Goal: Task Accomplishment & Management: Manage account settings

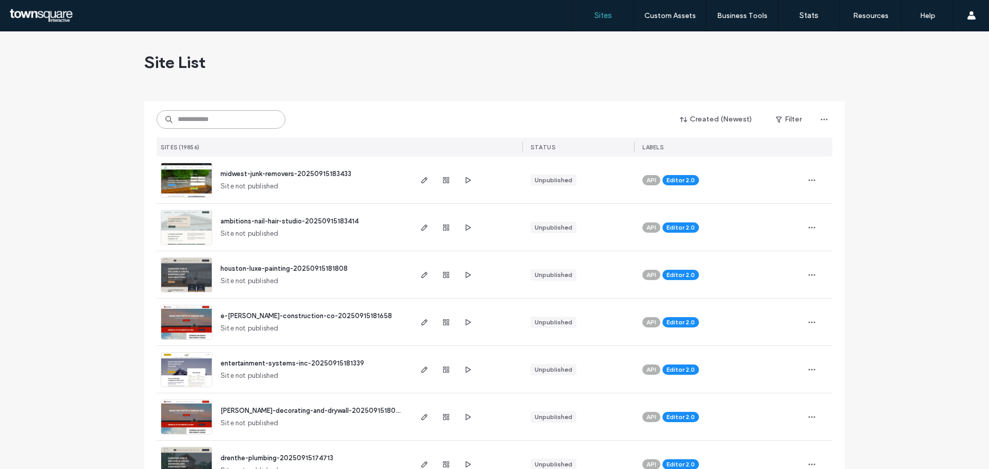
click at [190, 113] on input at bounding box center [221, 119] width 129 height 19
paste input "**********"
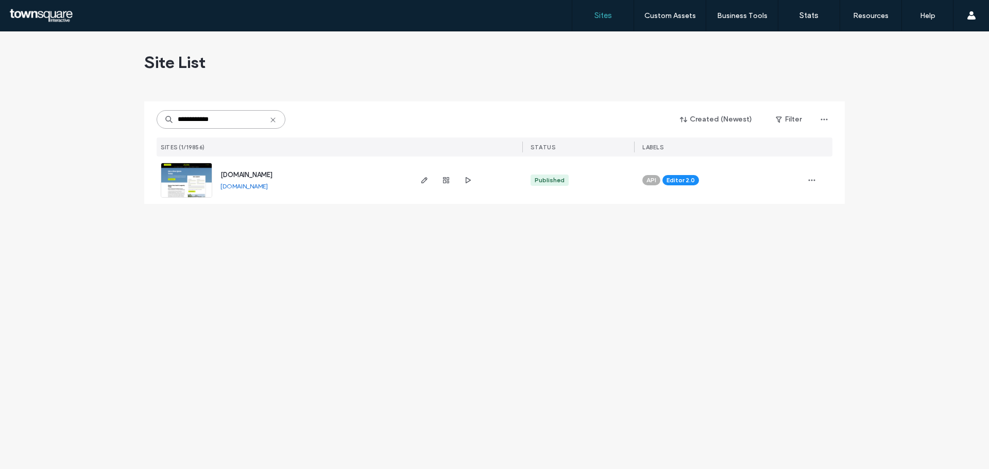
type input "**********"
click at [251, 172] on span "www.ablroofing.com" at bounding box center [246, 175] width 52 height 8
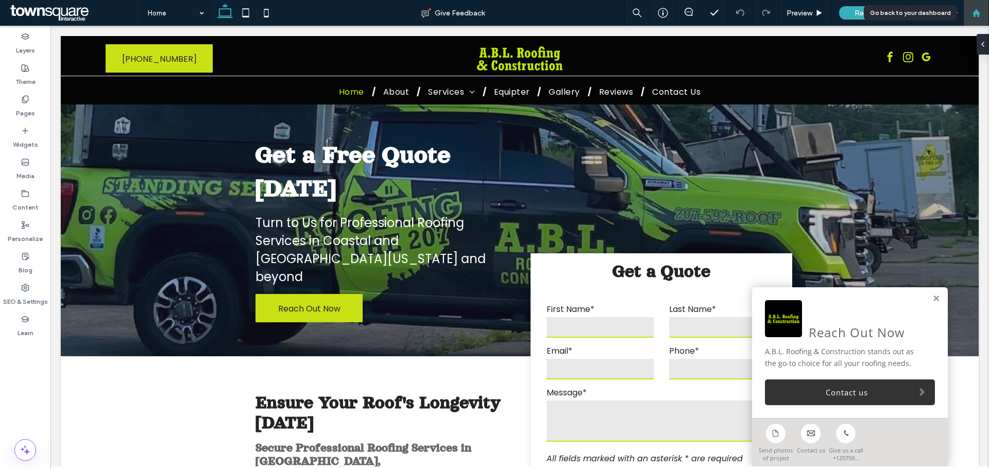
click at [974, 18] on div at bounding box center [976, 13] width 26 height 26
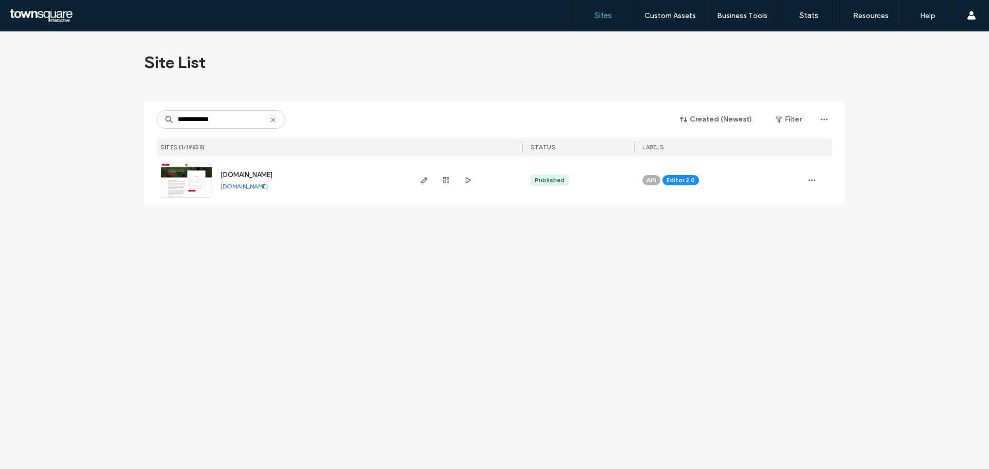
type input "**********"
click at [258, 177] on span "[DOMAIN_NAME]" at bounding box center [246, 175] width 52 height 8
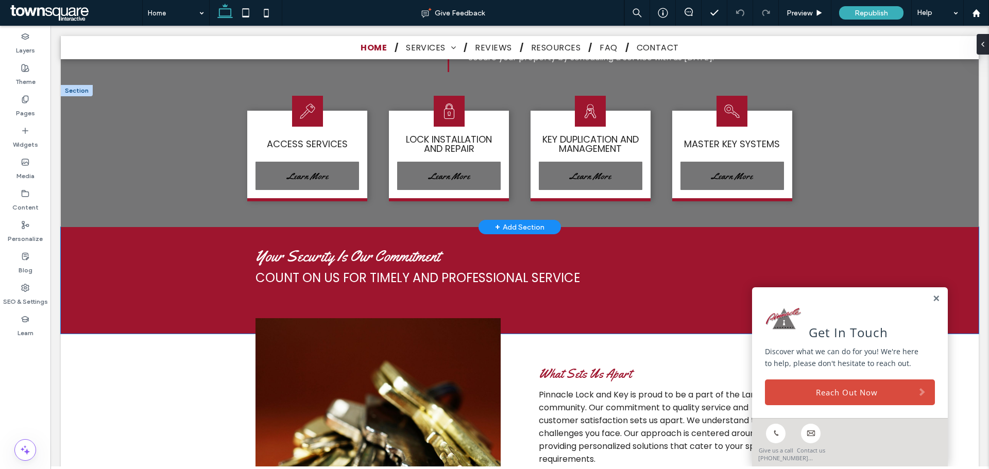
scroll to position [670, 0]
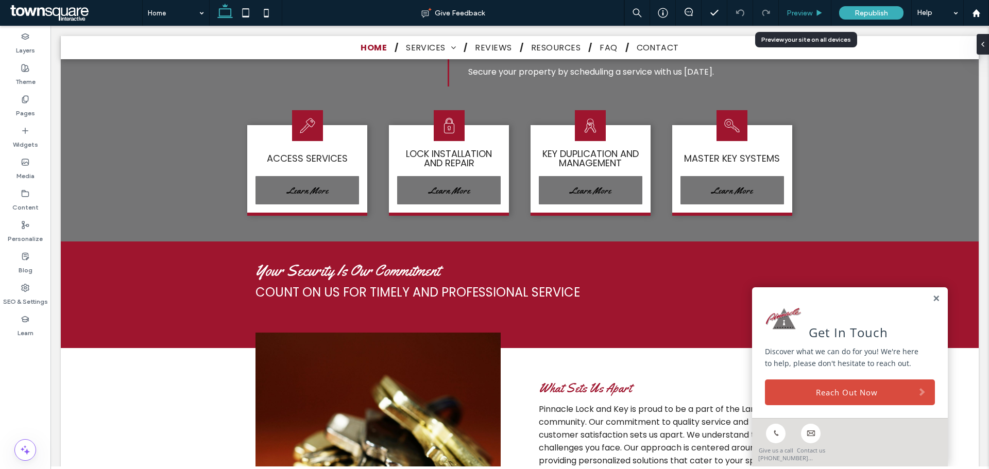
click at [795, 12] on span "Preview" at bounding box center [800, 13] width 26 height 9
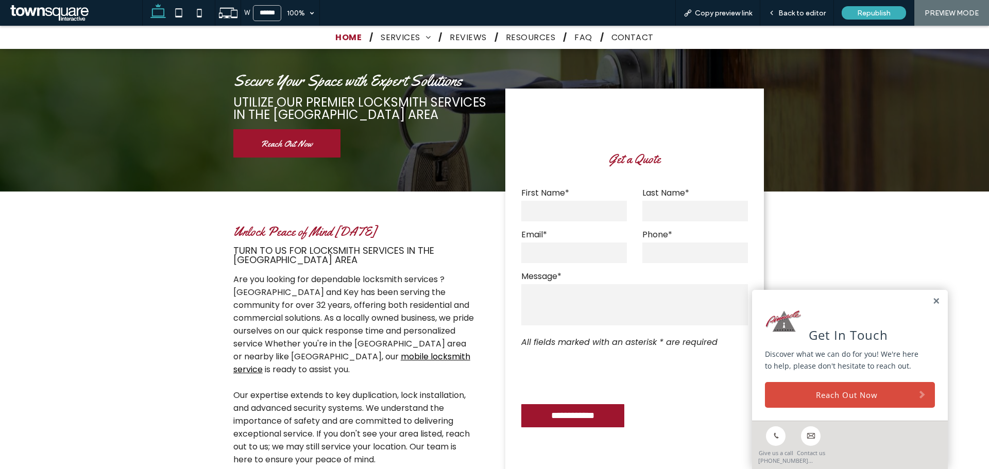
scroll to position [103, 0]
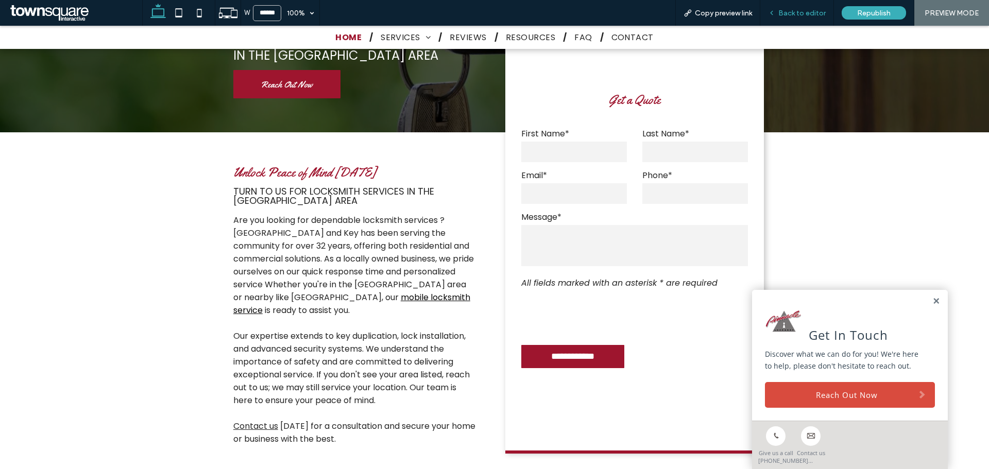
click at [808, 18] on div "Back to editor" at bounding box center [797, 13] width 74 height 26
click at [801, 15] on span "Back to editor" at bounding box center [801, 13] width 47 height 9
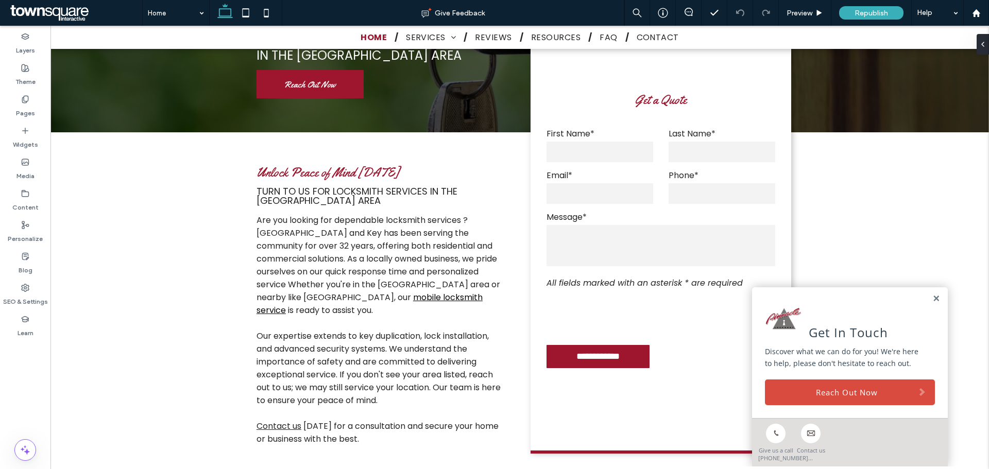
scroll to position [113, 0]
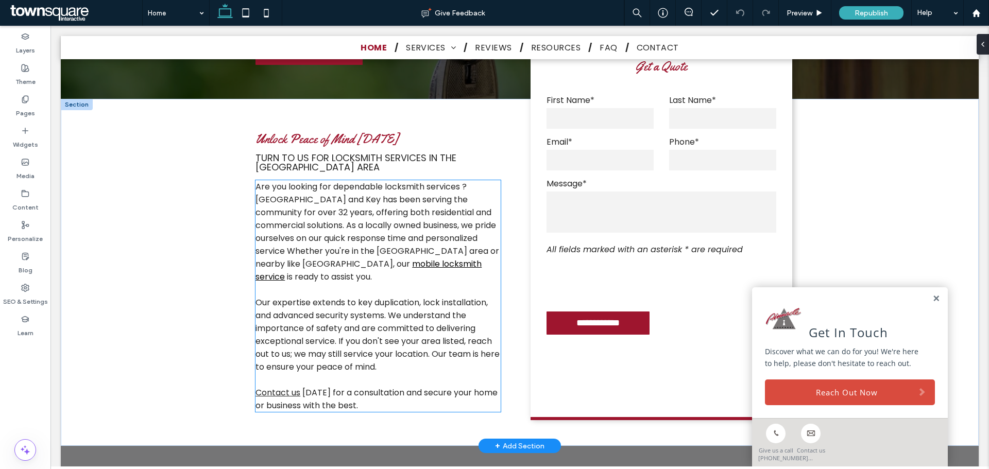
click at [286, 216] on span "Are you looking for dependable locksmith services ? Pinnacle Lock and Key has b…" at bounding box center [378, 225] width 244 height 89
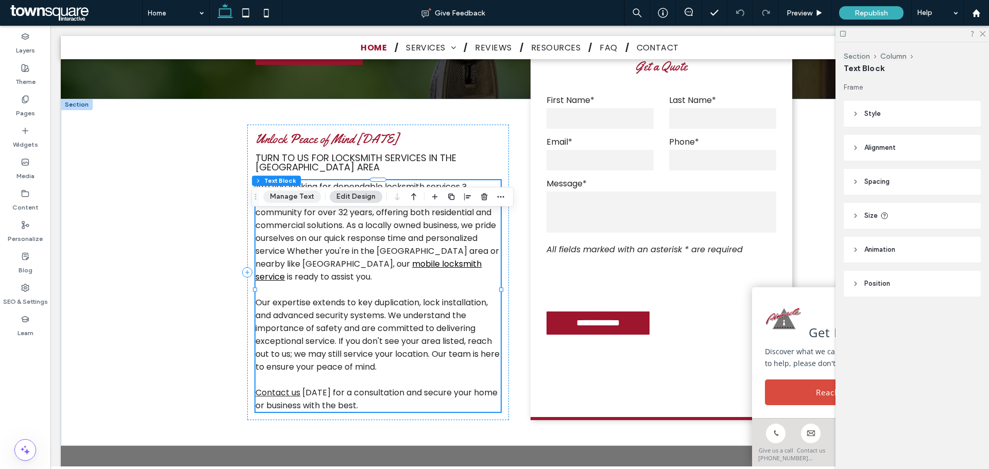
click at [290, 200] on button "Manage Text" at bounding box center [292, 197] width 58 height 12
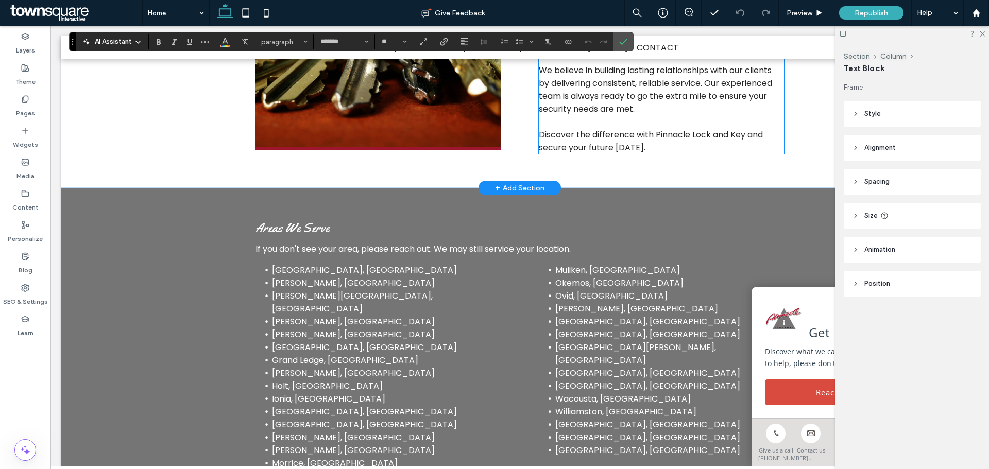
scroll to position [886, 0]
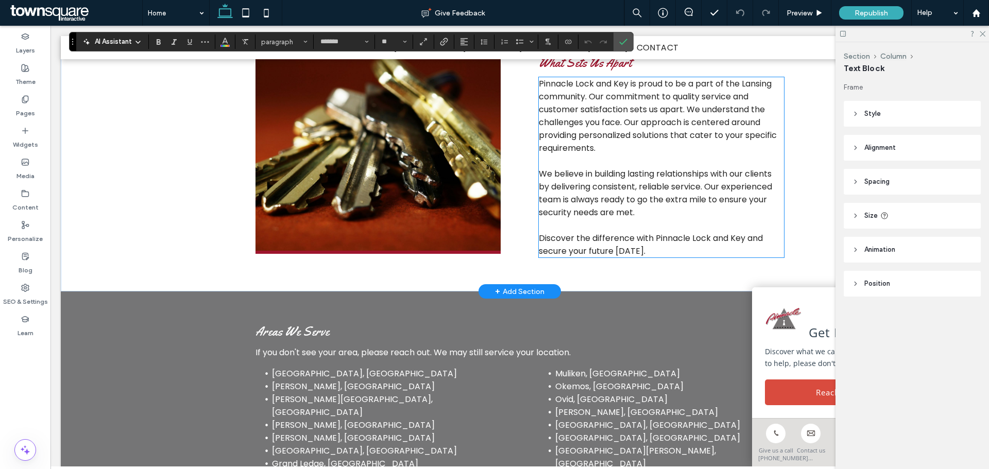
click at [598, 155] on p "Pinnacle Lock and Key is proud to be a part of the Lansing community. Our commi…" at bounding box center [661, 115] width 245 height 77
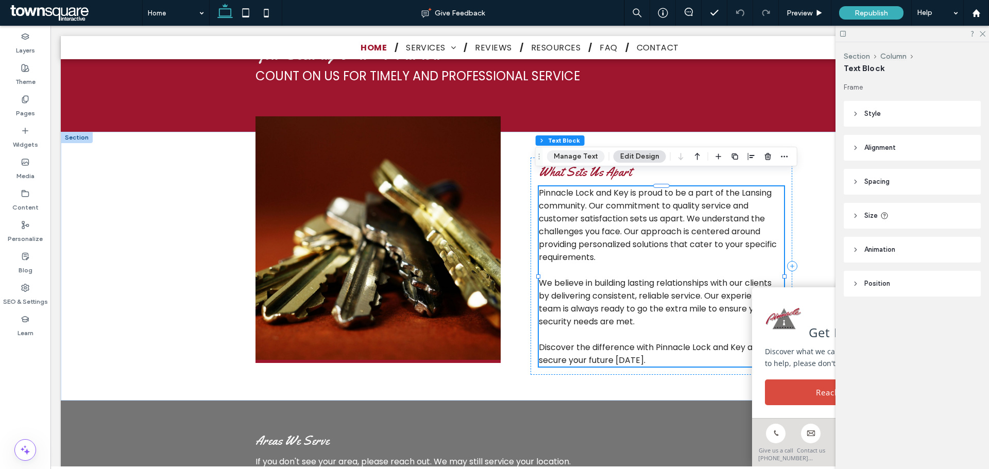
click at [560, 157] on button "Manage Text" at bounding box center [576, 156] width 58 height 12
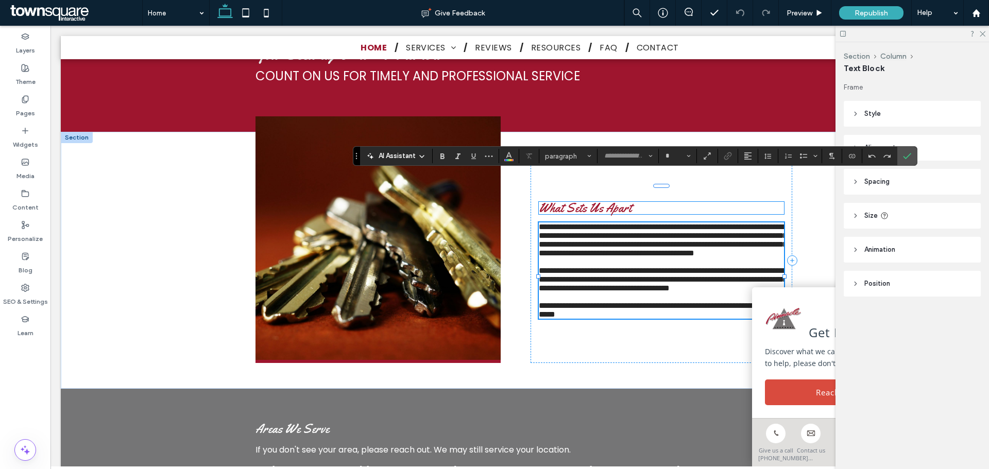
type input "*******"
type input "**"
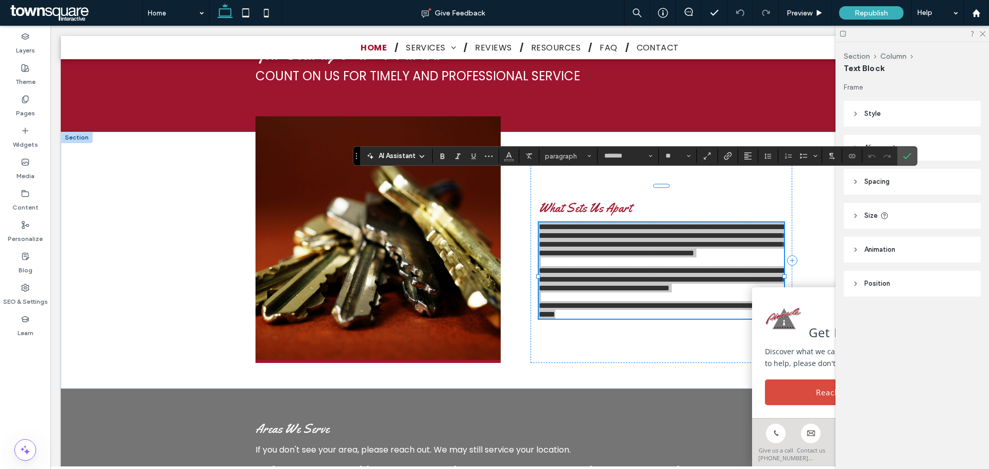
click at [412, 154] on span "AI Assistant" at bounding box center [397, 156] width 37 height 10
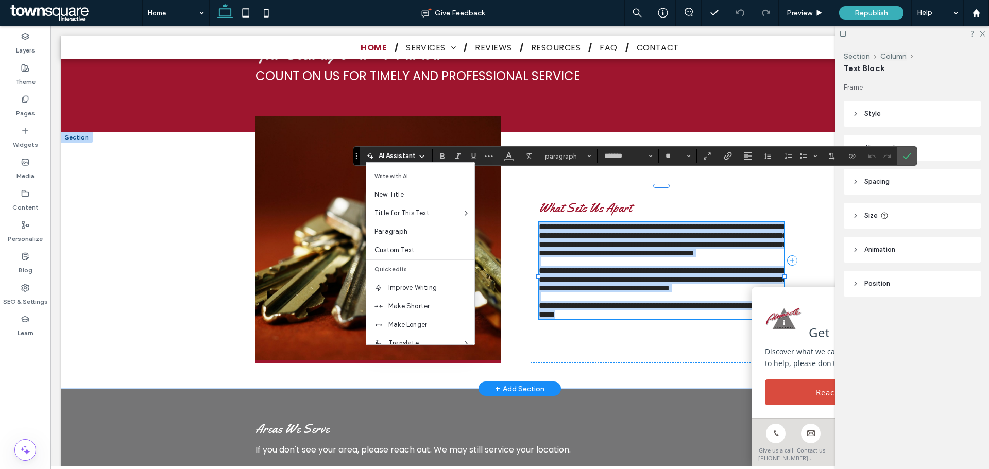
click at [603, 227] on span "**********" at bounding box center [663, 240] width 248 height 34
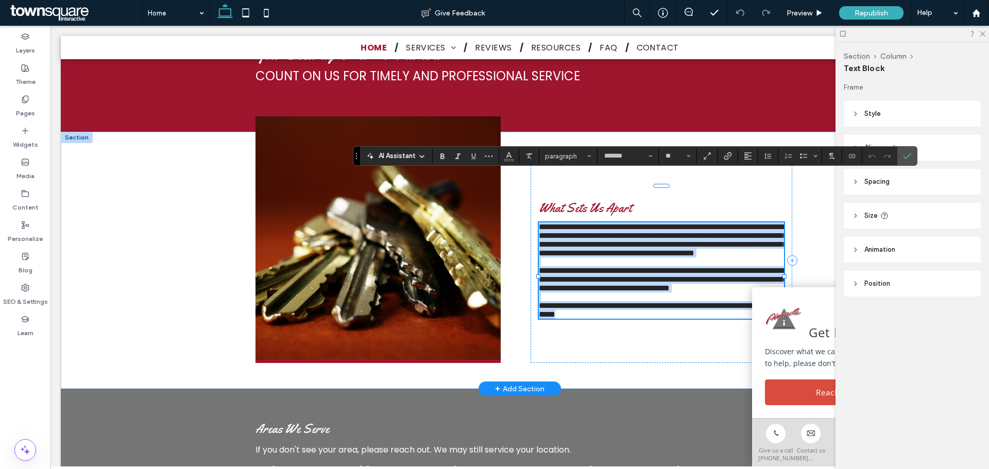
drag, startPoint x: 536, startPoint y: 178, endPoint x: 684, endPoint y: 343, distance: 220.7
click at [684, 319] on div "**********" at bounding box center [661, 271] width 245 height 96
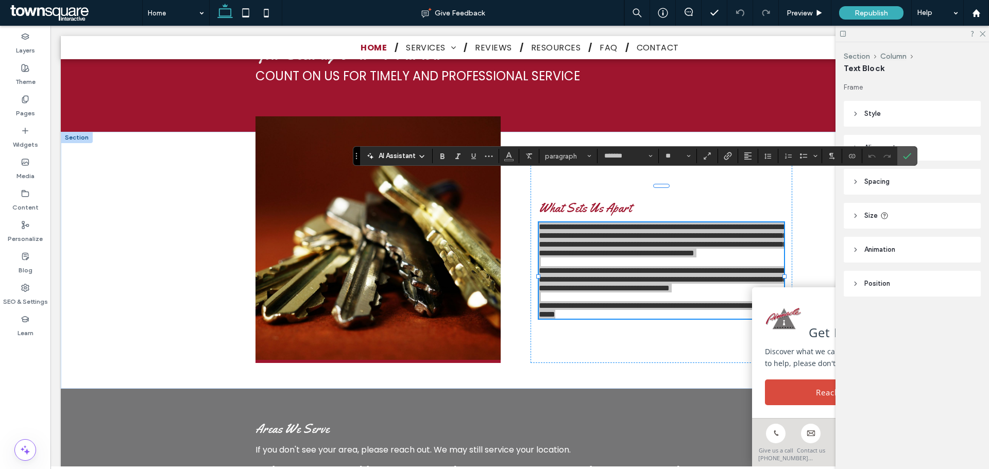
click at [398, 159] on span "AI Assistant" at bounding box center [397, 156] width 37 height 10
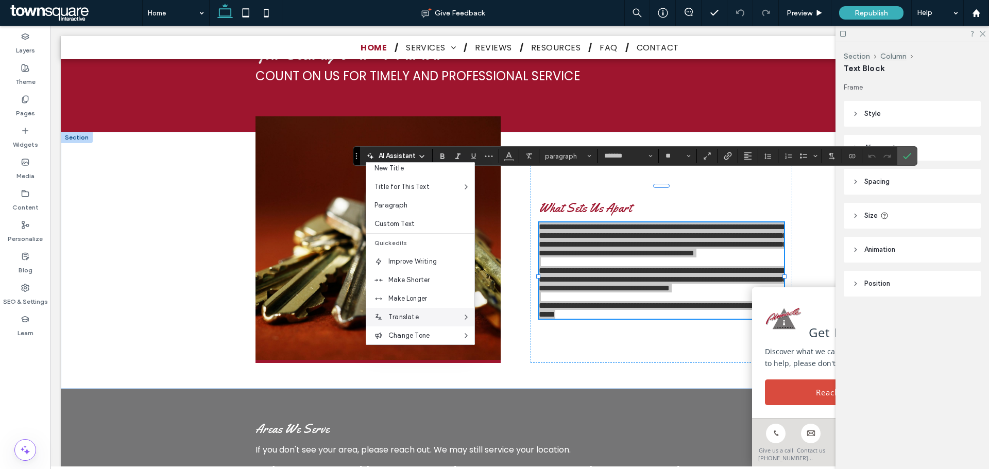
scroll to position [52, 0]
click at [404, 269] on span "Make Longer" at bounding box center [431, 273] width 86 height 10
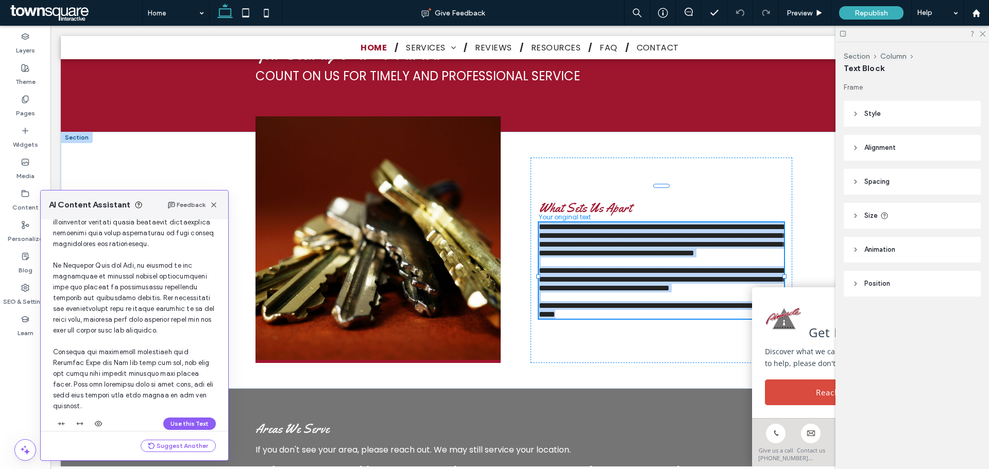
scroll to position [142, 0]
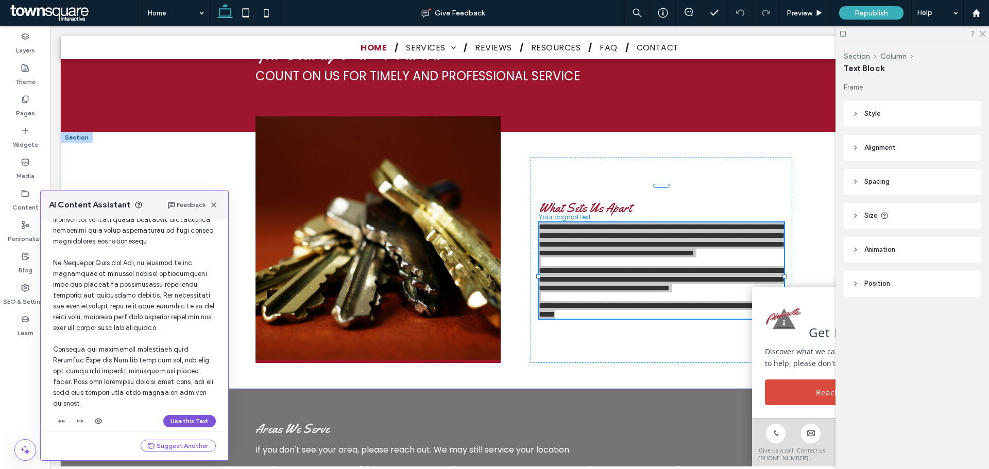
click at [186, 415] on button "Use this Text" at bounding box center [189, 421] width 53 height 12
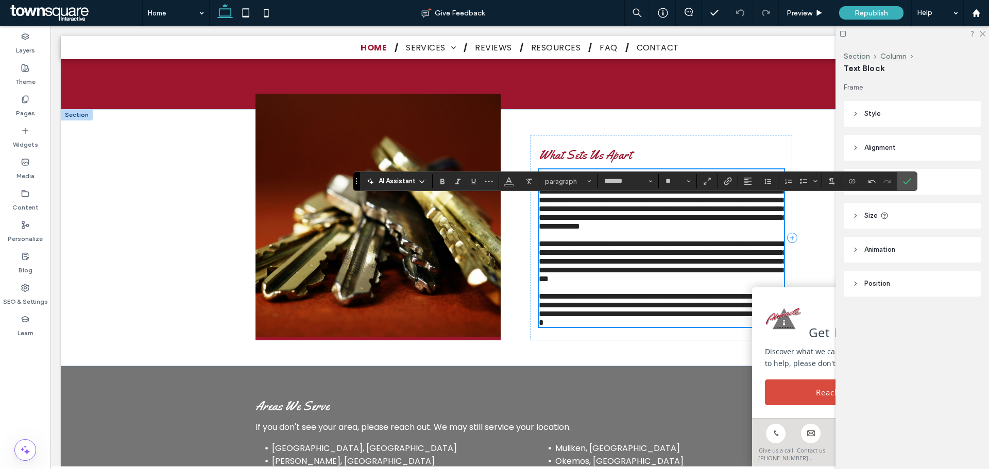
scroll to position [911, 0]
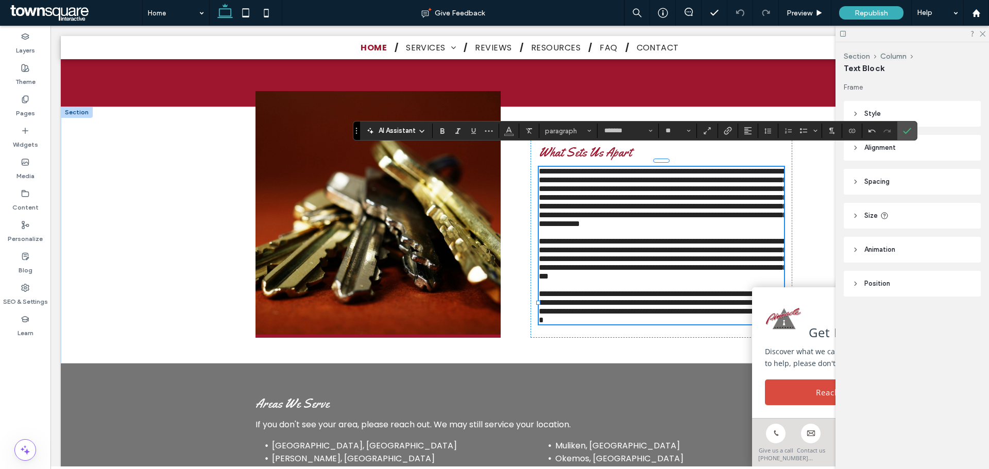
click at [906, 124] on span "Confirm" at bounding box center [905, 131] width 5 height 19
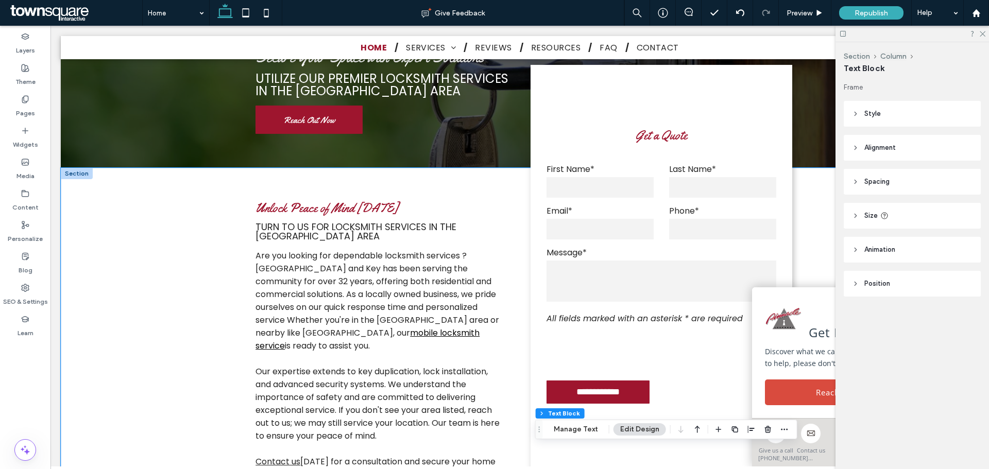
scroll to position [36, 0]
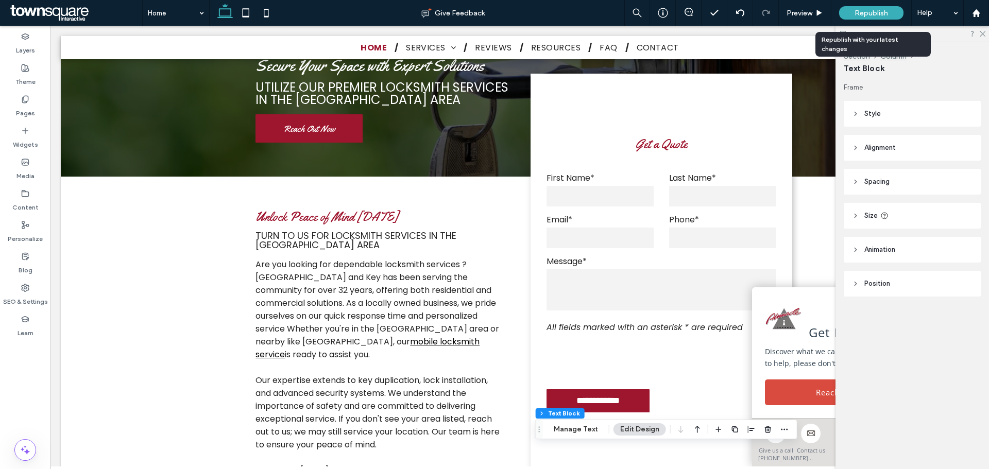
click at [884, 6] on div "Republish" at bounding box center [871, 13] width 64 height 26
click at [873, 16] on span "Republish" at bounding box center [871, 13] width 33 height 9
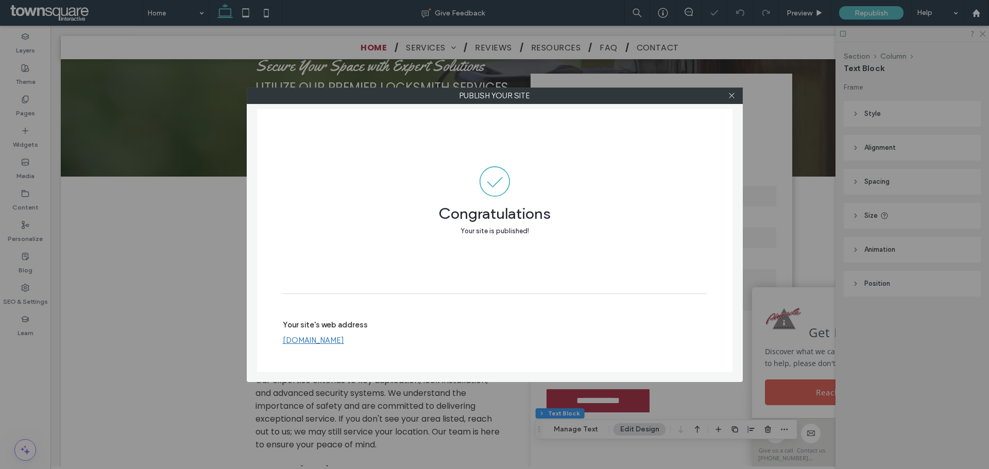
click at [324, 343] on link "www.pinnaclelockandkey.co" at bounding box center [313, 340] width 61 height 9
click at [725, 99] on div at bounding box center [731, 95] width 15 height 15
click at [732, 95] on use at bounding box center [731, 95] width 5 height 5
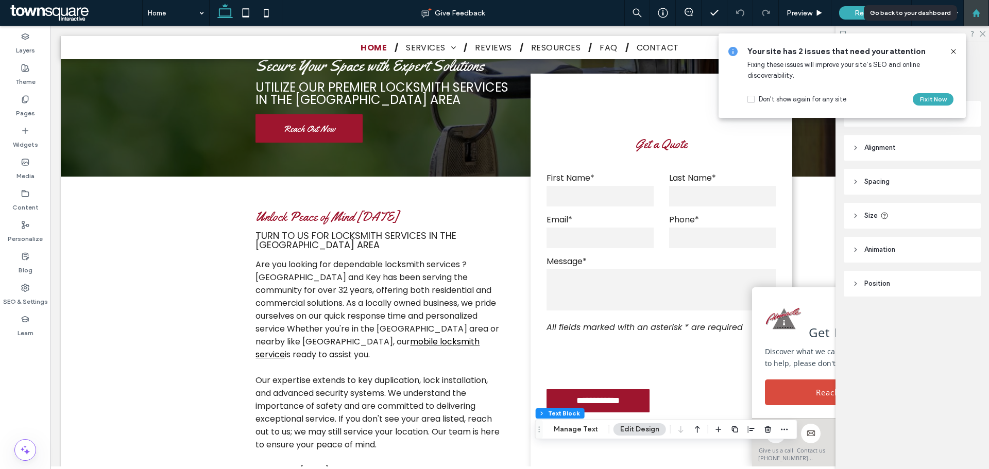
click at [980, 7] on div at bounding box center [976, 13] width 26 height 26
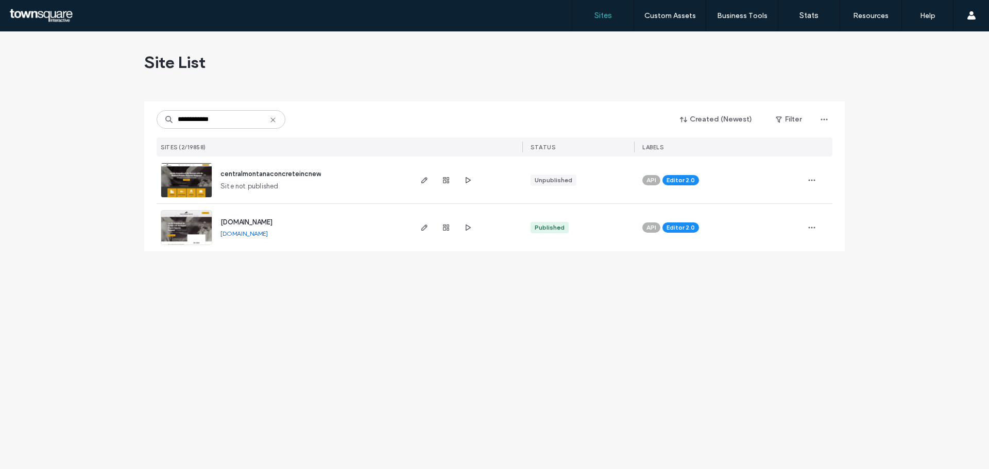
type input "**********"
click at [258, 218] on span "[DOMAIN_NAME]" at bounding box center [246, 222] width 52 height 8
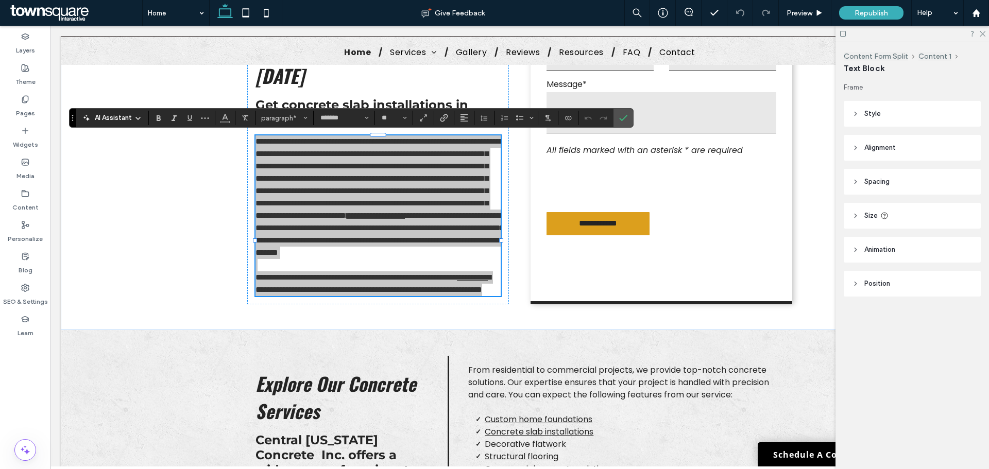
click at [124, 116] on span "AI Assistant" at bounding box center [113, 118] width 37 height 10
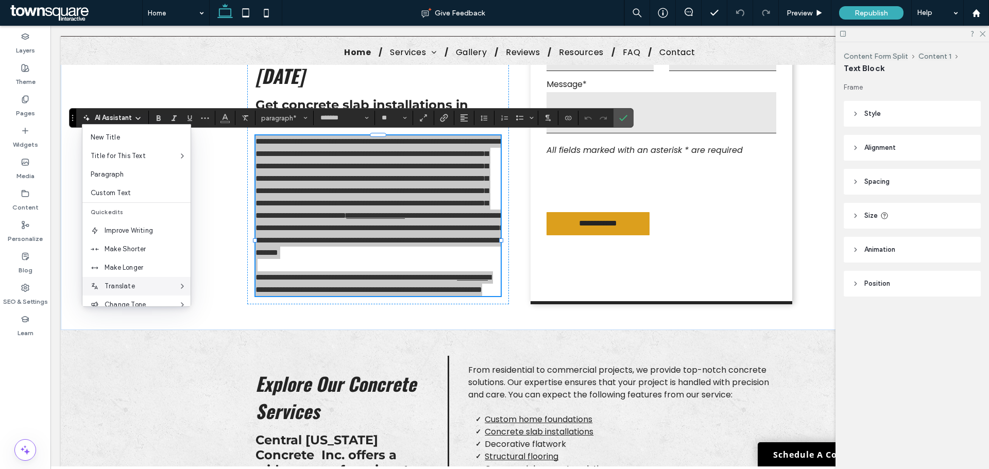
scroll to position [52, 0]
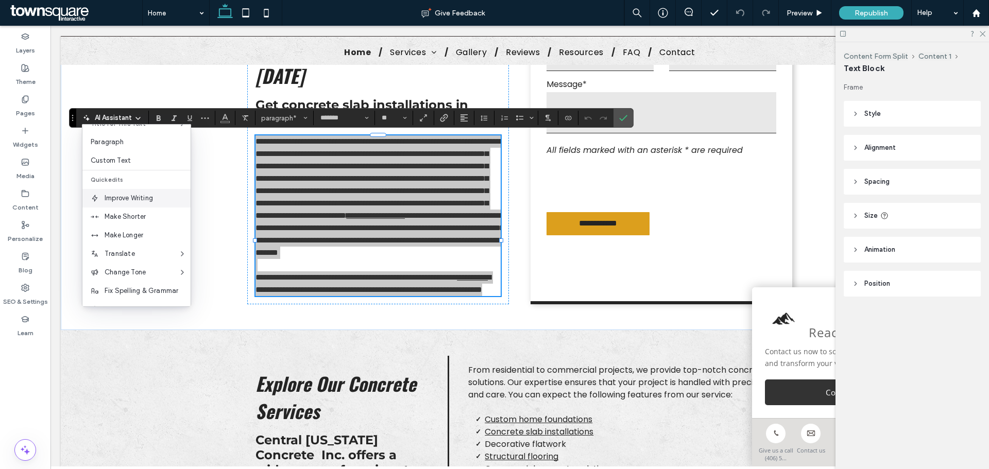
click at [140, 200] on span "Improve Writing" at bounding box center [148, 198] width 86 height 10
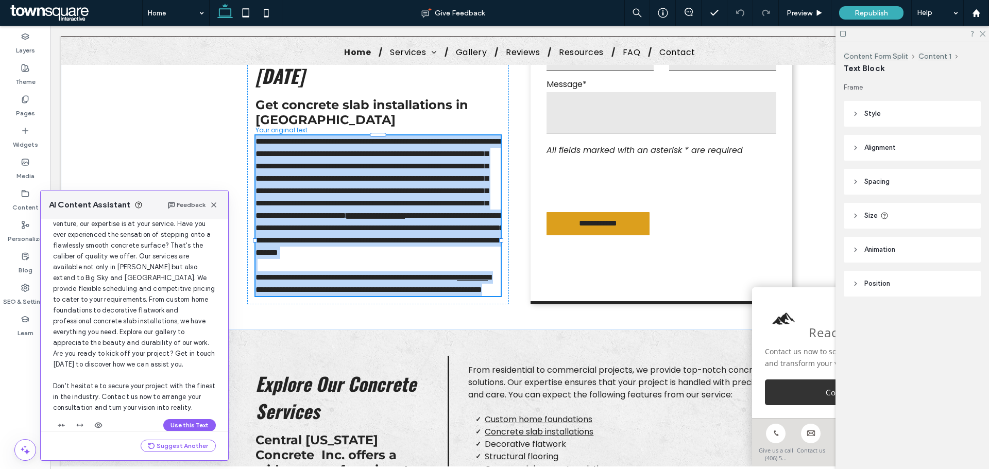
scroll to position [109, 0]
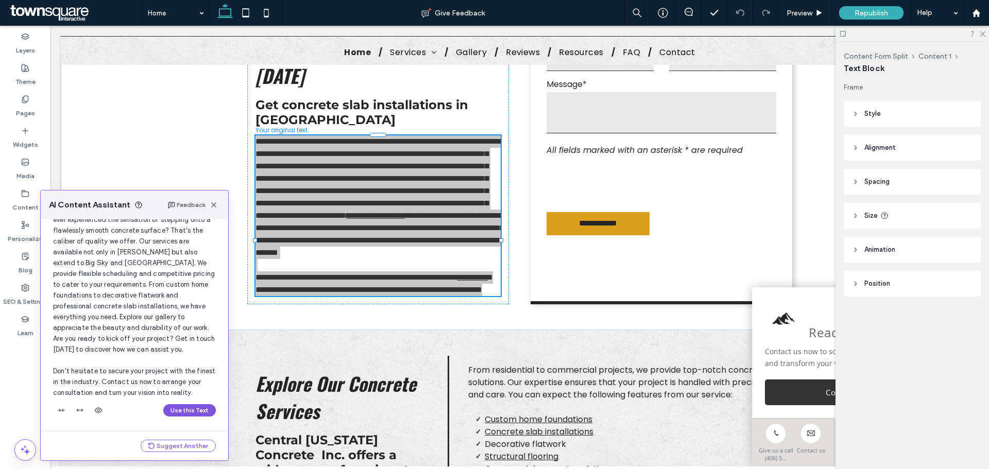
drag, startPoint x: 188, startPoint y: 407, endPoint x: 138, endPoint y: 381, distance: 56.9
click at [188, 407] on button "Use this Text" at bounding box center [189, 410] width 53 height 12
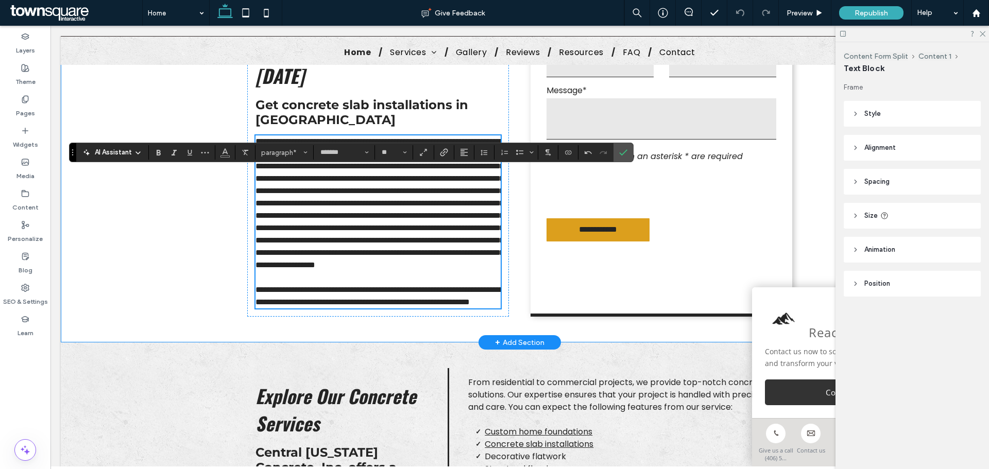
scroll to position [390, 0]
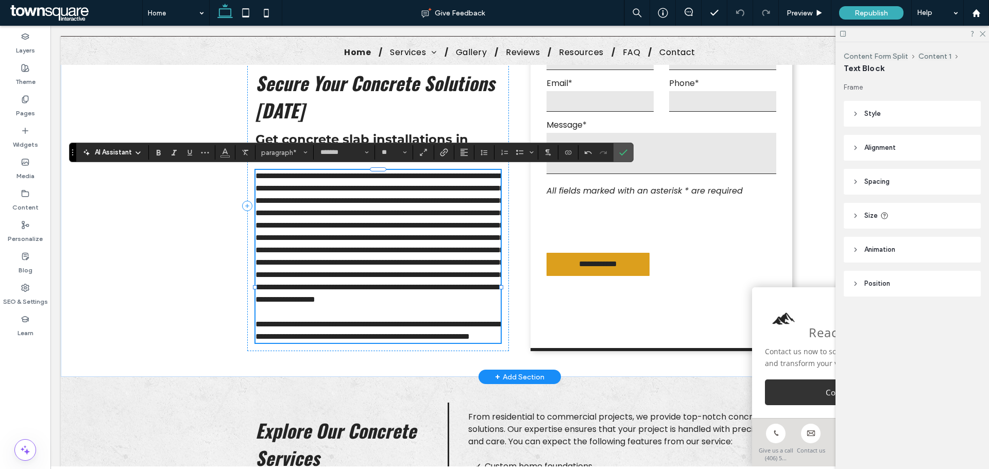
click at [308, 341] on span "**********" at bounding box center [380, 330] width 248 height 20
click at [333, 341] on span "**********" at bounding box center [380, 330] width 248 height 20
click at [331, 341] on span "**********" at bounding box center [380, 330] width 248 height 20
drag, startPoint x: 333, startPoint y: 385, endPoint x: 290, endPoint y: 384, distance: 43.8
click at [290, 341] on span "**********" at bounding box center [380, 330] width 248 height 20
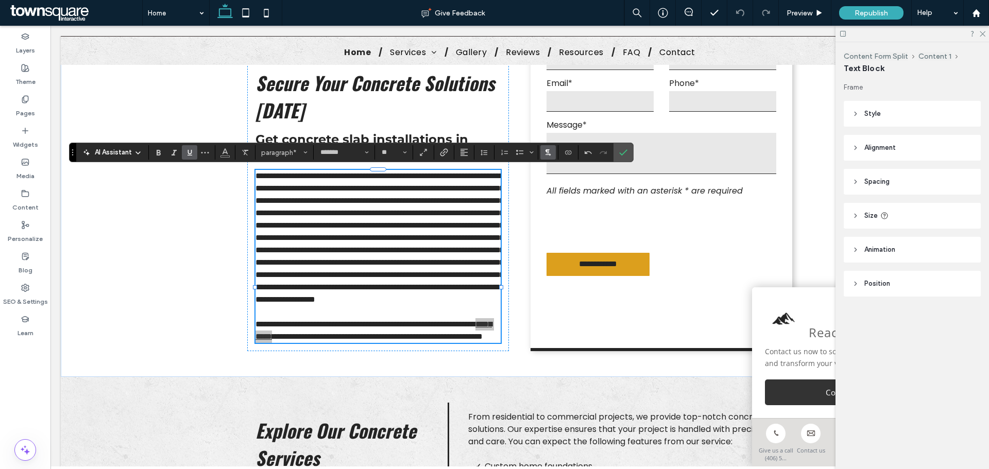
click at [551, 156] on icon "Text direction" at bounding box center [548, 152] width 8 height 8
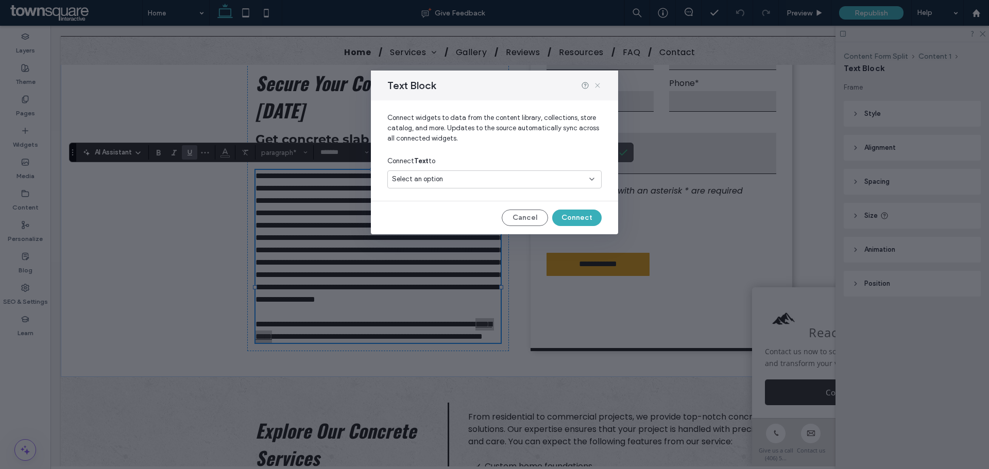
drag, startPoint x: 597, startPoint y: 82, endPoint x: 530, endPoint y: 83, distance: 67.0
click at [597, 82] on icon at bounding box center [597, 85] width 8 height 8
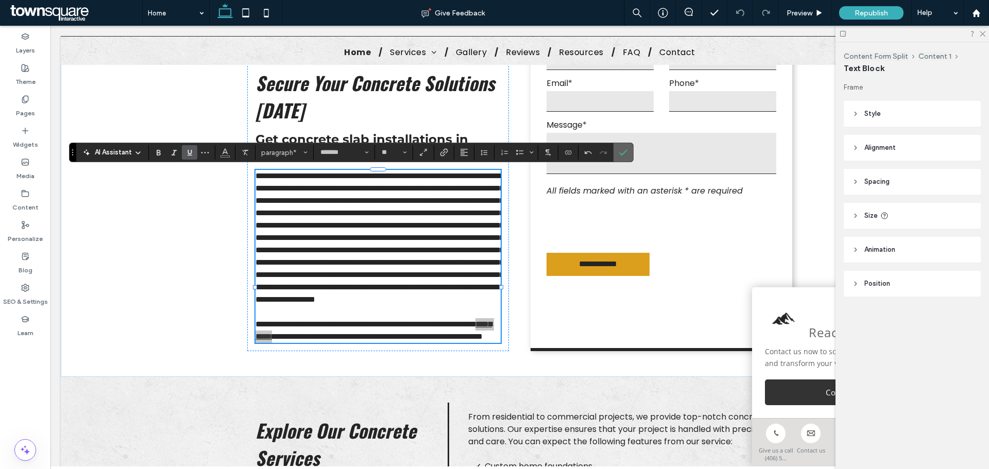
click at [619, 158] on span "Confirm" at bounding box center [621, 152] width 5 height 19
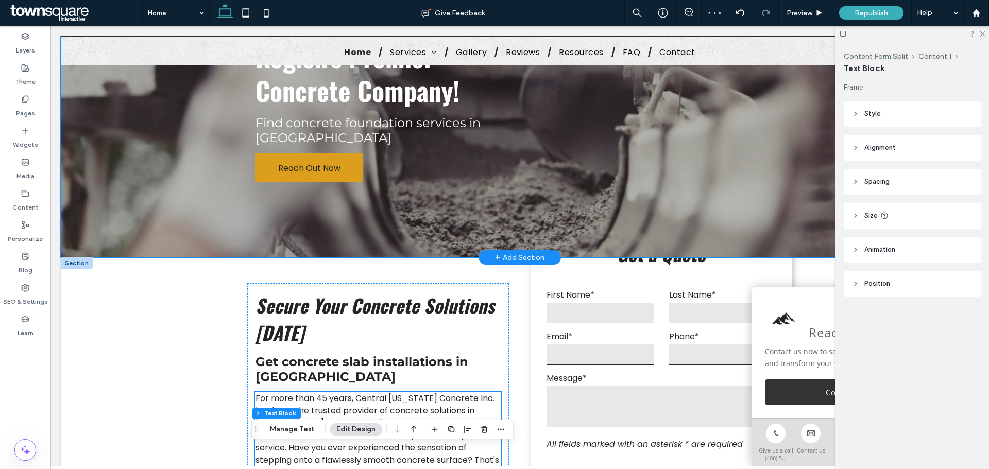
scroll to position [258, 0]
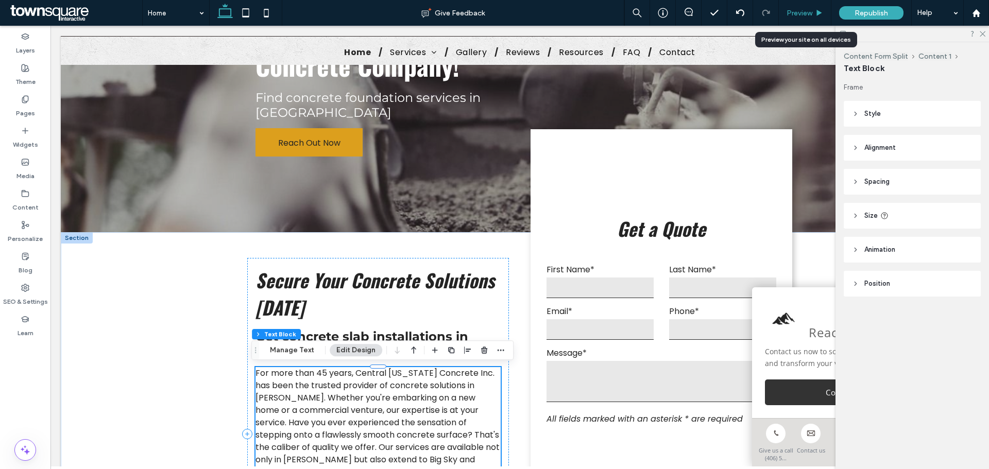
click at [801, 16] on span "Preview" at bounding box center [800, 13] width 26 height 9
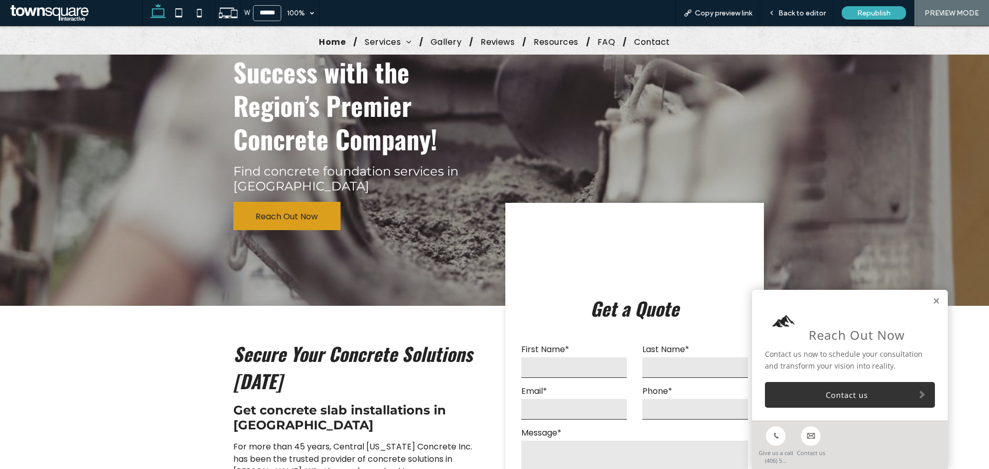
scroll to position [466, 0]
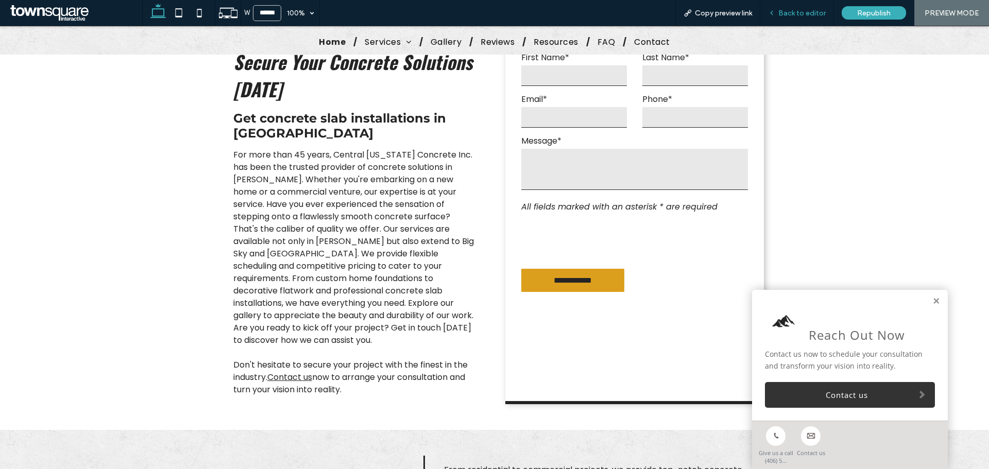
drag, startPoint x: 784, startPoint y: 8, endPoint x: 783, endPoint y: 13, distance: 5.7
click at [784, 8] on div "Back to editor" at bounding box center [797, 13] width 74 height 26
click at [793, 18] on div "Back to editor" at bounding box center [797, 13] width 74 height 26
click at [797, 12] on span "Back to editor" at bounding box center [801, 13] width 47 height 9
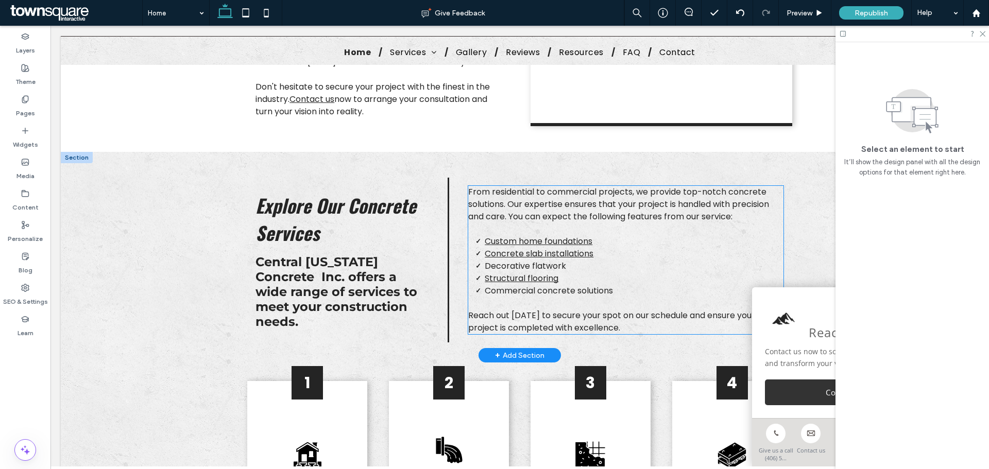
scroll to position [682, 0]
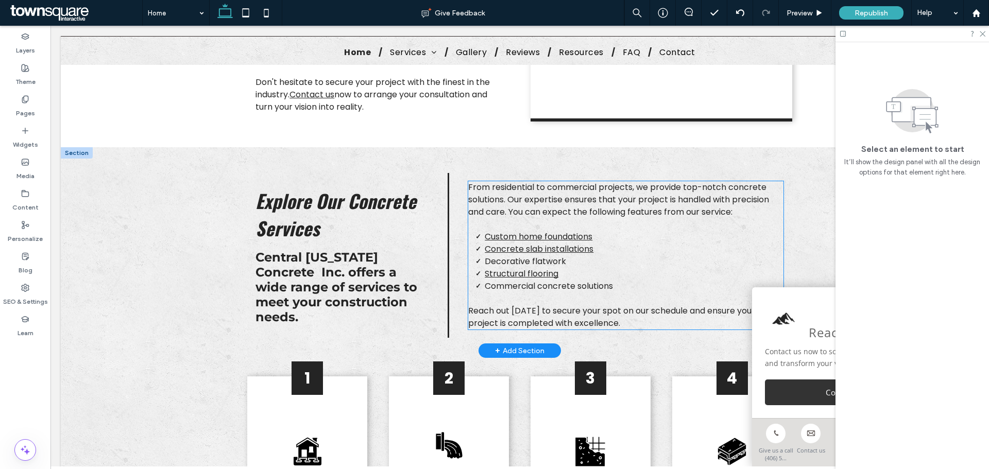
click at [577, 201] on span "From residential to commercial projects, we provide top-notch concrete solution…" at bounding box center [618, 199] width 301 height 37
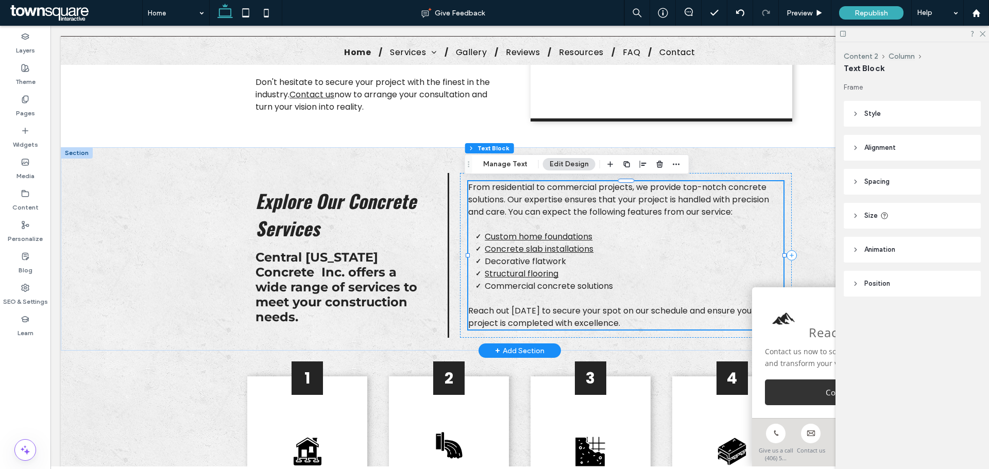
click at [716, 218] on div "From residential to commercial projects, we provide top-notch concrete solution…" at bounding box center [625, 255] width 315 height 148
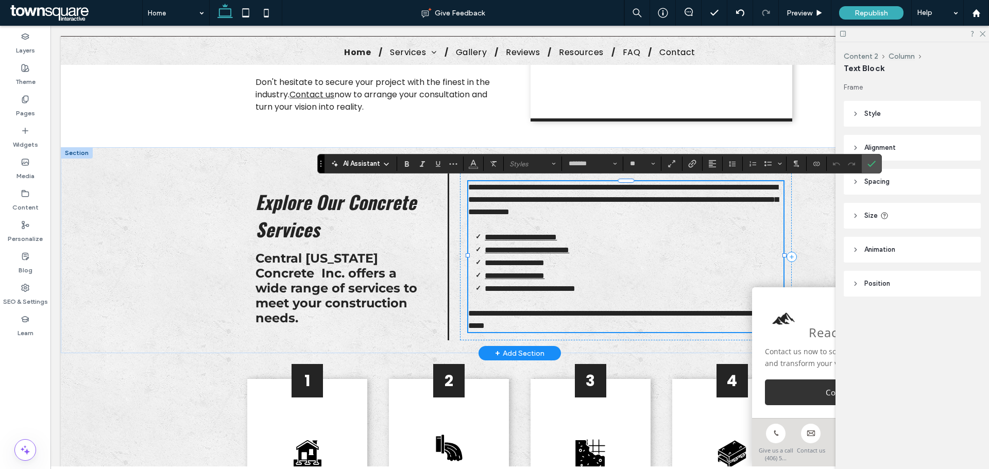
click at [738, 214] on p "**********" at bounding box center [625, 199] width 315 height 37
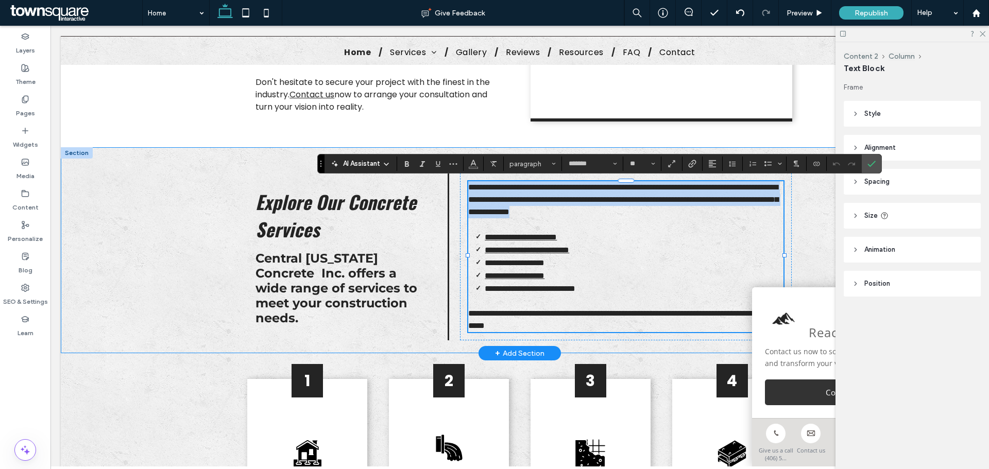
drag, startPoint x: 738, startPoint y: 214, endPoint x: 453, endPoint y: 188, distance: 286.1
click at [453, 188] on div "**********" at bounding box center [520, 250] width 618 height 206
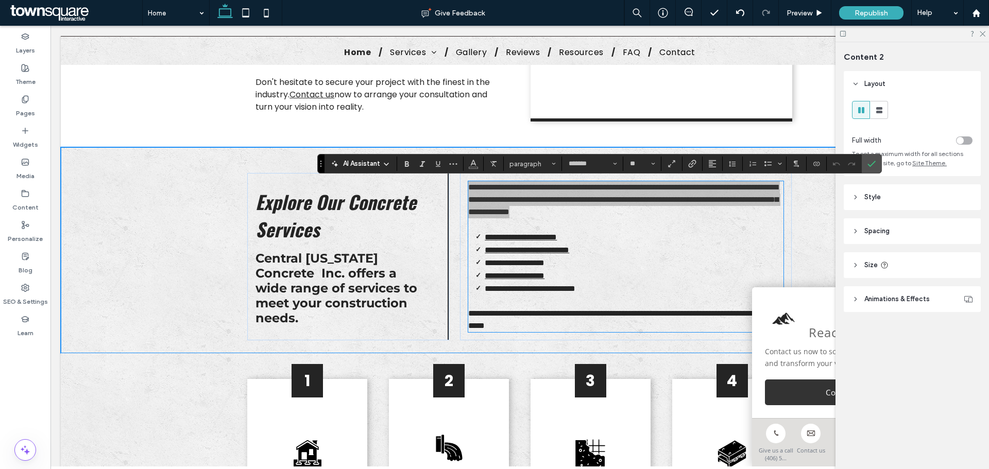
click at [376, 162] on span "AI Assistant" at bounding box center [361, 164] width 37 height 10
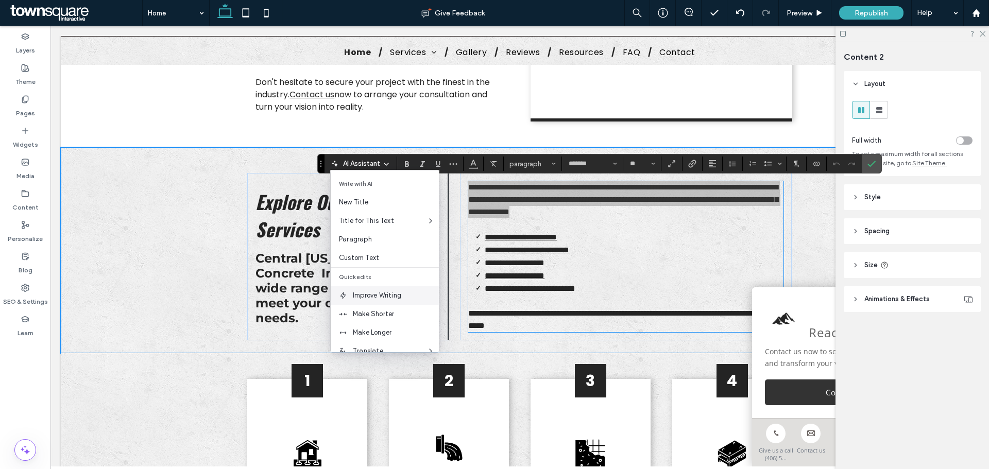
click at [393, 296] on span "Improve Writing" at bounding box center [396, 296] width 86 height 10
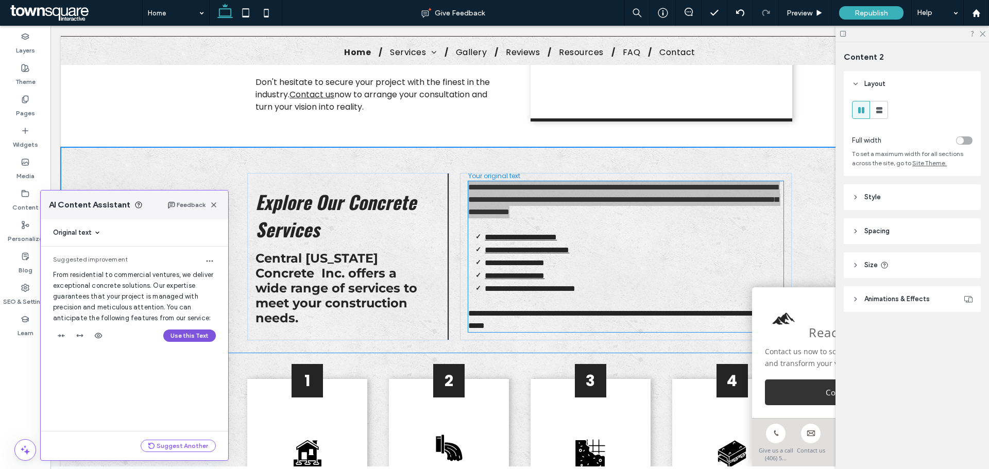
click at [174, 333] on button "Use this Text" at bounding box center [189, 336] width 53 height 12
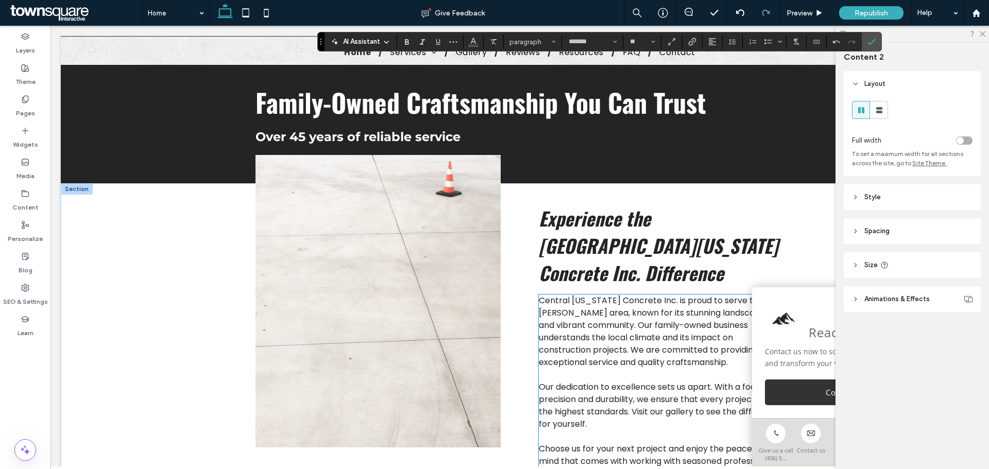
scroll to position [1293, 0]
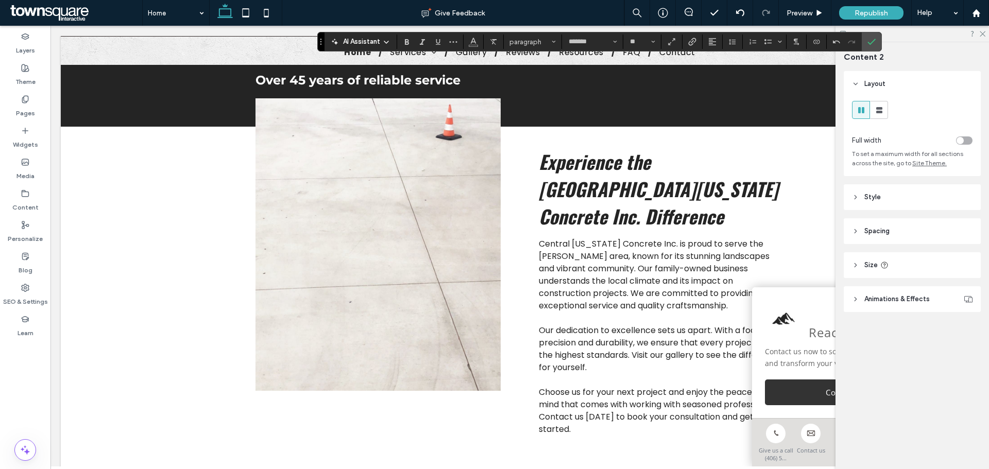
drag, startPoint x: 984, startPoint y: 32, endPoint x: 970, endPoint y: 41, distance: 17.3
click at [984, 32] on use at bounding box center [983, 34] width 6 height 6
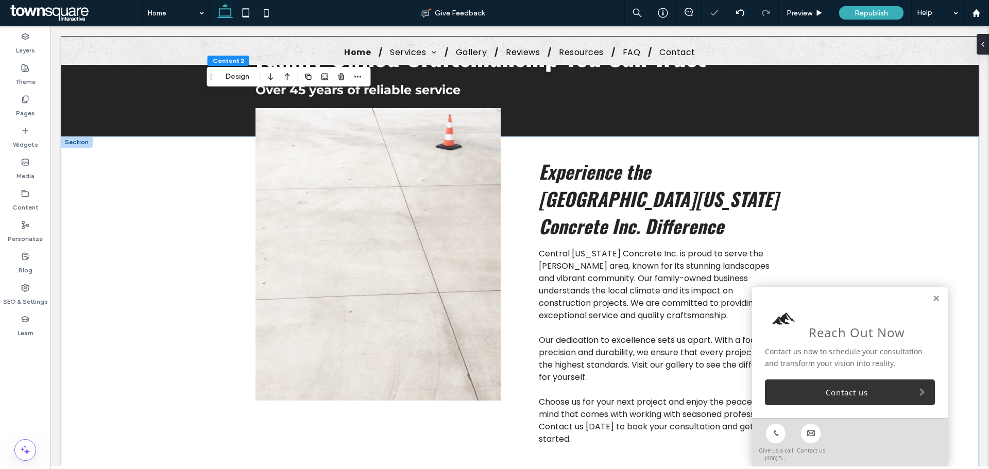
click at [932, 296] on link at bounding box center [936, 299] width 8 height 9
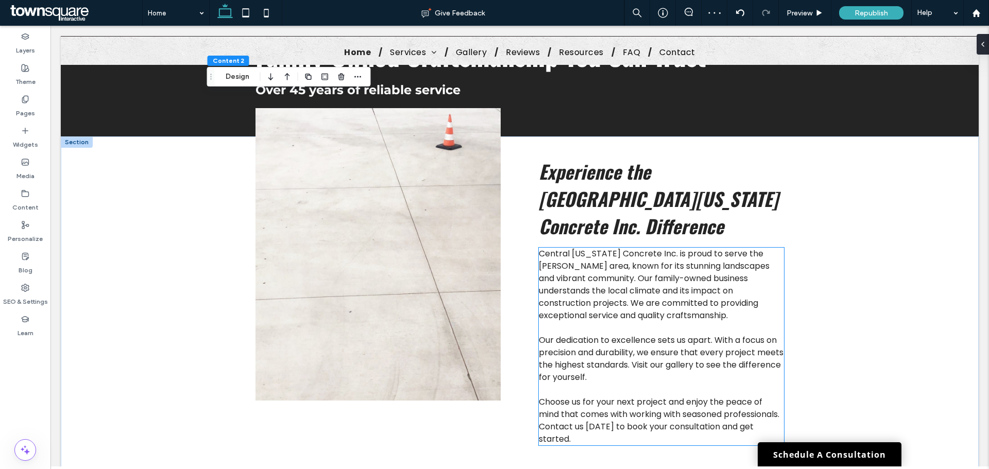
click at [691, 322] on p at bounding box center [661, 328] width 245 height 12
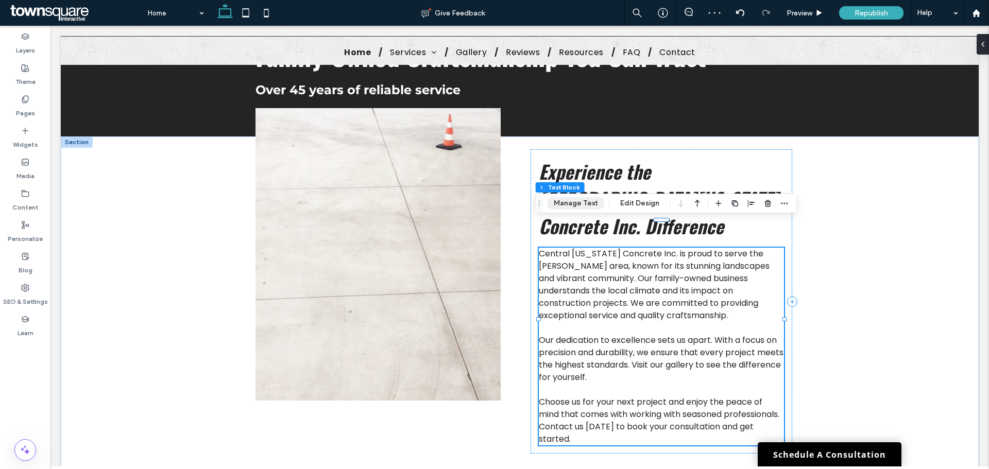
click at [563, 206] on button "Manage Text" at bounding box center [576, 203] width 58 height 12
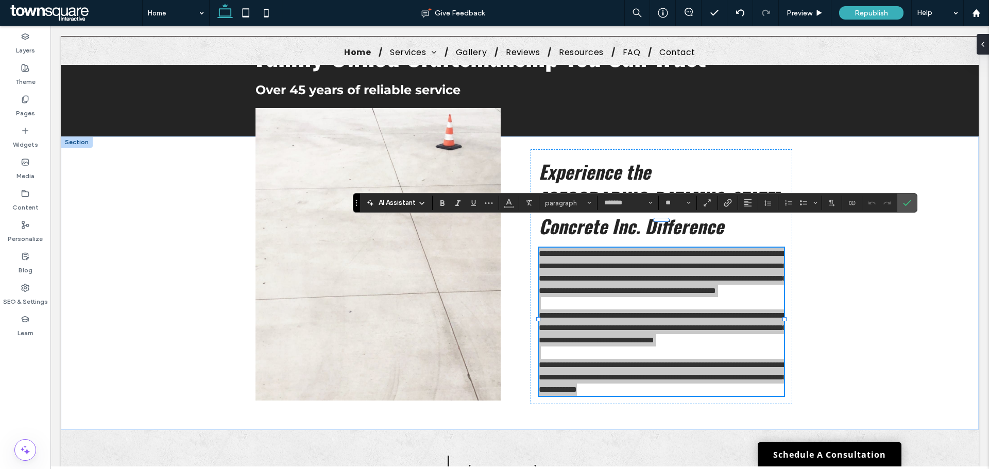
click at [408, 205] on span "AI Assistant" at bounding box center [397, 203] width 37 height 10
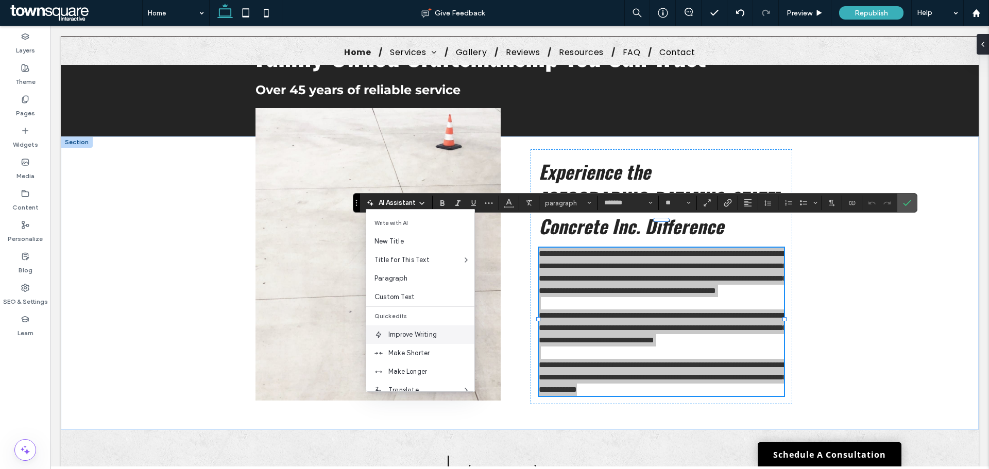
click at [443, 336] on span "Improve Writing" at bounding box center [431, 335] width 86 height 10
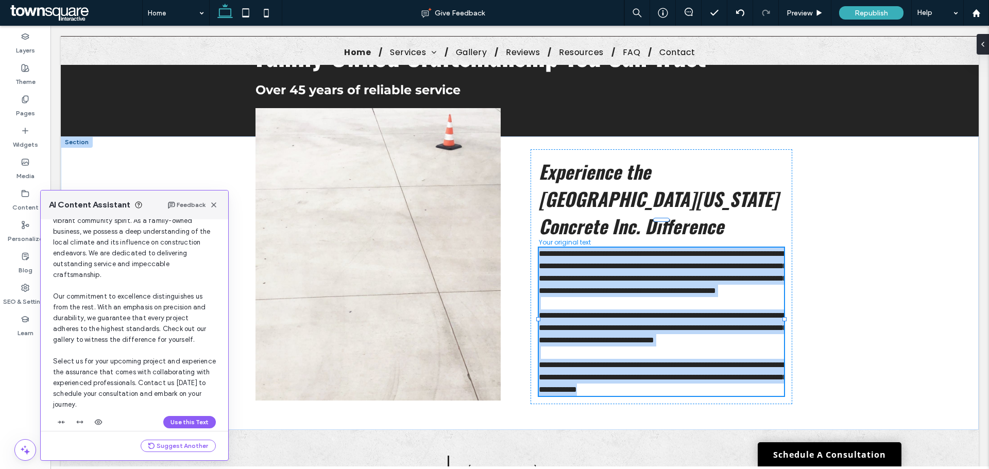
scroll to position [88, 0]
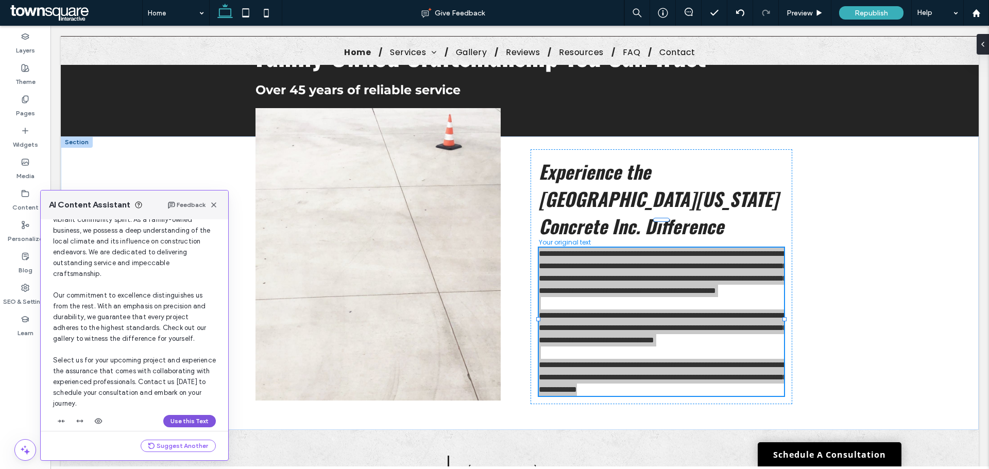
click at [183, 415] on button "Use this Text" at bounding box center [189, 421] width 53 height 12
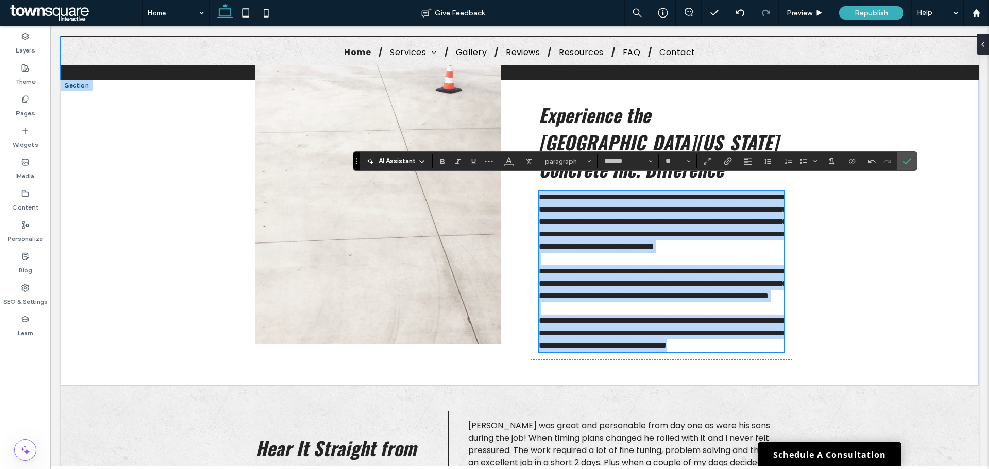
scroll to position [1368, 0]
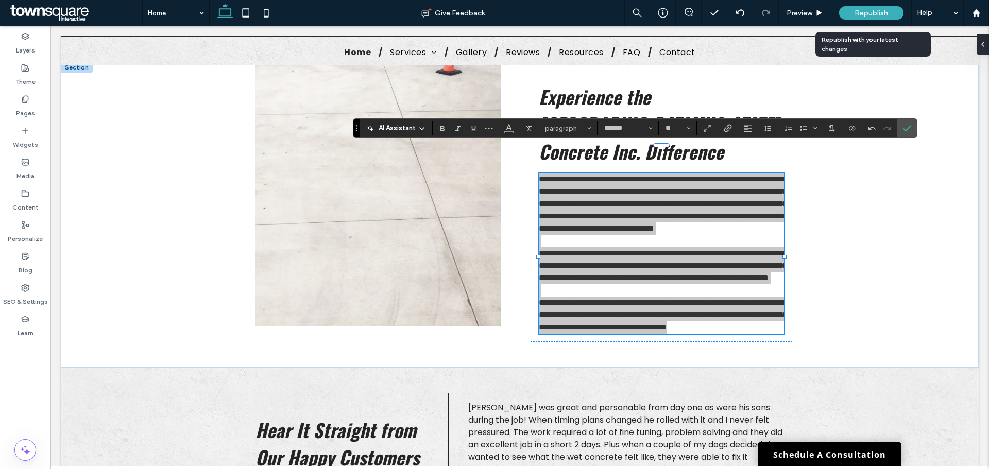
click at [859, 13] on span "Republish" at bounding box center [871, 13] width 33 height 9
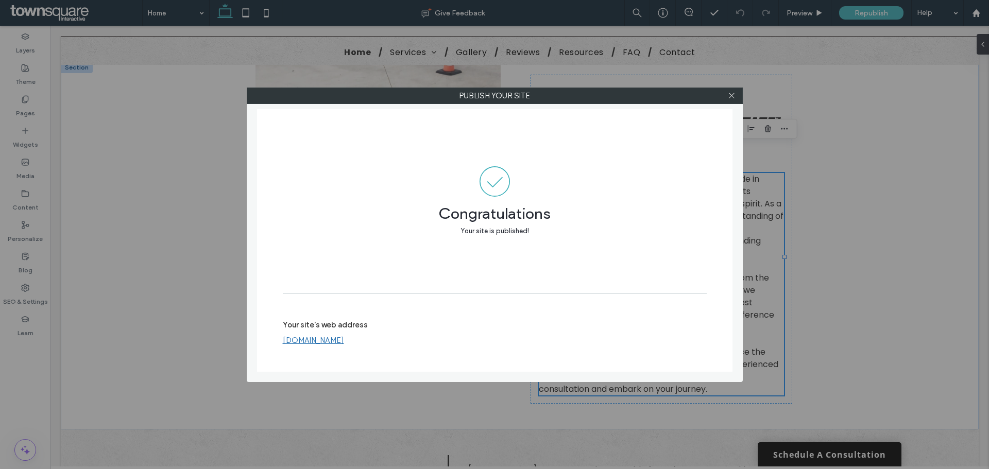
click at [319, 341] on link "www.cmconcreteinc.com" at bounding box center [313, 340] width 61 height 9
click at [739, 93] on div at bounding box center [731, 95] width 15 height 15
click at [737, 93] on div at bounding box center [731, 95] width 15 height 15
click at [730, 95] on icon at bounding box center [732, 96] width 8 height 8
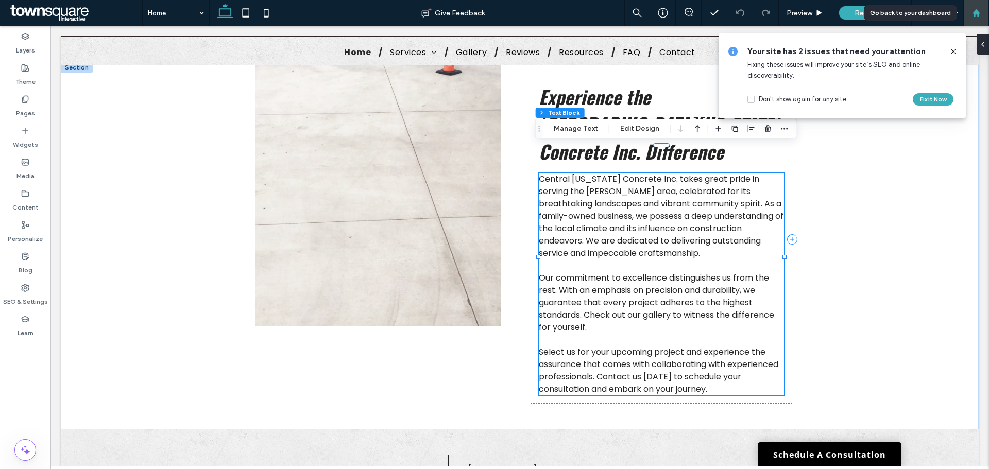
click at [974, 3] on div at bounding box center [976, 13] width 26 height 26
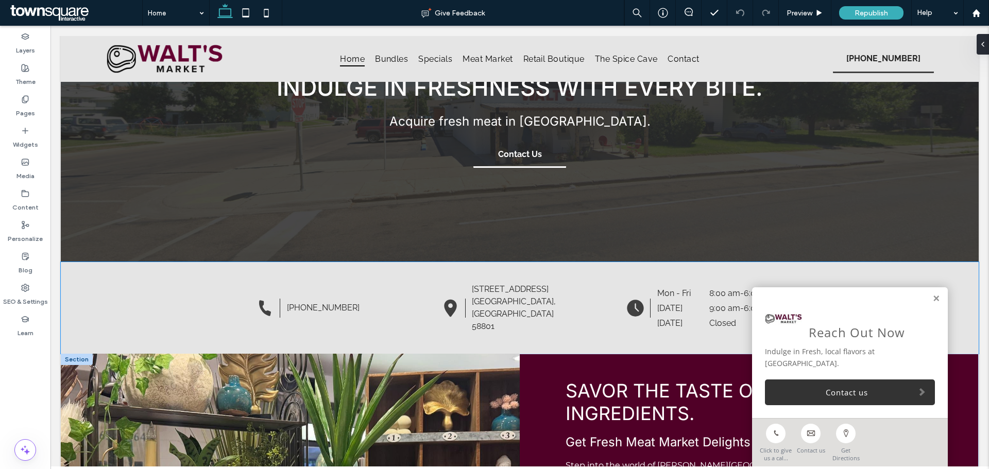
scroll to position [258, 0]
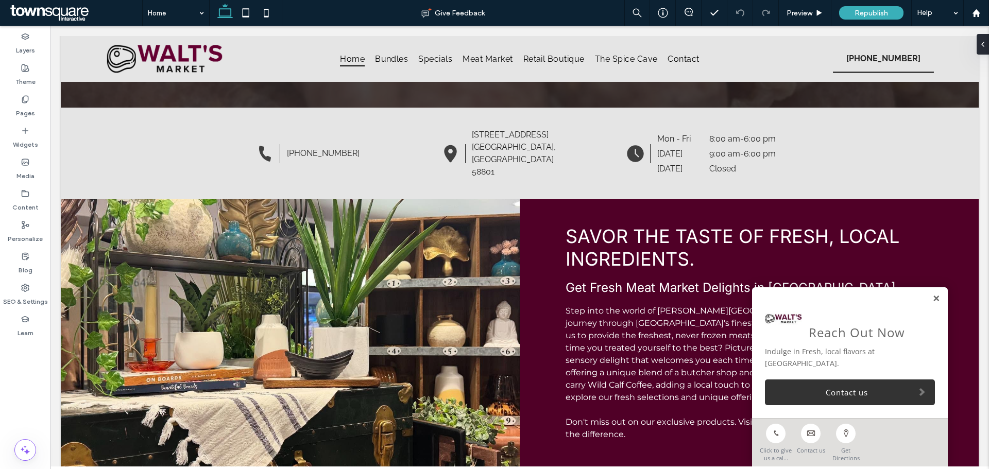
click at [932, 303] on link at bounding box center [936, 299] width 8 height 9
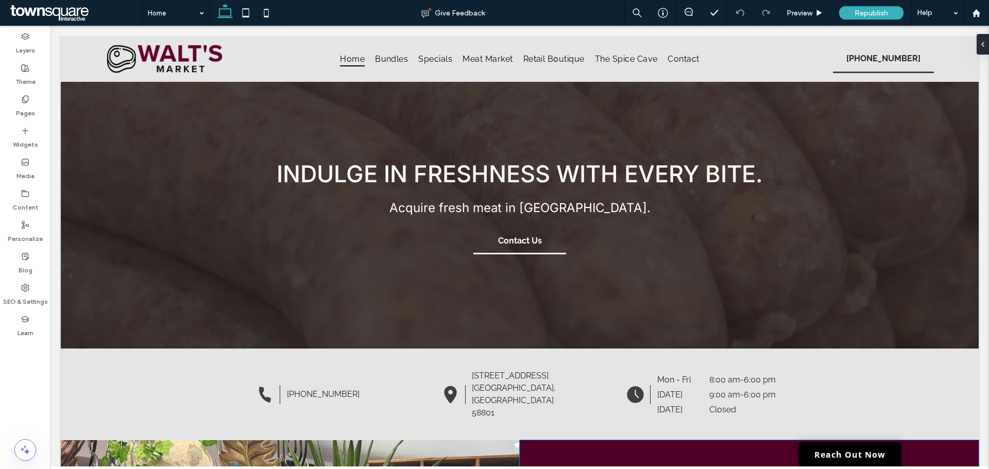
scroll to position [0, 0]
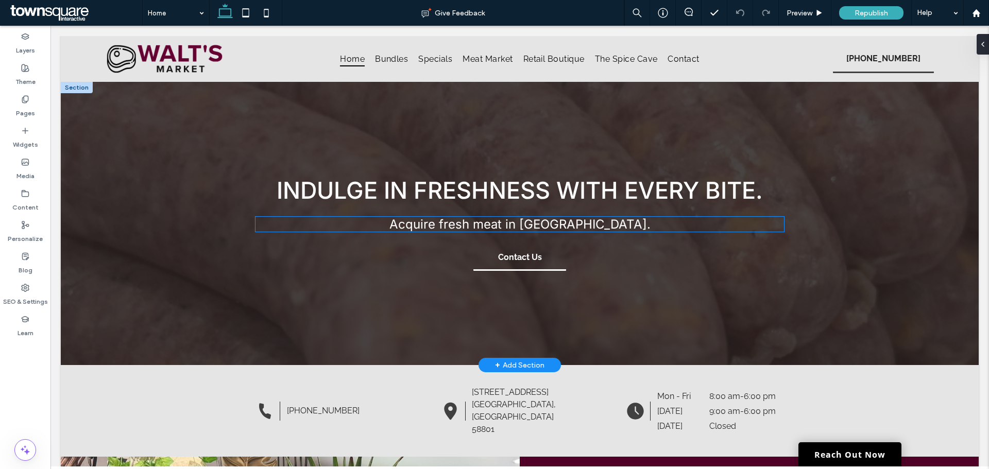
click at [576, 223] on span "Acquire fresh meat in [GEOGRAPHIC_DATA]." at bounding box center [519, 224] width 261 height 15
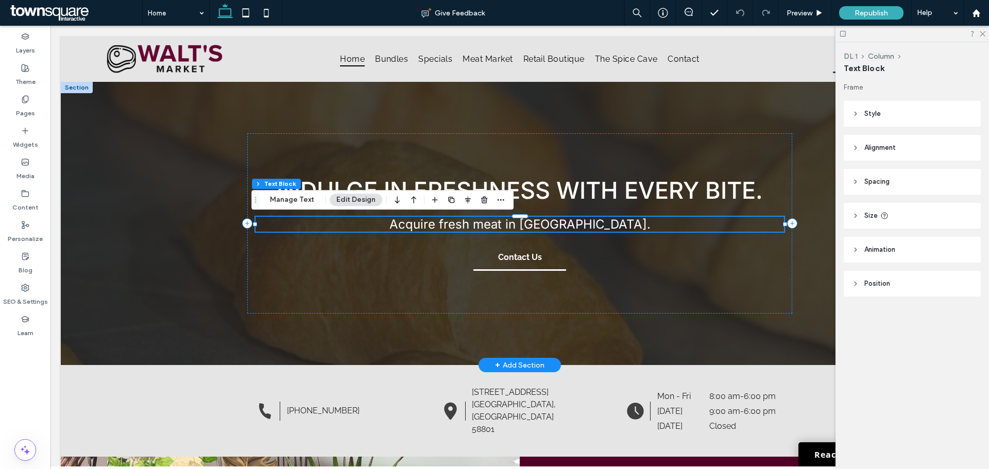
click at [562, 229] on span "Acquire fresh meat in [GEOGRAPHIC_DATA]." at bounding box center [519, 224] width 261 height 15
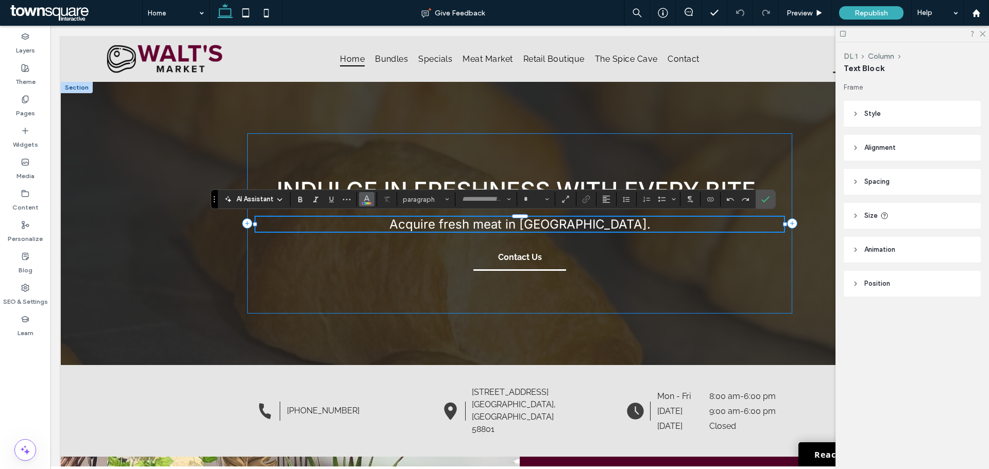
type input "*****"
type input "**"
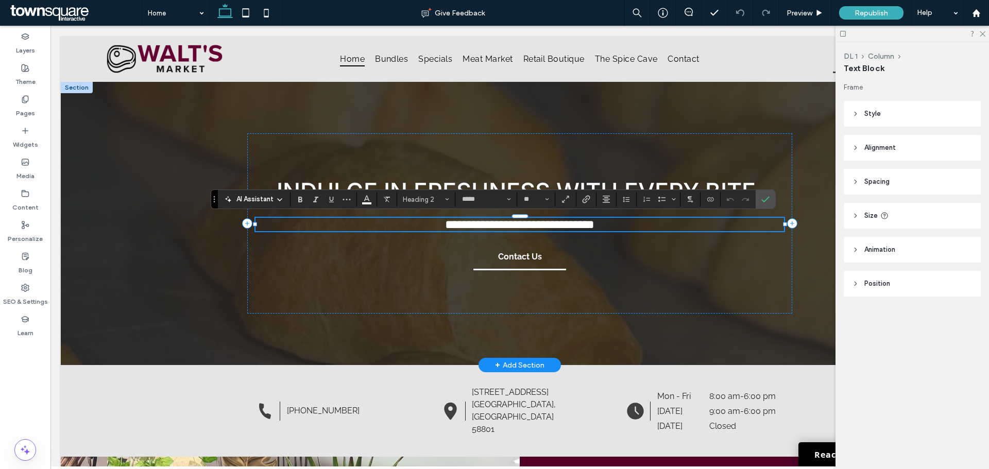
click at [637, 222] on h2 "**********" at bounding box center [520, 224] width 528 height 13
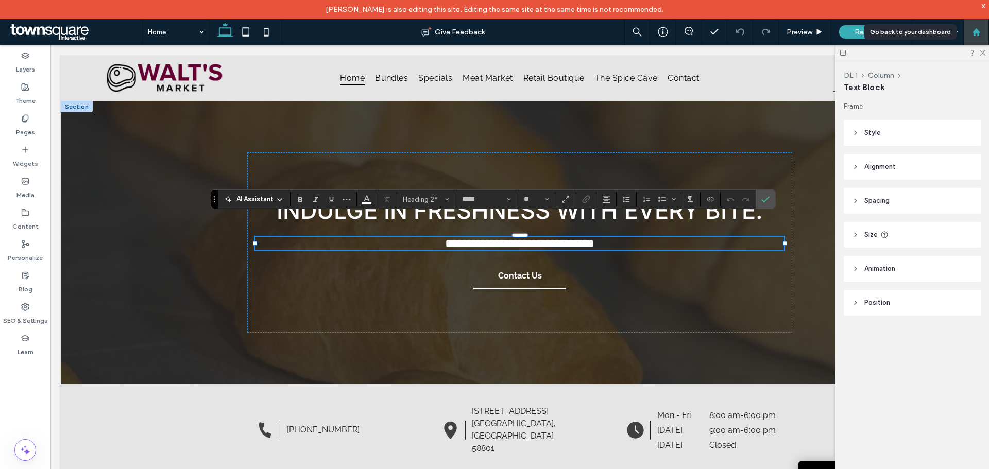
click at [989, 23] on div at bounding box center [976, 32] width 26 height 26
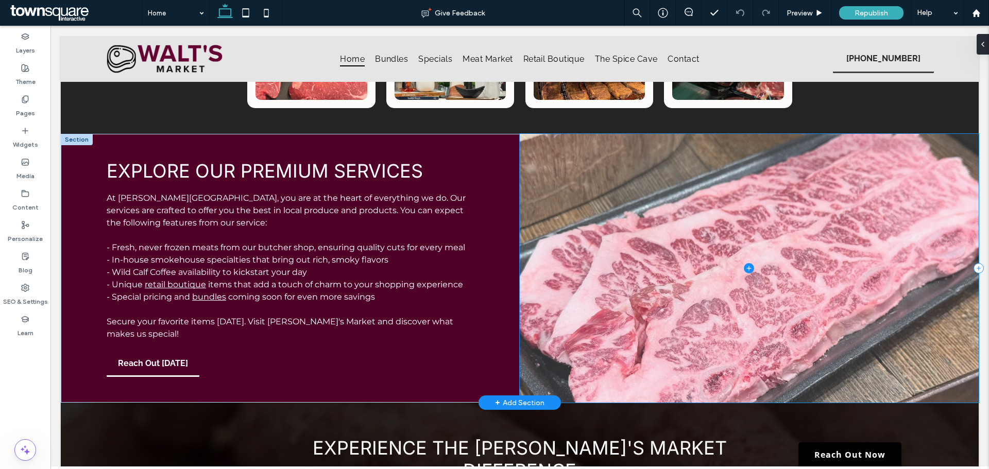
scroll to position [824, 0]
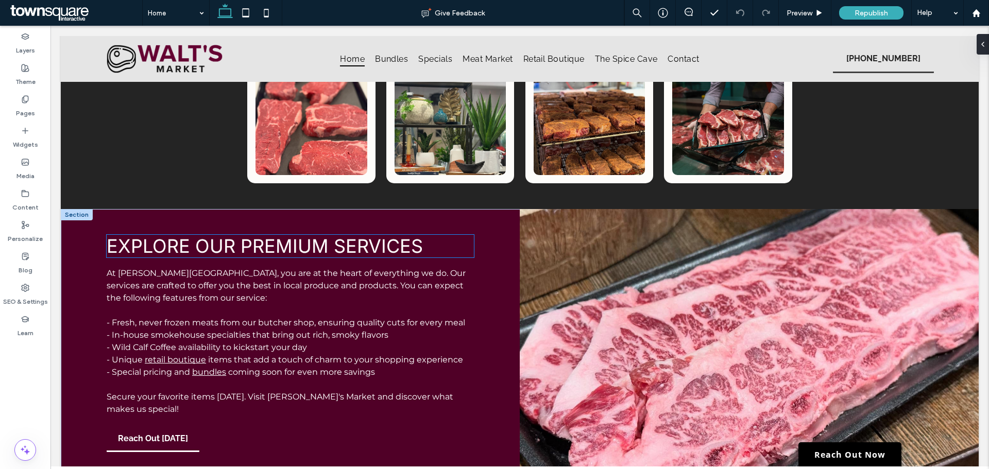
click at [401, 235] on span "Explore Our Premium Services" at bounding box center [265, 246] width 316 height 23
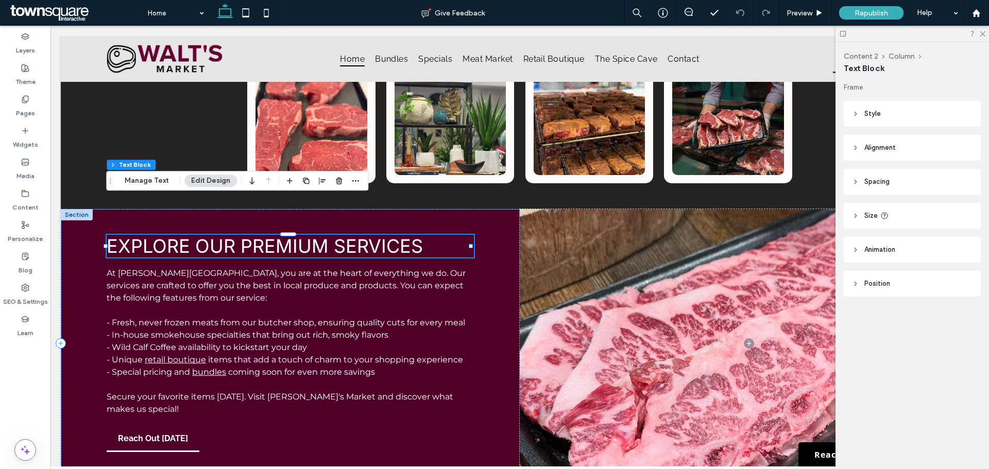
click at [426, 235] on h3 "Explore Our Premium Services ﻿" at bounding box center [290, 246] width 367 height 23
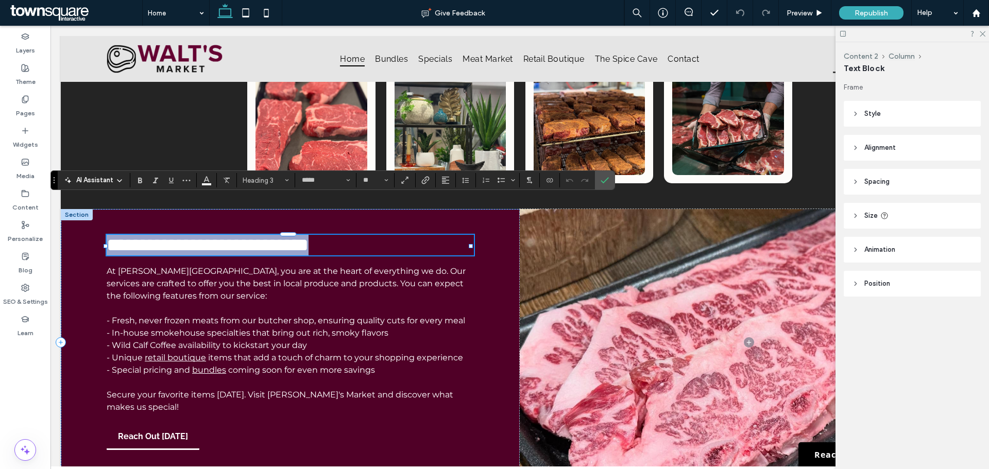
click at [426, 235] on h3 "**********" at bounding box center [290, 245] width 367 height 21
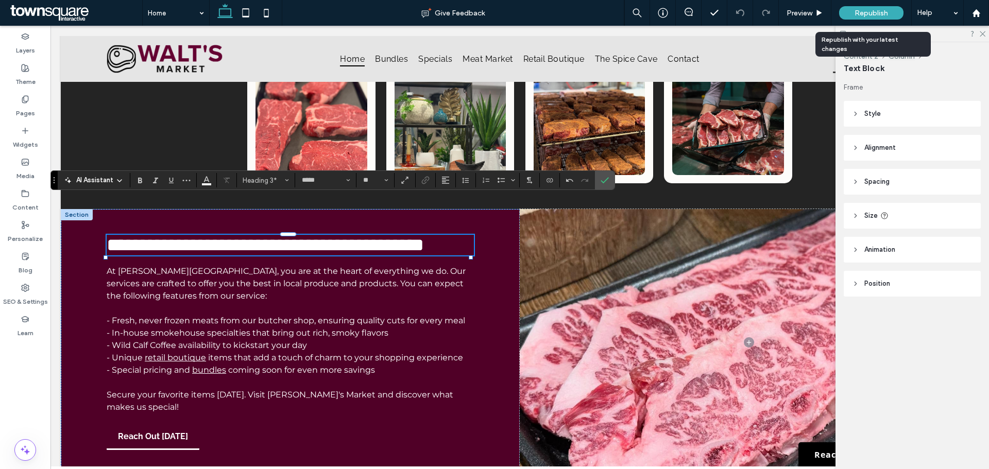
click at [852, 11] on div "Republish" at bounding box center [871, 12] width 64 height 13
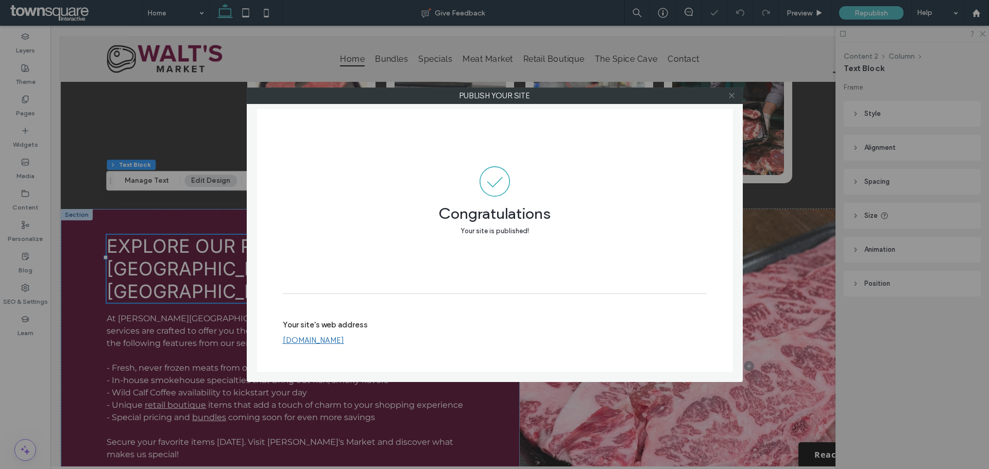
click at [731, 96] on icon at bounding box center [732, 96] width 8 height 8
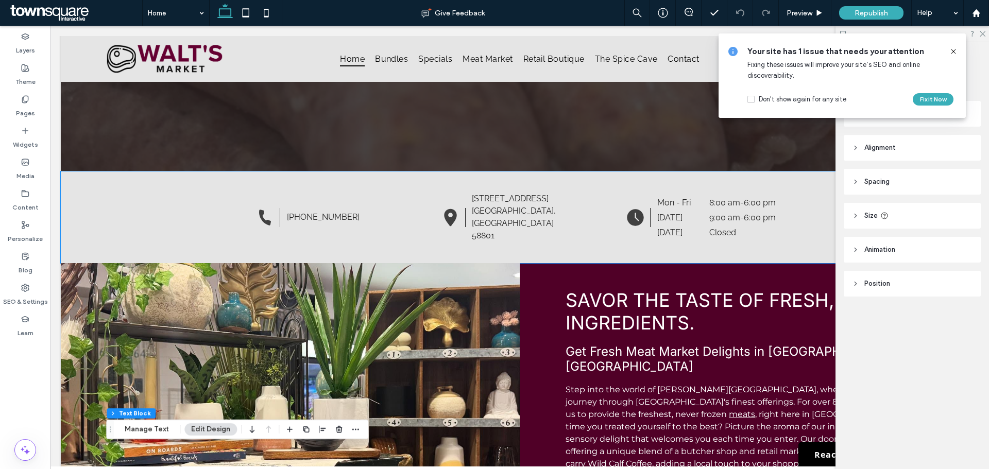
scroll to position [258, 0]
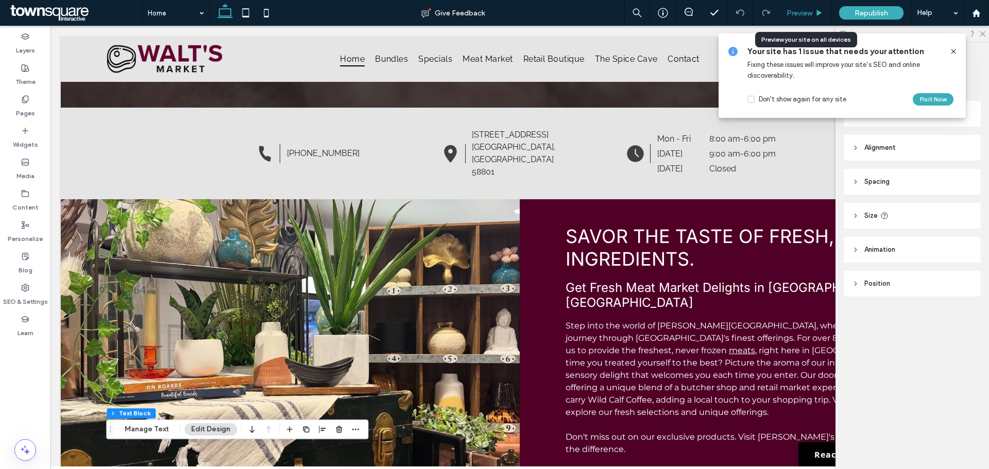
click at [807, 15] on span "Preview" at bounding box center [800, 13] width 26 height 9
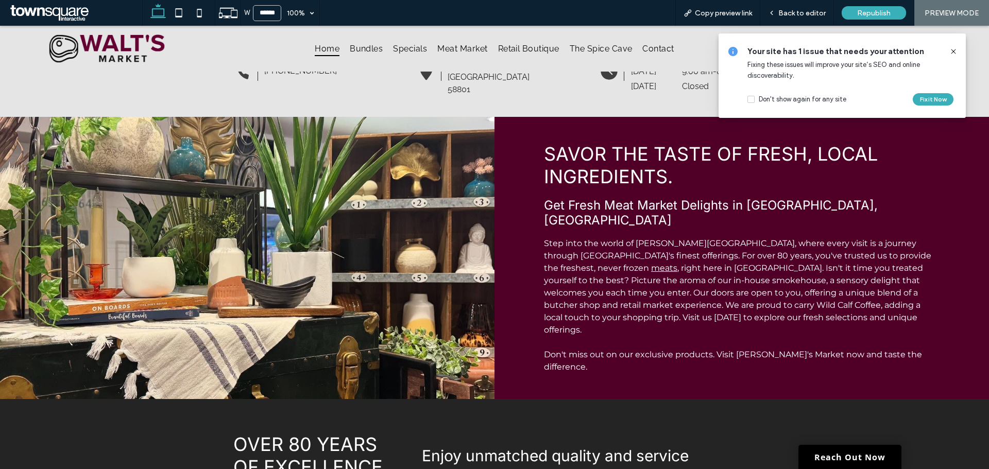
scroll to position [350, 0]
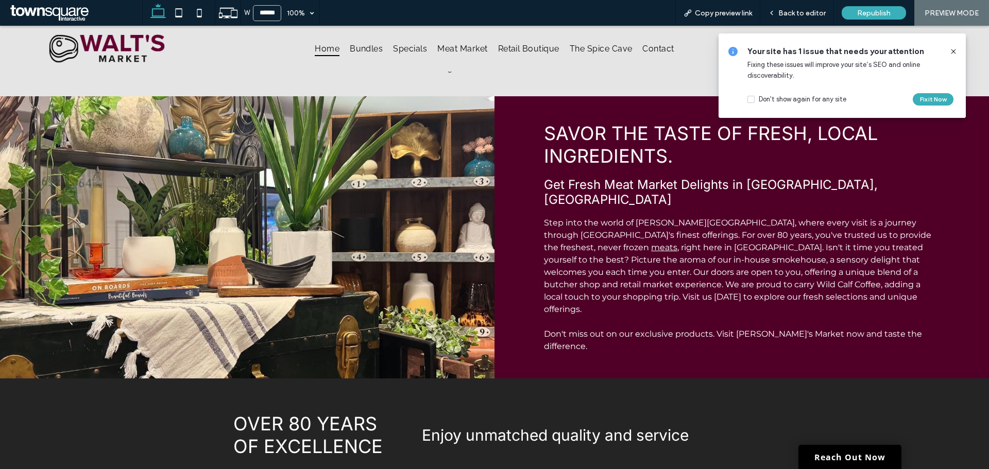
click at [950, 49] on icon at bounding box center [953, 51] width 8 height 8
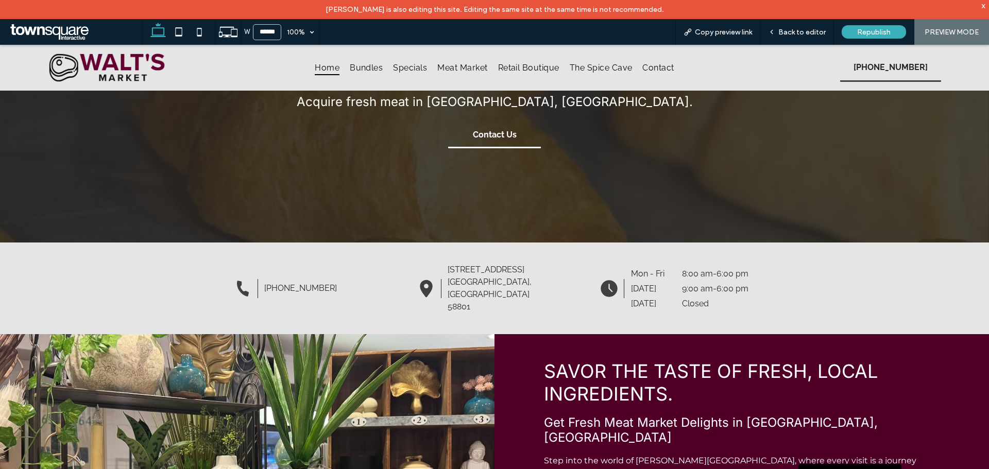
scroll to position [155, 0]
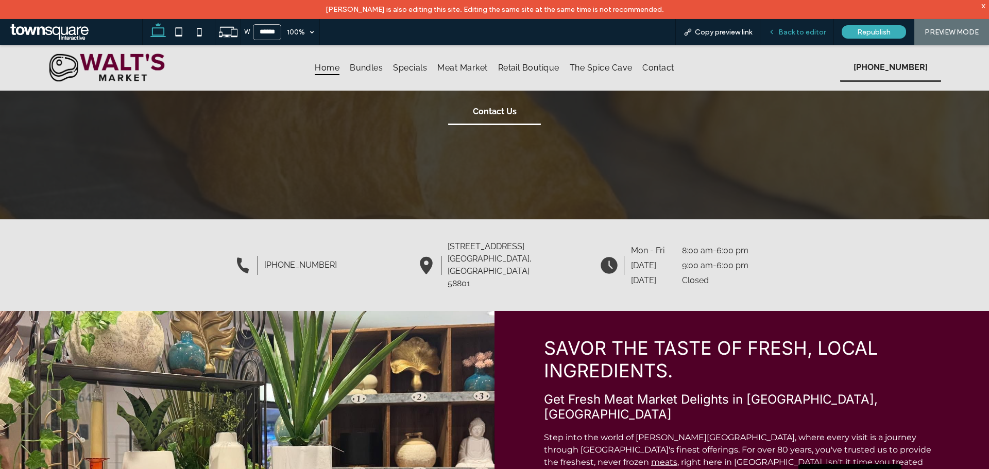
click at [805, 26] on div "Back to editor" at bounding box center [797, 32] width 74 height 26
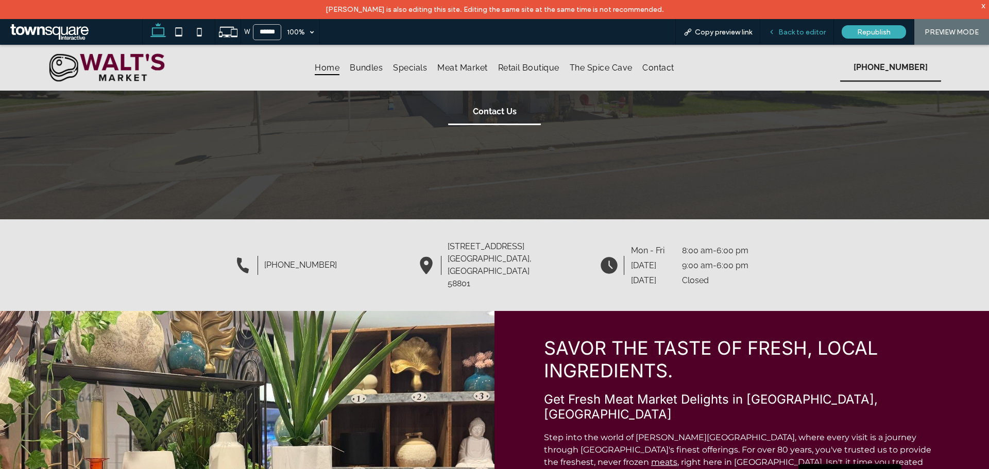
click at [800, 35] on span "Back to editor" at bounding box center [801, 32] width 47 height 9
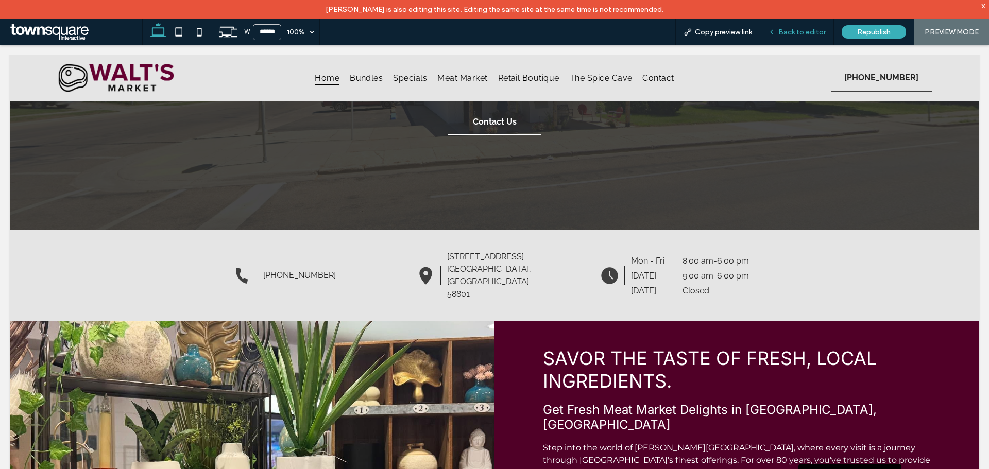
scroll to position [165, 0]
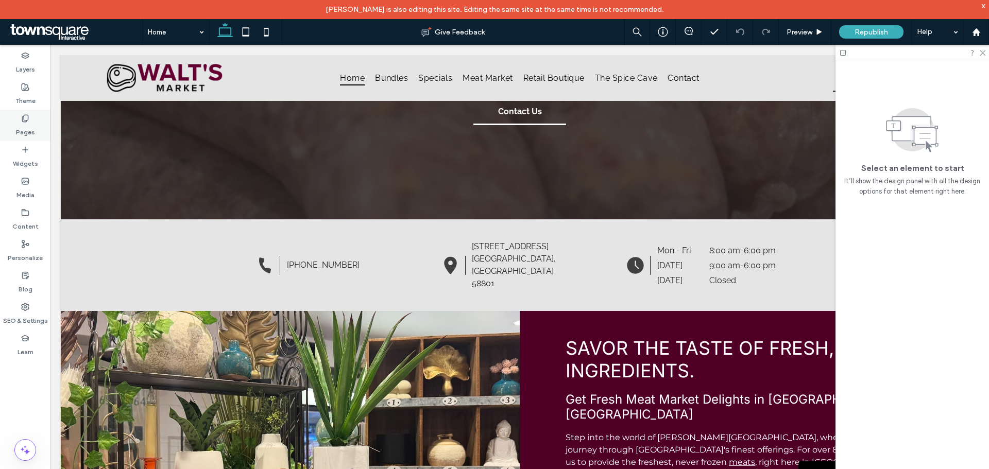
click at [19, 130] on label "Pages" at bounding box center [25, 130] width 19 height 14
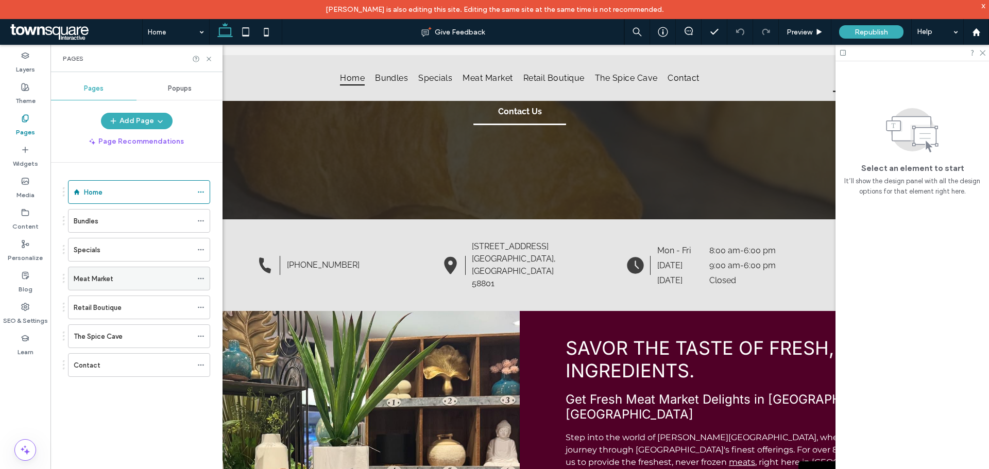
click at [78, 287] on div "Meat Market" at bounding box center [133, 278] width 118 height 23
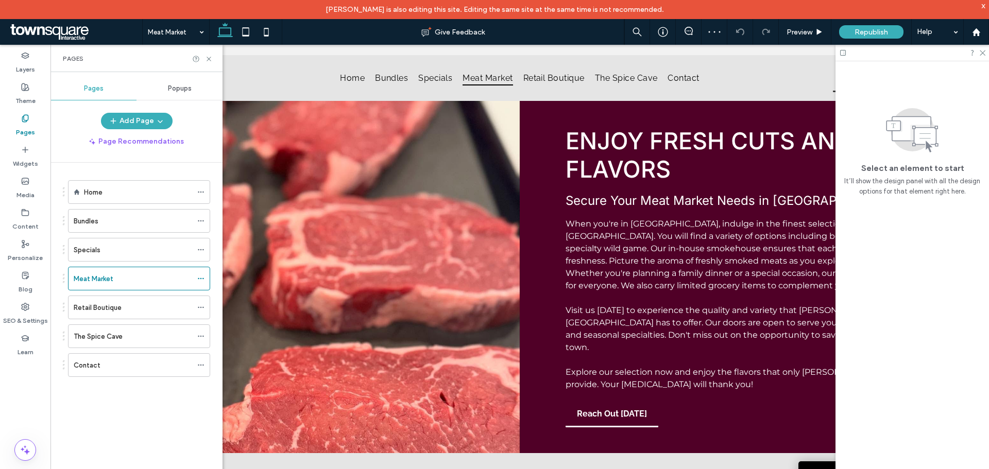
click at [978, 50] on div at bounding box center [913, 53] width 154 height 16
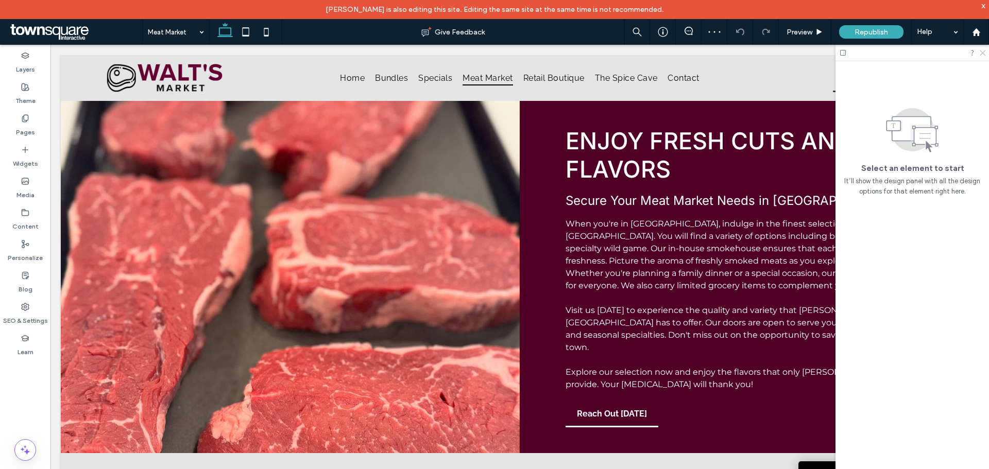
click at [981, 52] on icon at bounding box center [982, 52] width 7 height 7
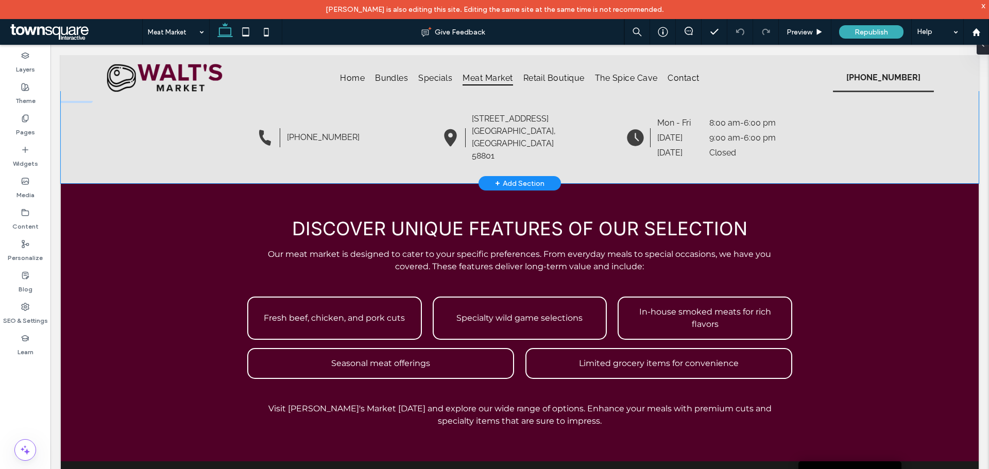
scroll to position [361, 0]
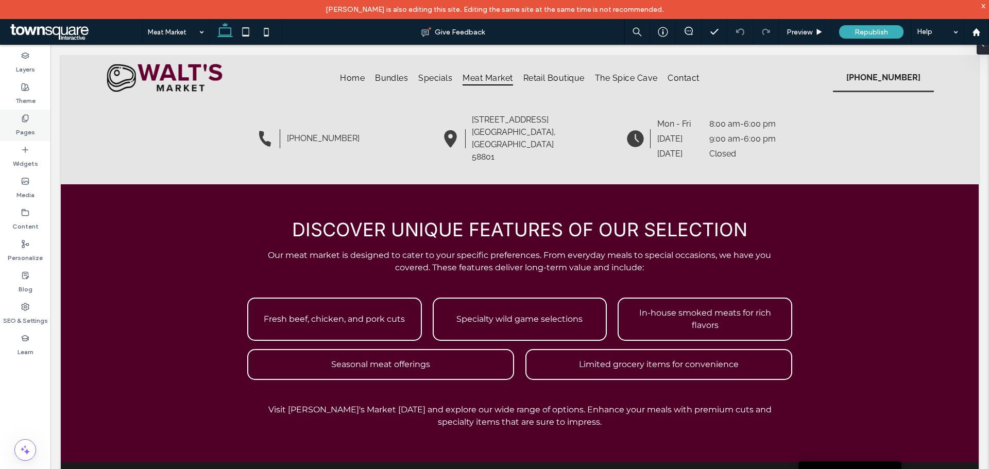
click at [31, 118] on div "Pages" at bounding box center [25, 125] width 50 height 31
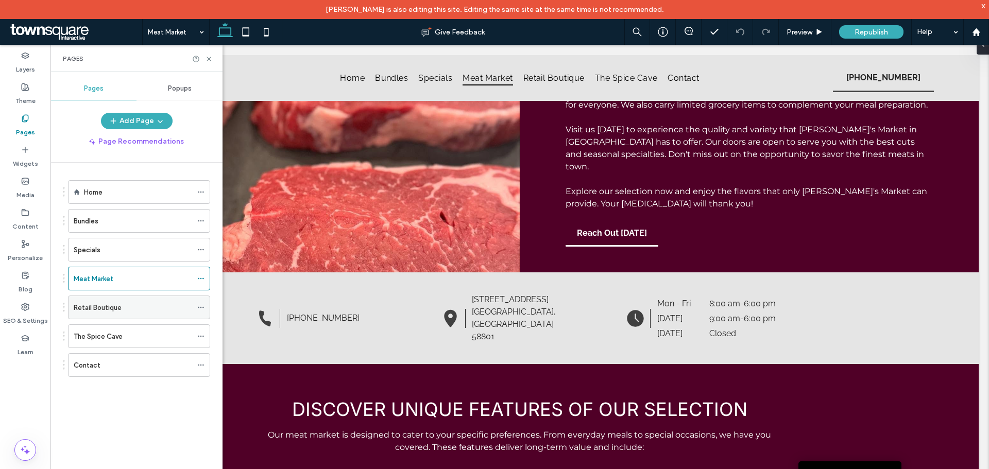
scroll to position [206, 0]
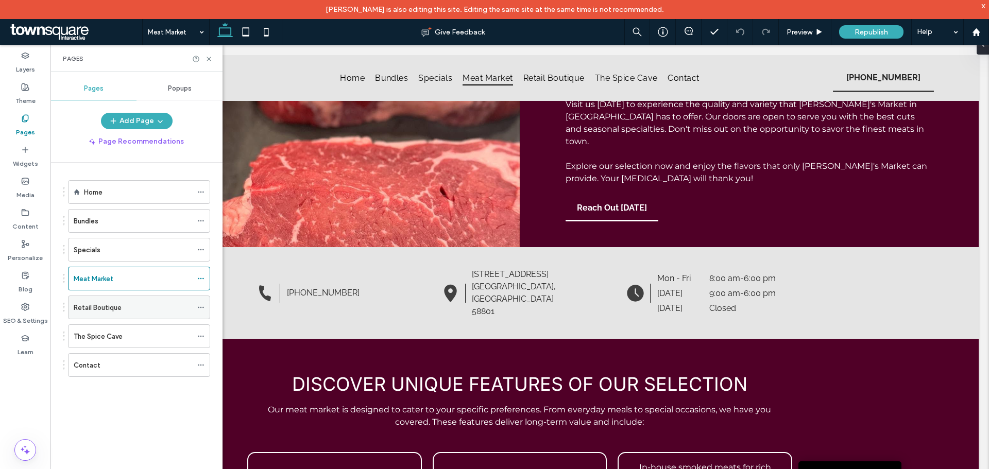
click at [108, 308] on label "Retail Boutique" at bounding box center [98, 308] width 48 height 18
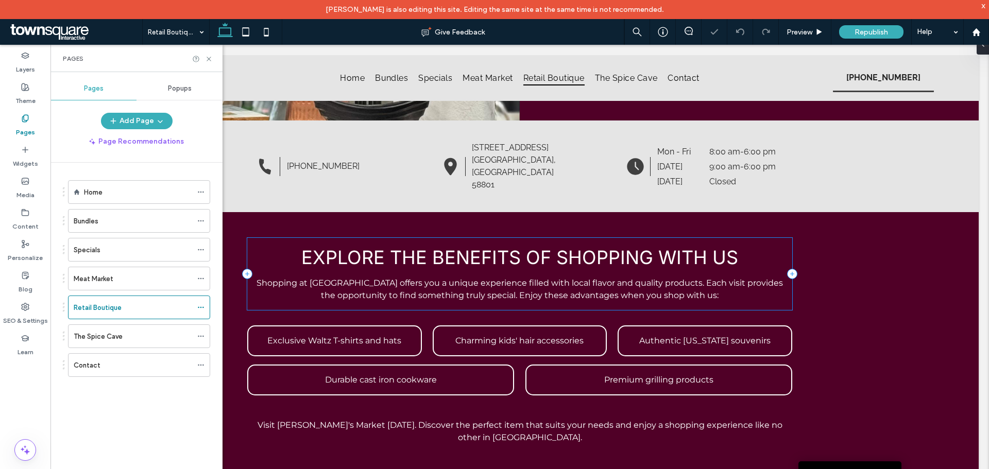
scroll to position [306, 0]
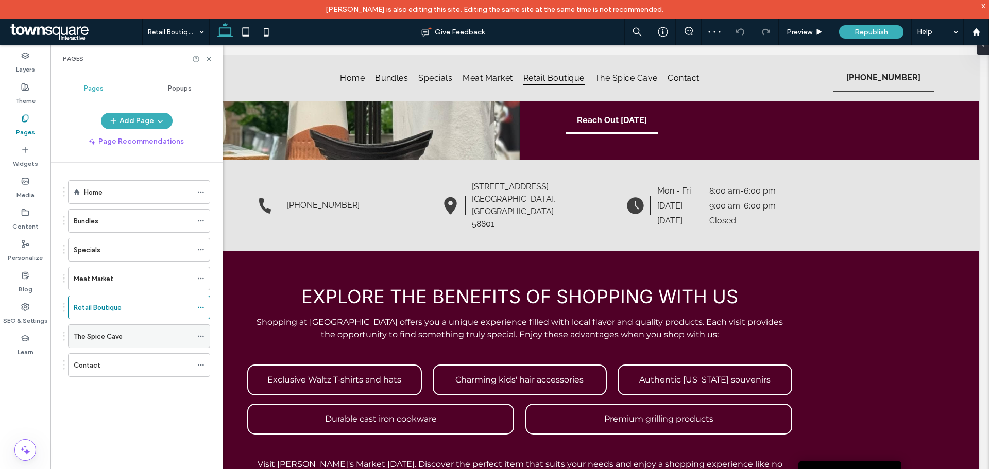
click at [96, 328] on div "The Spice Cave" at bounding box center [133, 336] width 118 height 23
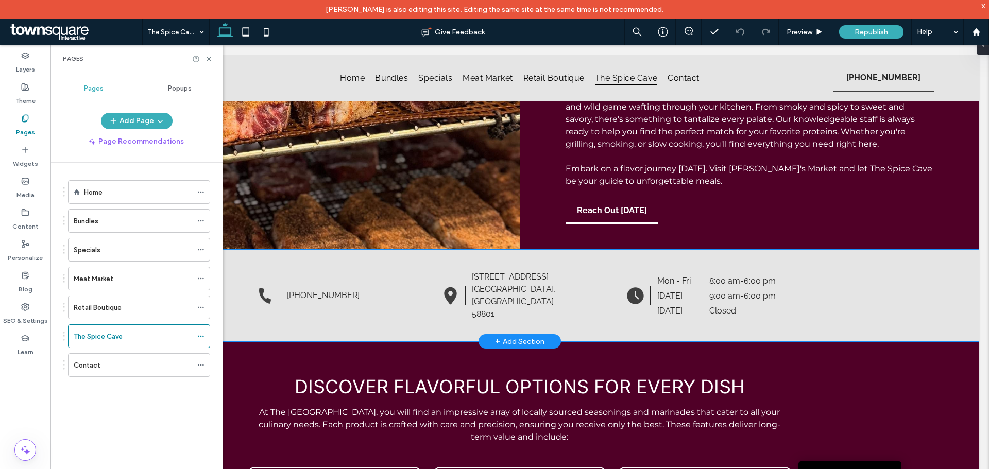
scroll to position [206, 0]
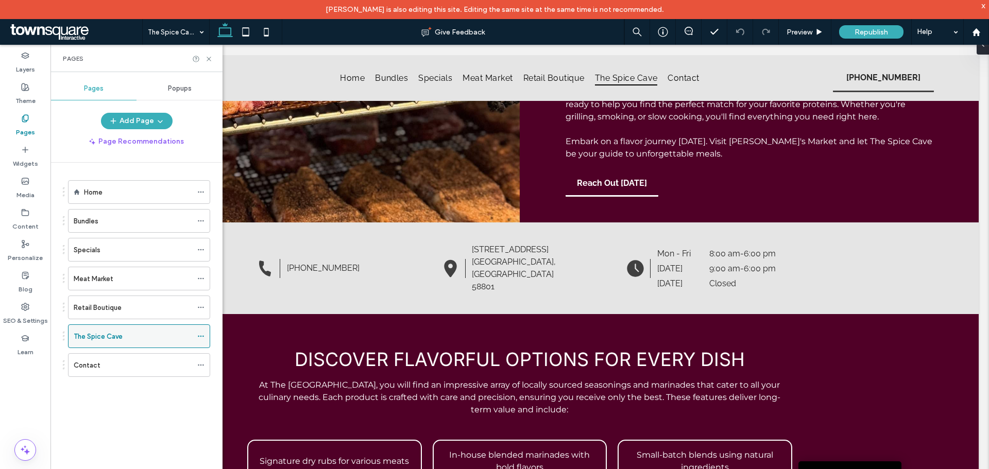
click at [200, 336] on use at bounding box center [201, 337] width 6 height 2
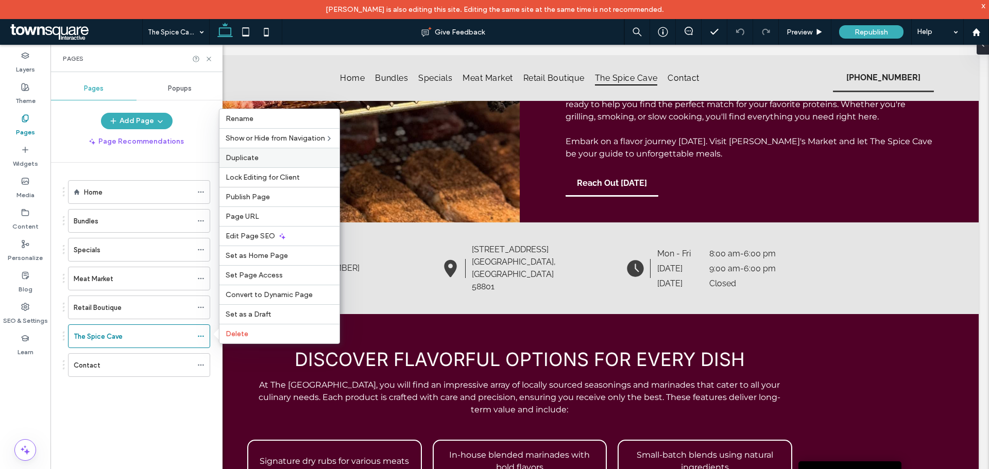
click at [292, 162] on label "Duplicate" at bounding box center [280, 158] width 108 height 9
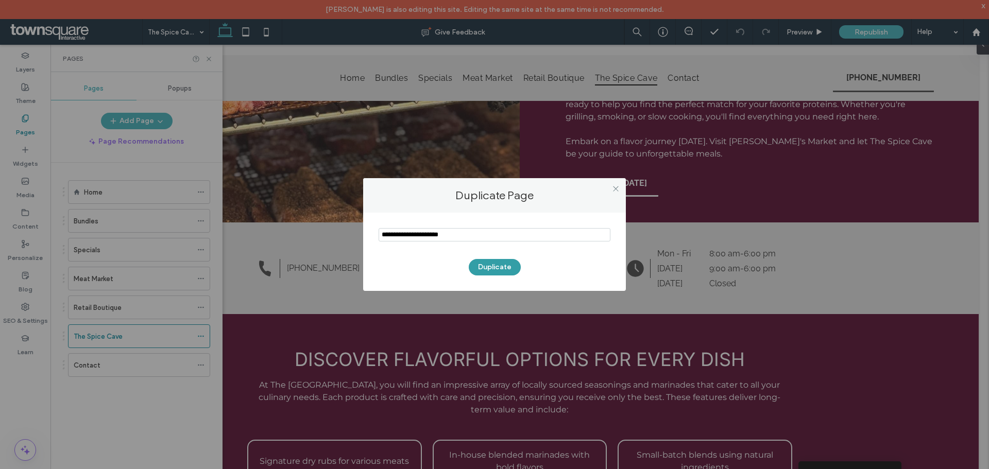
click at [494, 267] on button "Duplicate" at bounding box center [495, 267] width 52 height 16
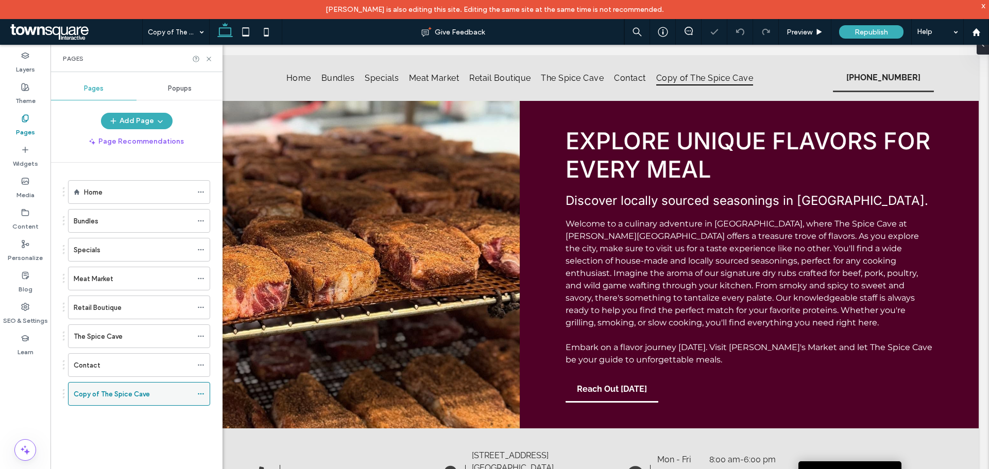
click at [201, 392] on icon at bounding box center [200, 393] width 7 height 7
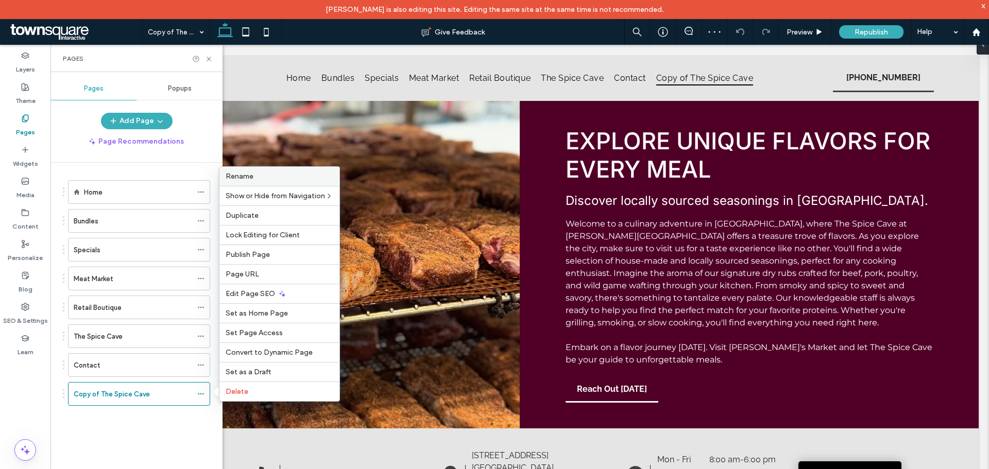
click at [279, 181] on div "Rename" at bounding box center [279, 176] width 120 height 19
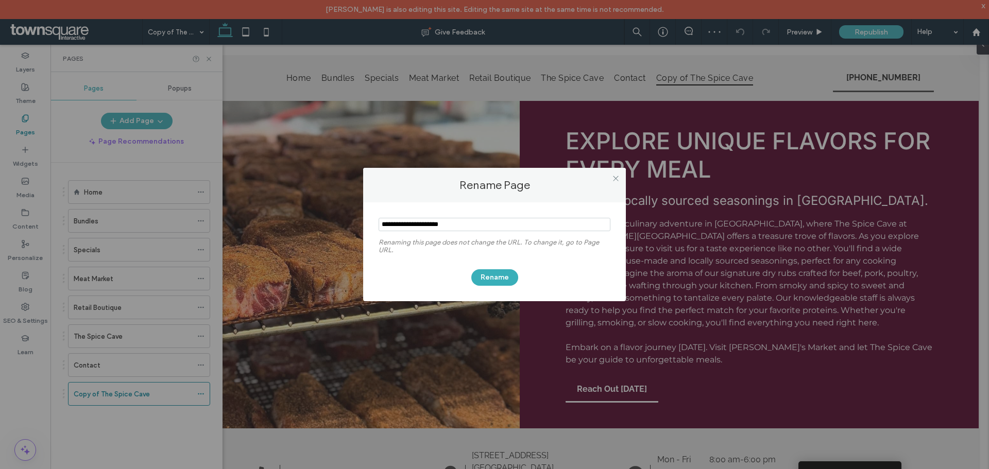
click at [492, 236] on section at bounding box center [495, 226] width 232 height 26
drag, startPoint x: 470, startPoint y: 211, endPoint x: 403, endPoint y: 219, distance: 67.5
click at [403, 219] on div "Renaming this page does not change the URL. To change it, go to Page URL. Rename" at bounding box center [494, 251] width 263 height 99
drag, startPoint x: 478, startPoint y: 225, endPoint x: 285, endPoint y: 187, distance: 196.4
click at [278, 192] on div "Rename Page Renaming this page does not change the URL. To change it, go to Pag…" at bounding box center [494, 234] width 989 height 469
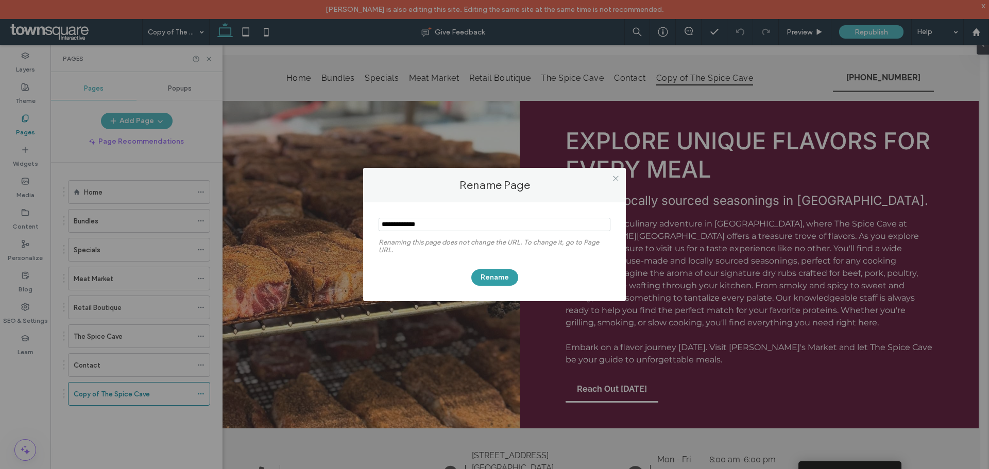
type input "**********"
click at [488, 278] on button "Rename" at bounding box center [494, 277] width 47 height 16
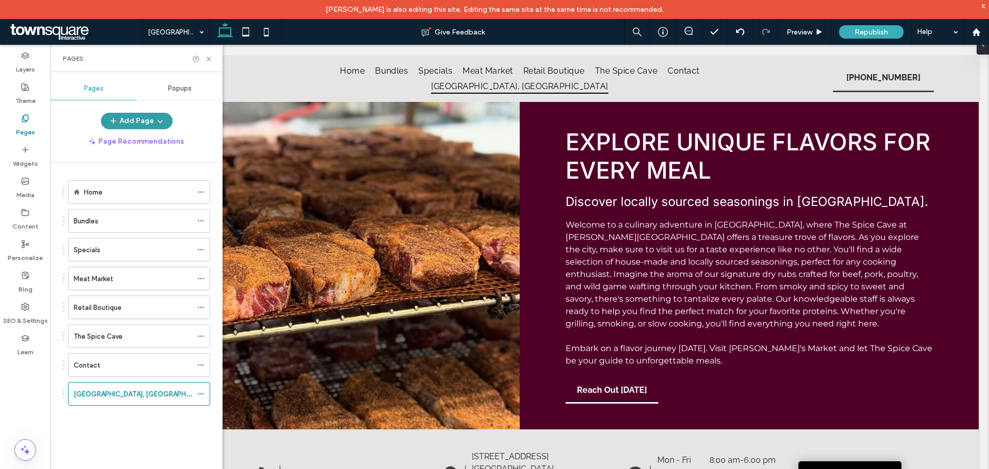
click at [140, 114] on button "Add Page" at bounding box center [137, 121] width 72 height 16
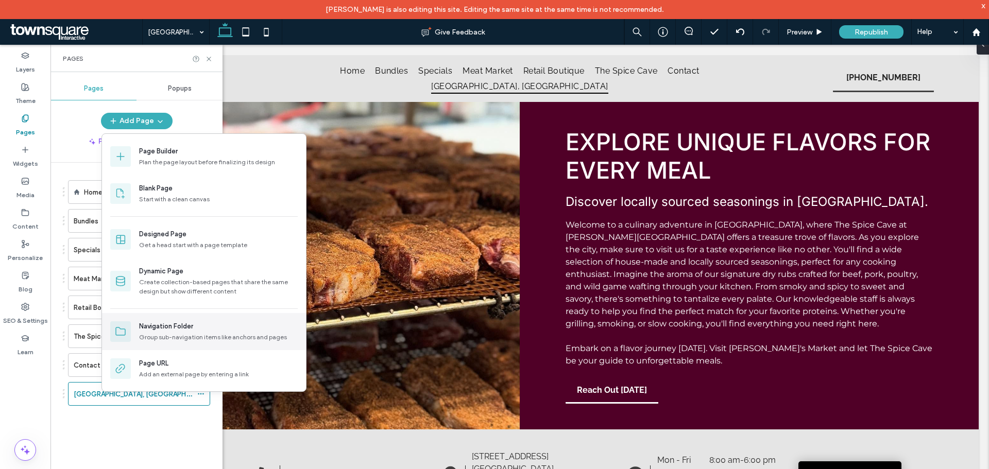
click at [163, 339] on div "Group sub-navigation items like anchors and pages" at bounding box center [218, 337] width 159 height 9
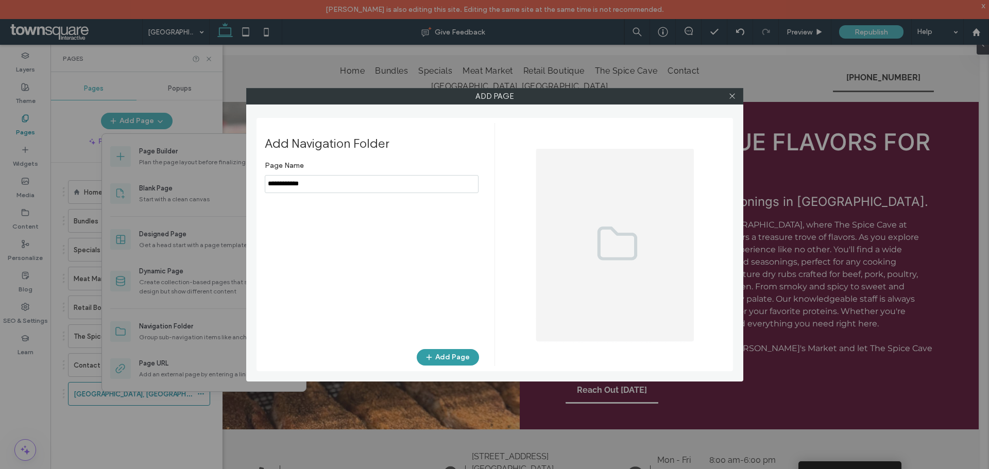
type input "**********"
click at [439, 351] on button "Add Page" at bounding box center [448, 357] width 62 height 16
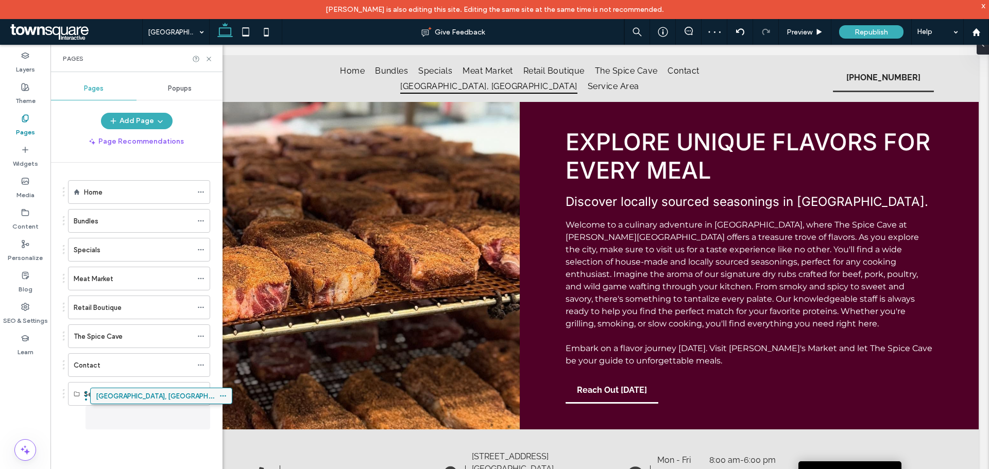
drag, startPoint x: 129, startPoint y: 393, endPoint x: 149, endPoint y: 398, distance: 20.9
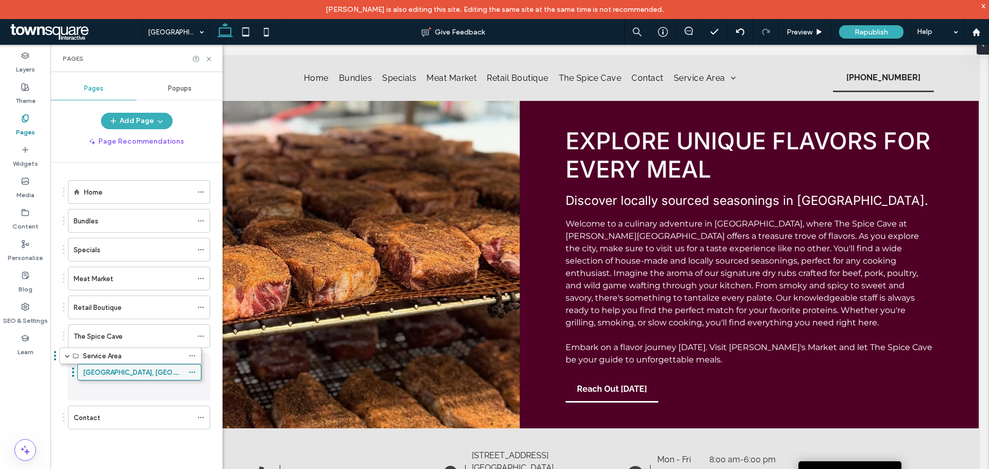
drag, startPoint x: 128, startPoint y: 401, endPoint x: 119, endPoint y: 366, distance: 35.6
click at [114, 394] on label "[GEOGRAPHIC_DATA], [GEOGRAPHIC_DATA]" at bounding box center [162, 389] width 141 height 18
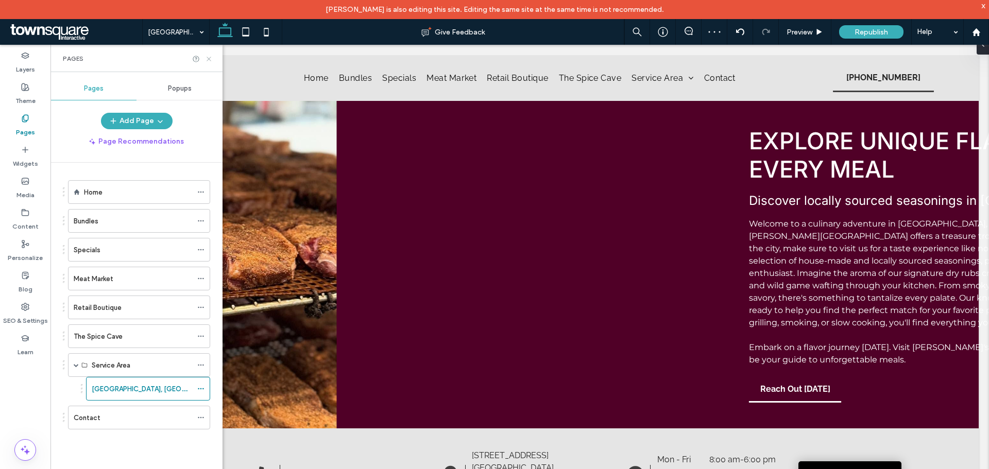
click at [211, 58] on icon at bounding box center [209, 59] width 8 height 8
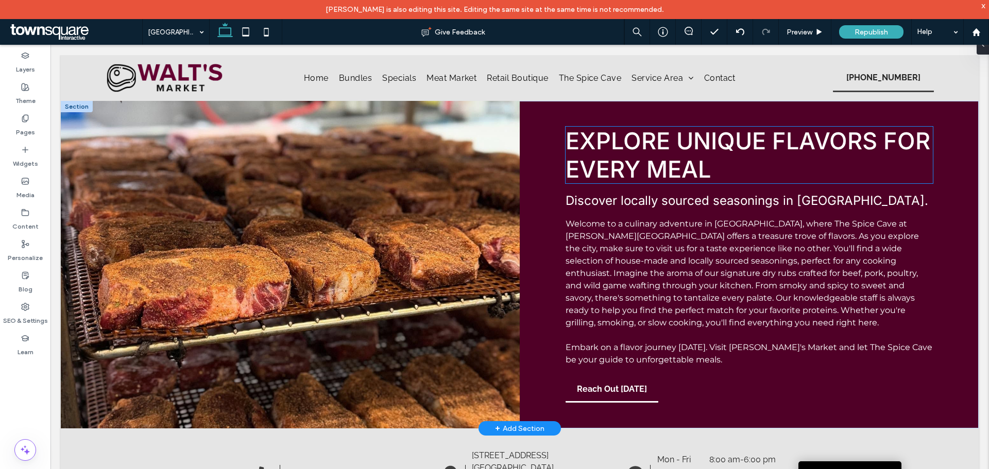
click at [580, 143] on span "Explore Unique Flavors for Every Meal" at bounding box center [748, 155] width 365 height 57
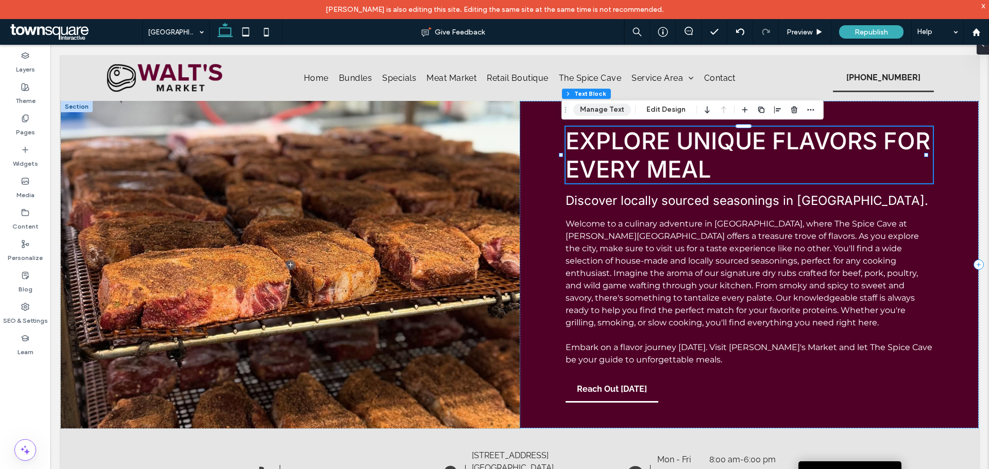
click at [600, 107] on button "Manage Text" at bounding box center [602, 110] width 58 height 12
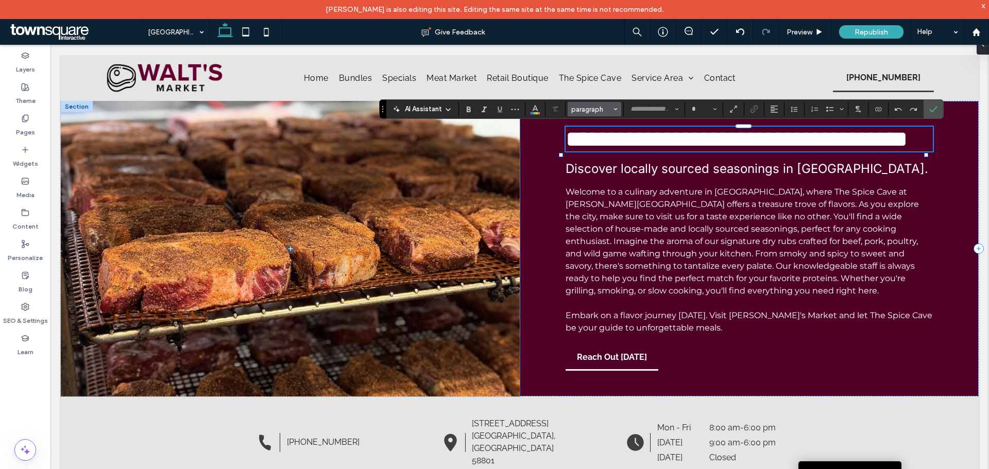
type input "*****"
type input "**"
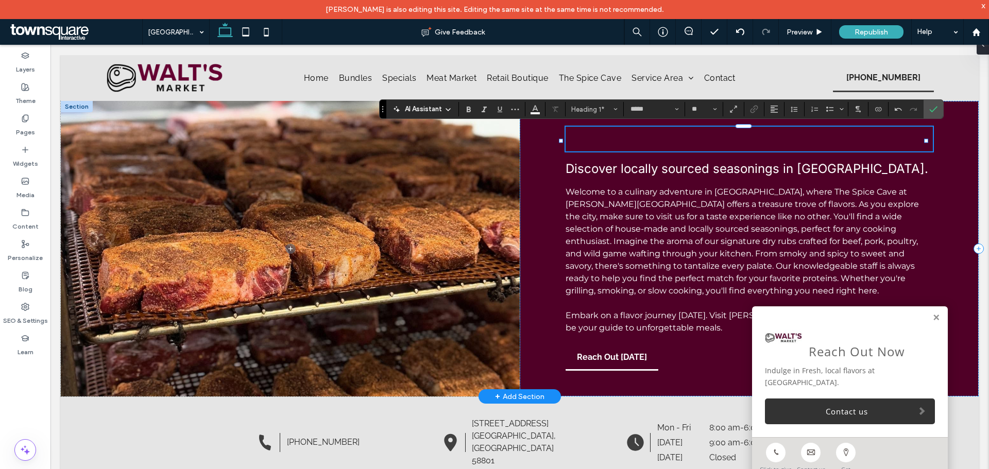
click at [627, 135] on h1 "﻿" at bounding box center [749, 139] width 367 height 25
paste div
type input "*******"
type input "**"
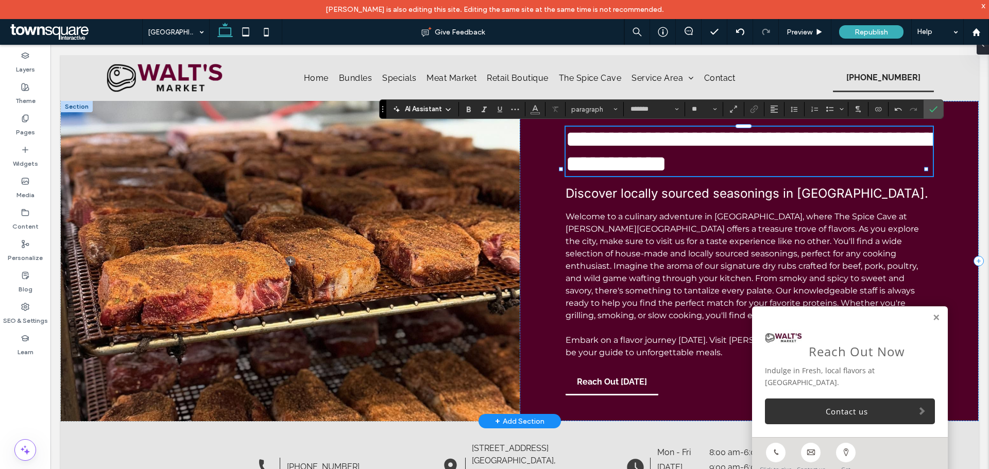
type input "*****"
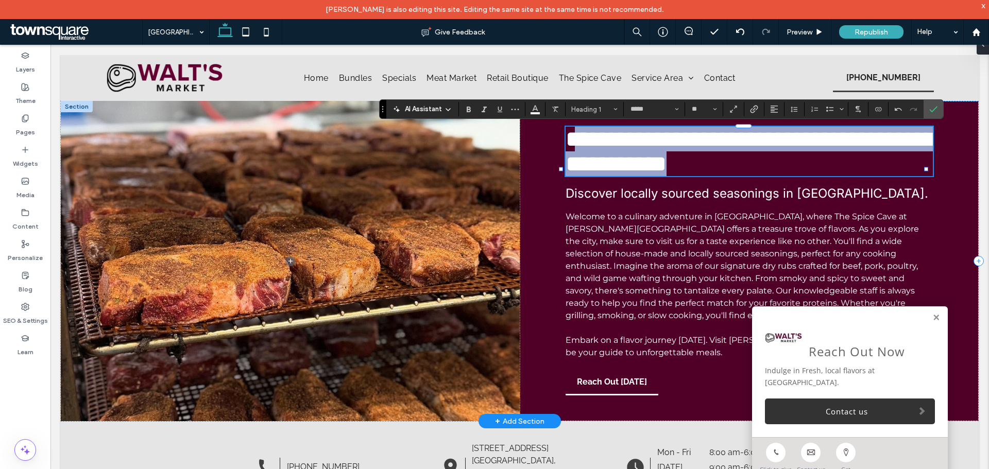
drag, startPoint x: 674, startPoint y: 201, endPoint x: 570, endPoint y: 130, distance: 126.0
click at [569, 131] on h1 "**********" at bounding box center [749, 151] width 367 height 49
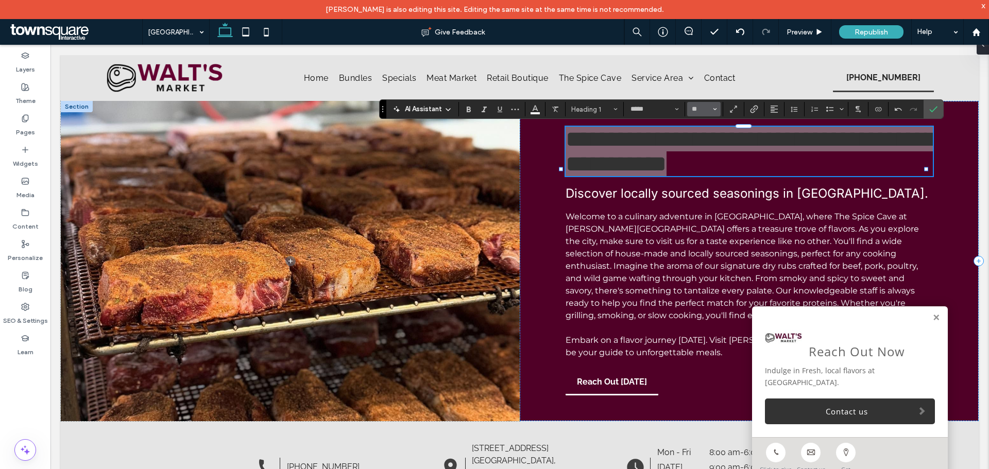
click at [687, 112] on section "**" at bounding box center [704, 109] width 38 height 14
click at [690, 110] on button "**" at bounding box center [703, 109] width 33 height 14
click at [702, 178] on label "36" at bounding box center [703, 181] width 33 height 14
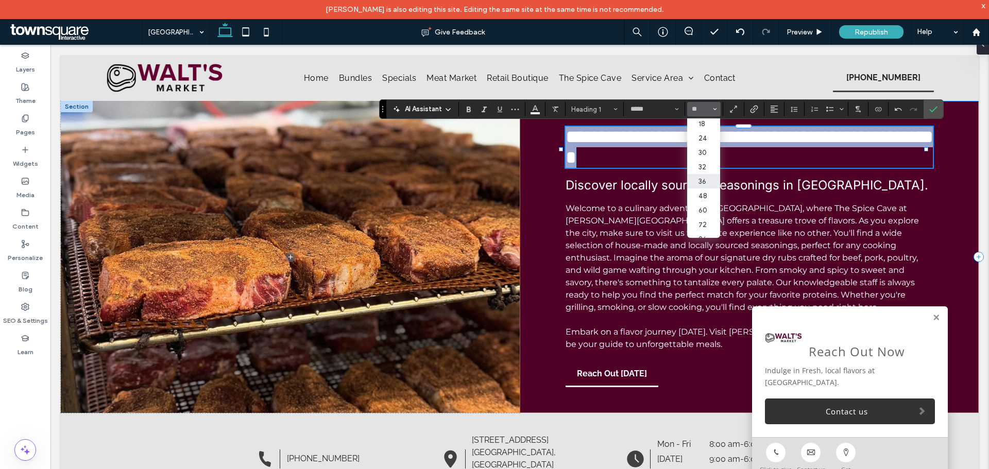
type input "**"
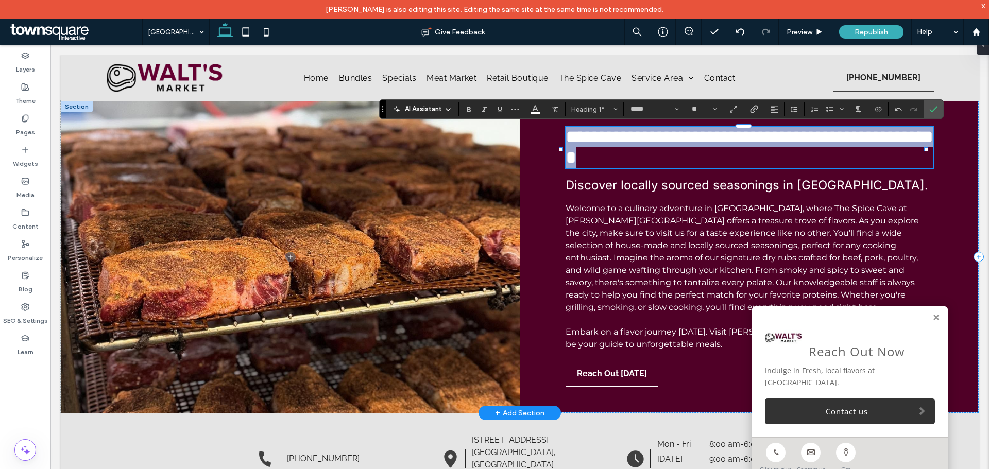
click at [839, 144] on h1 "**********" at bounding box center [749, 147] width 367 height 41
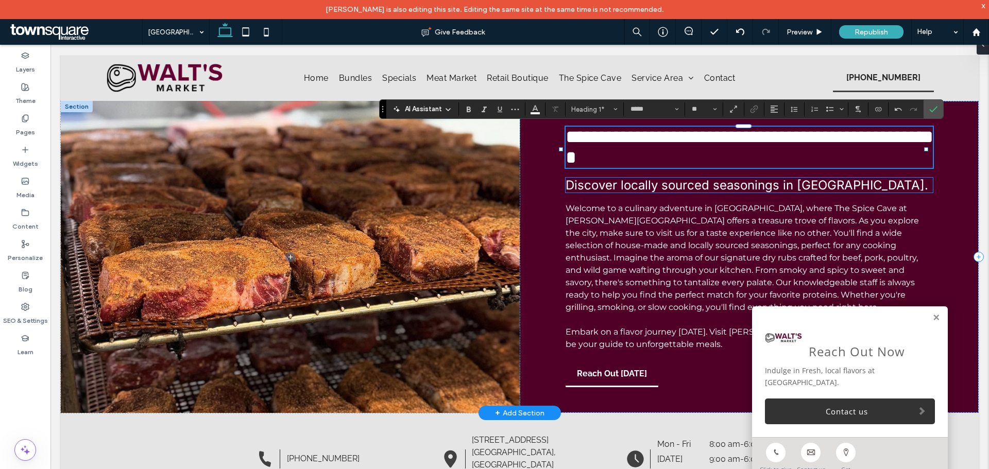
click at [812, 182] on span "Discover locally sourced seasonings in [GEOGRAPHIC_DATA]." at bounding box center [747, 185] width 363 height 15
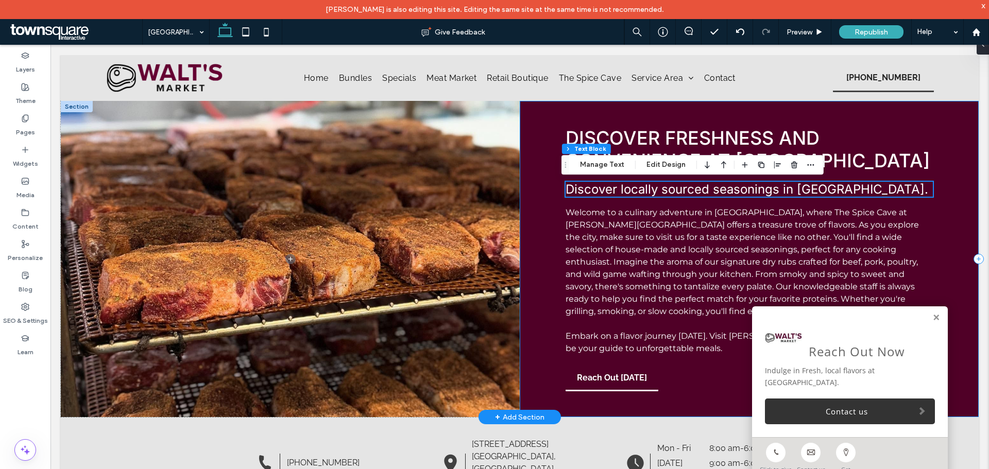
scroll to position [52, 0]
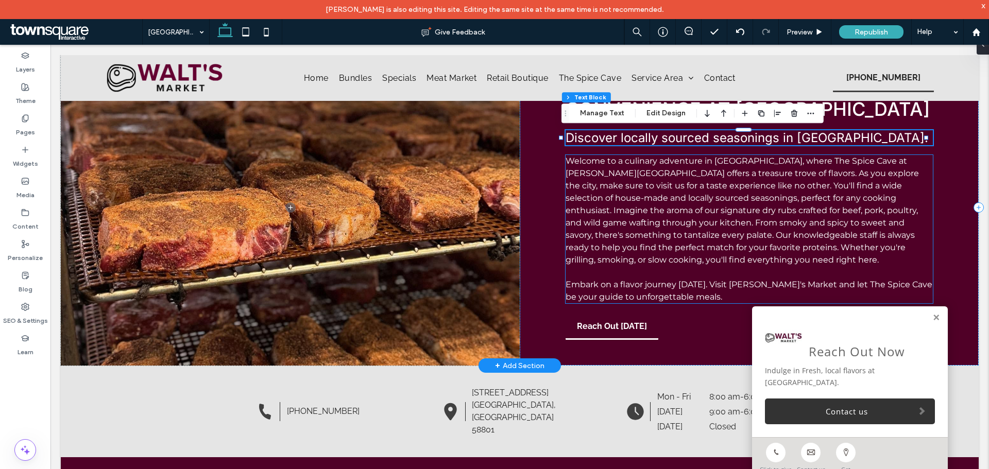
click at [601, 222] on span "Welcome to a culinary adventure in [GEOGRAPHIC_DATA], where The Spice Cave at […" at bounding box center [742, 210] width 353 height 109
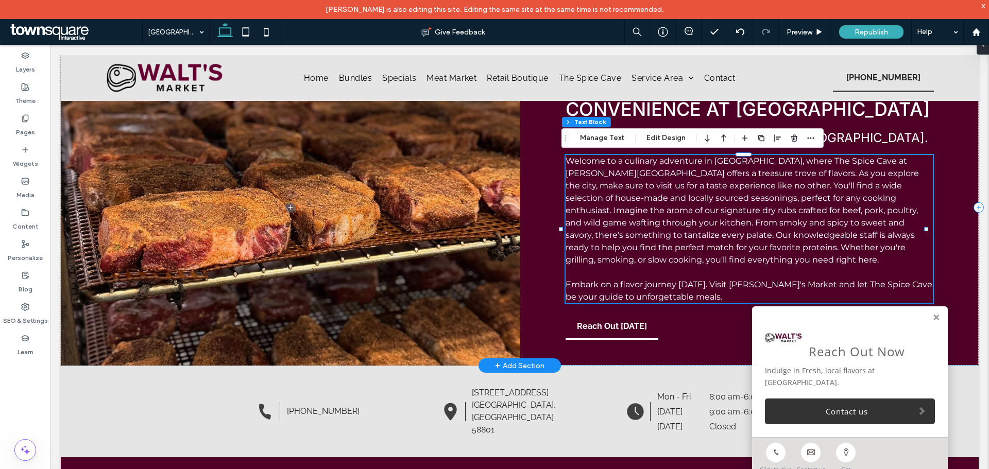
click at [605, 211] on span "Welcome to a culinary adventure in [GEOGRAPHIC_DATA], where The Spice Cave at […" at bounding box center [742, 210] width 353 height 109
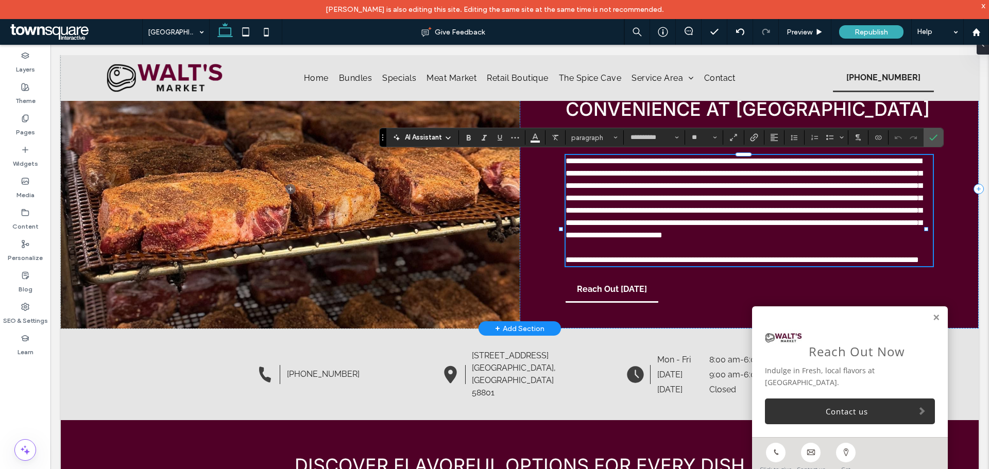
paste div
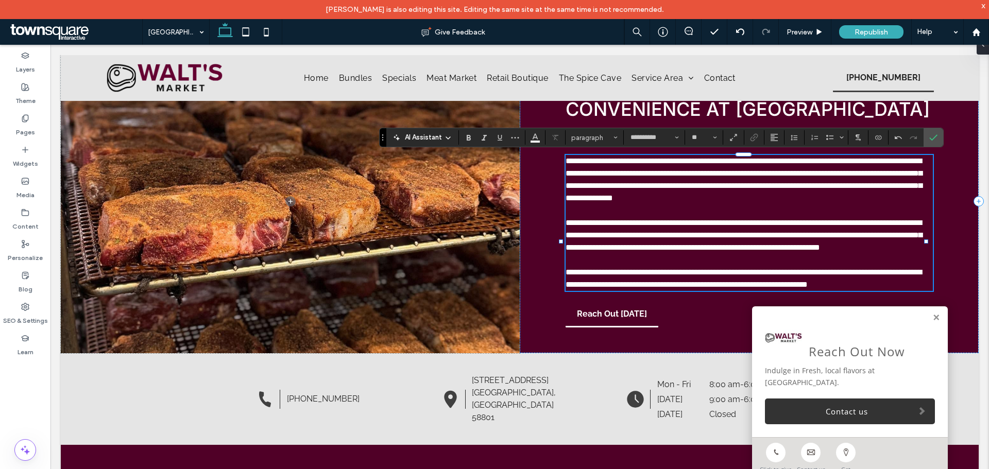
click at [928, 334] on div "Reach Out Now Indulge in Fresh, local flavors at [GEOGRAPHIC_DATA]. Contact us" at bounding box center [850, 372] width 196 height 131
click at [932, 322] on link at bounding box center [936, 318] width 8 height 9
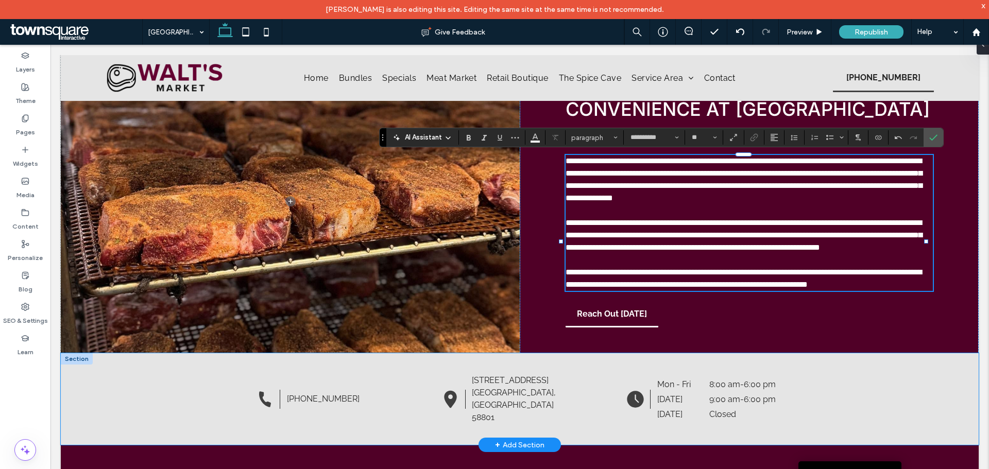
click at [180, 407] on div "A black silhouette of a telephone on a white background. [PHONE_NUMBER] A black…" at bounding box center [520, 399] width 918 height 92
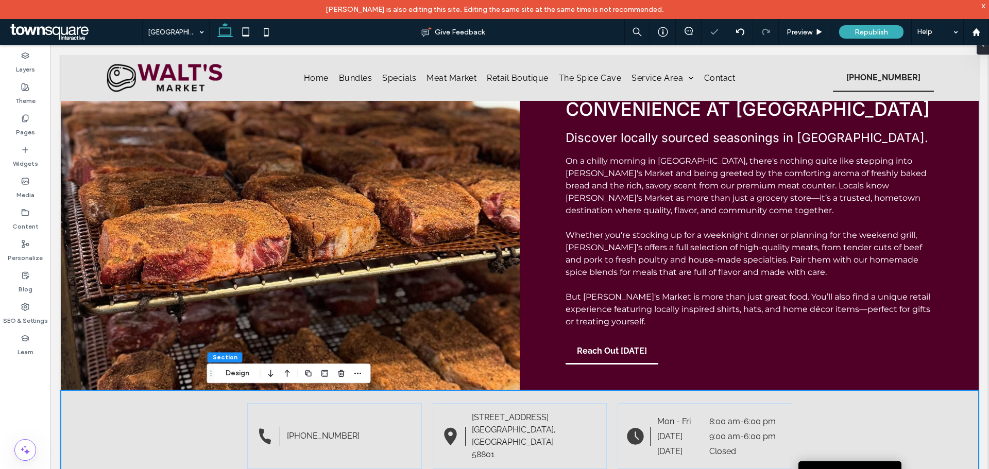
click at [548, 401] on div "A black silhouette of a telephone on a white background. [PHONE_NUMBER] A black…" at bounding box center [520, 436] width 618 height 92
click at [546, 397] on div "A black silhouette of a telephone on a white background. [PHONE_NUMBER] A black…" at bounding box center [520, 436] width 618 height 92
click at [341, 369] on span "button" at bounding box center [341, 373] width 12 height 12
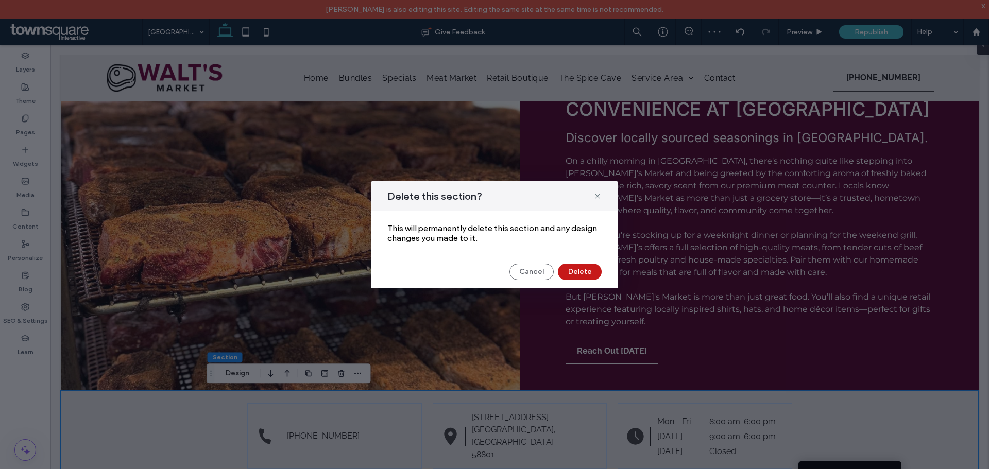
click at [567, 267] on button "Delete" at bounding box center [580, 272] width 44 height 16
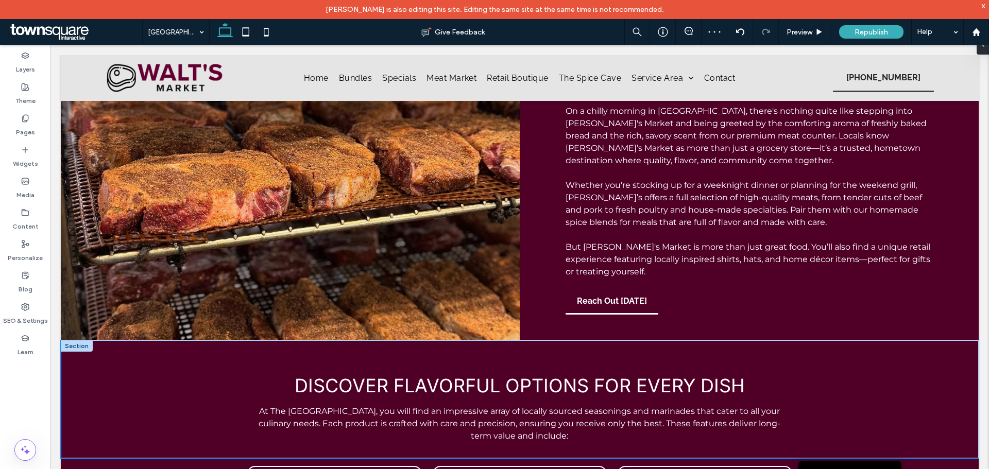
scroll to position [206, 0]
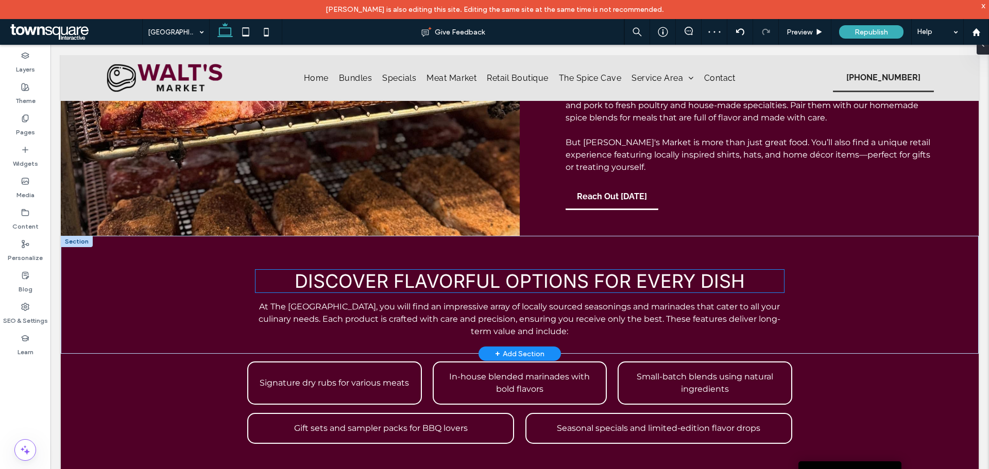
click at [525, 278] on span "Discover Flavorful Options for Every Dish" at bounding box center [520, 281] width 450 height 23
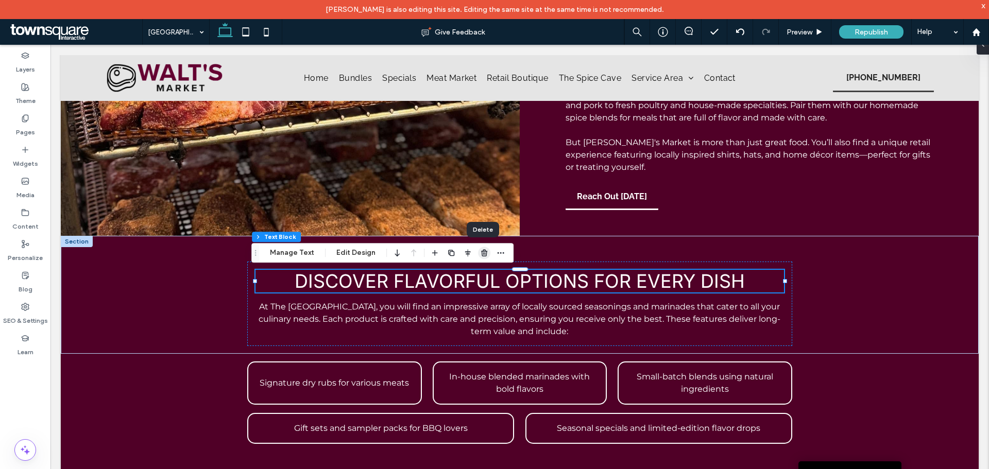
click at [482, 250] on use "button" at bounding box center [484, 253] width 6 height 7
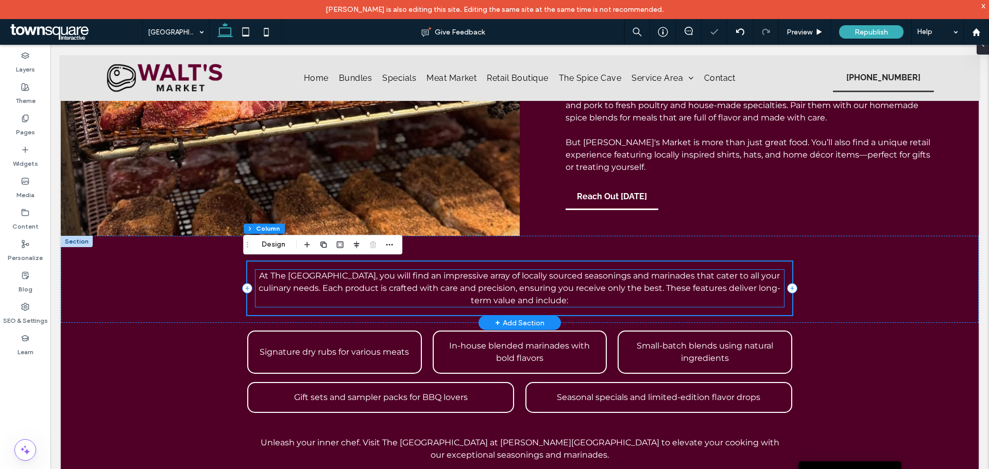
click at [474, 298] on p "At The [GEOGRAPHIC_DATA], you will find an impressive array of locally sourced …" at bounding box center [520, 288] width 528 height 37
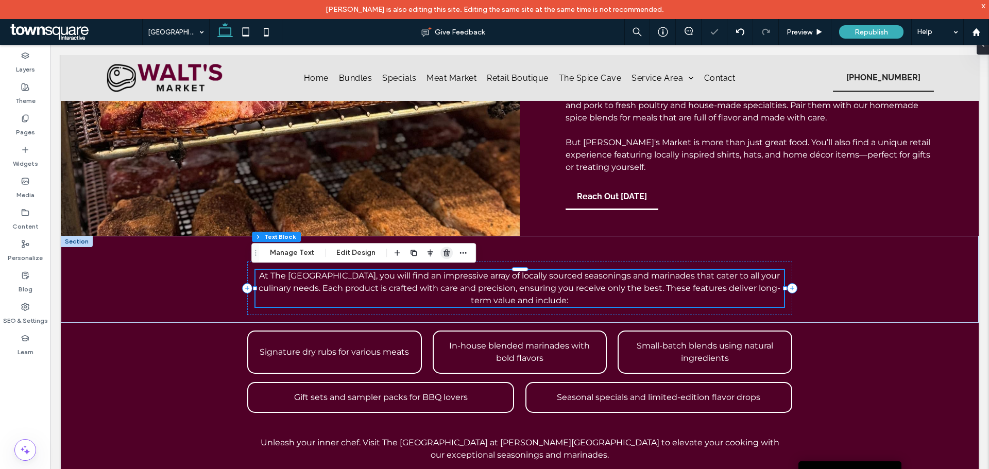
drag, startPoint x: 444, startPoint y: 256, endPoint x: 394, endPoint y: 211, distance: 67.1
click at [444, 256] on use "button" at bounding box center [447, 253] width 6 height 7
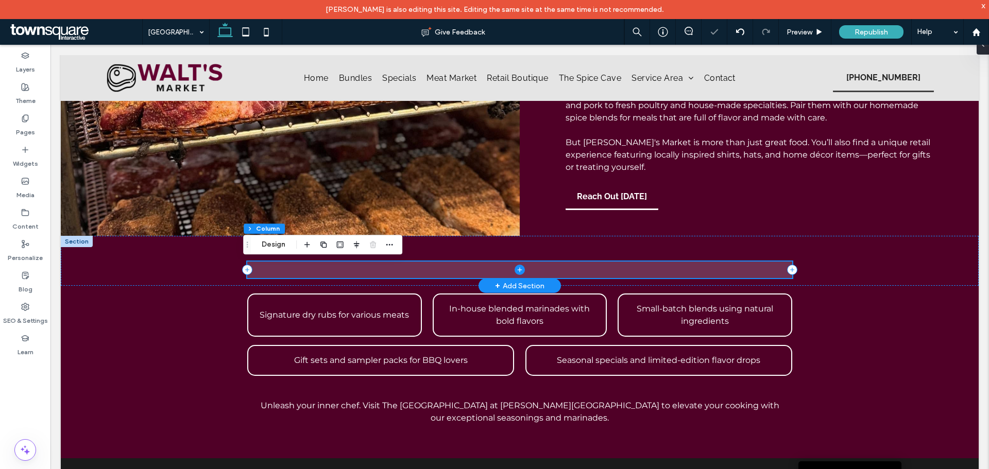
click at [515, 268] on icon at bounding box center [520, 270] width 10 height 10
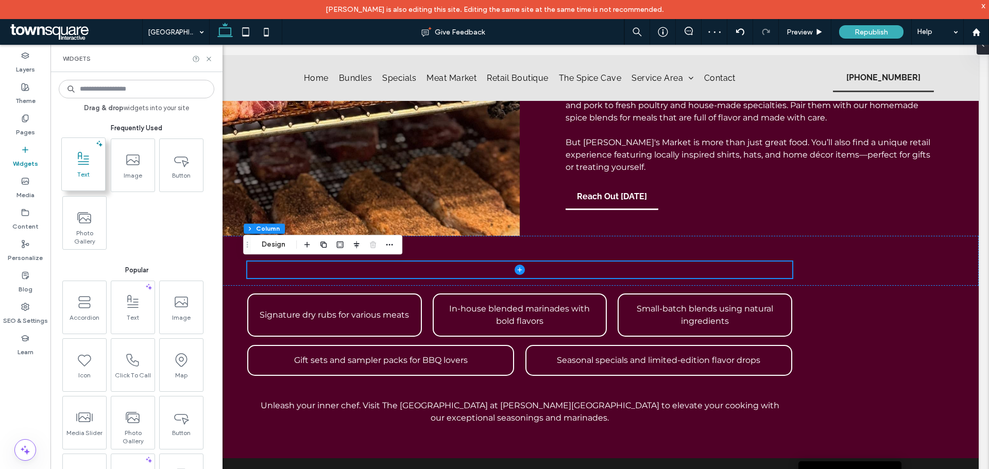
click at [88, 162] on icon at bounding box center [83, 159] width 16 height 16
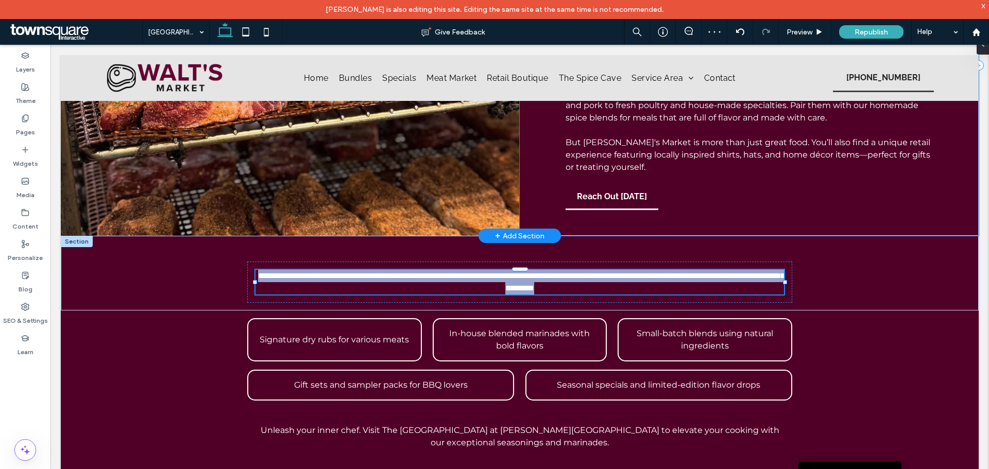
type input "**********"
type input "**"
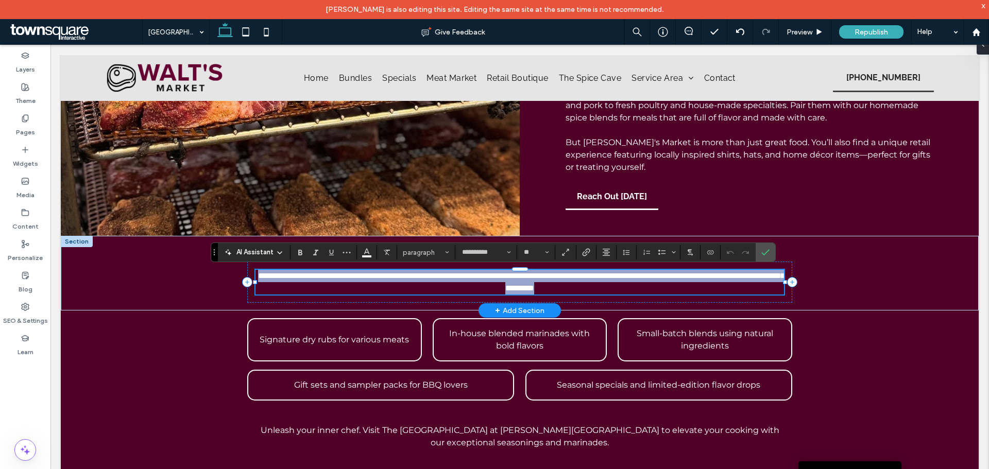
paste div
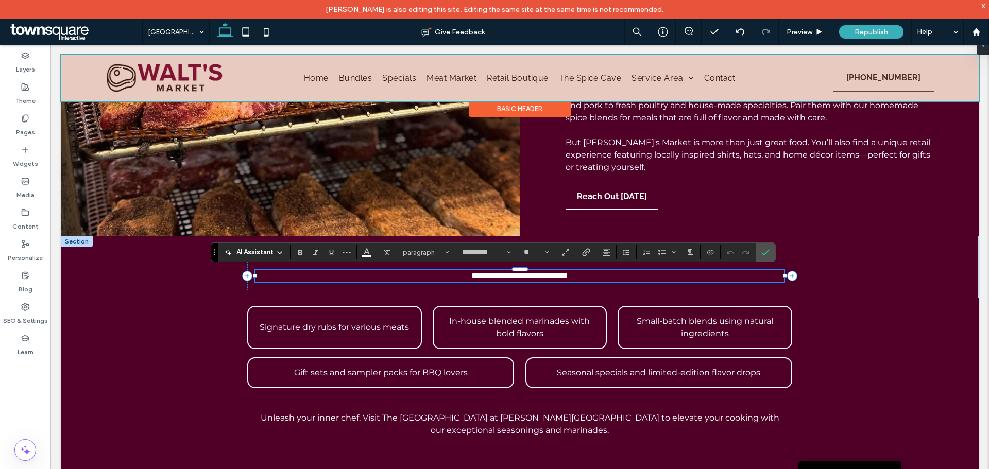
type input "*******"
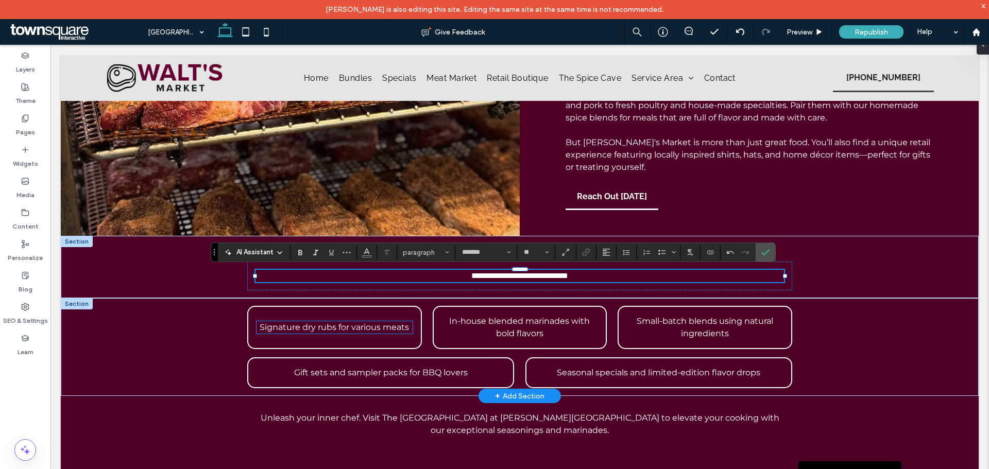
click at [297, 329] on span "Signature dry rubs for various meats" at bounding box center [334, 327] width 149 height 10
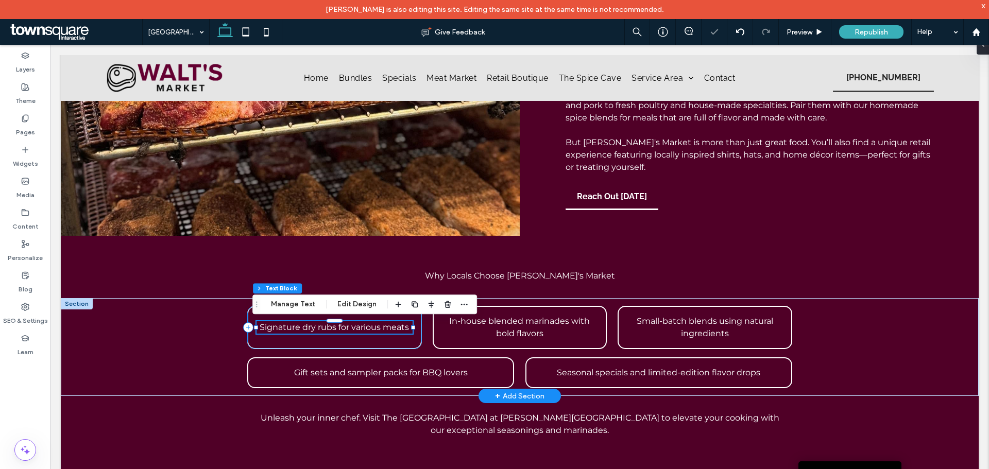
click at [407, 342] on div "Signature dry rubs for various meats" at bounding box center [334, 327] width 174 height 43
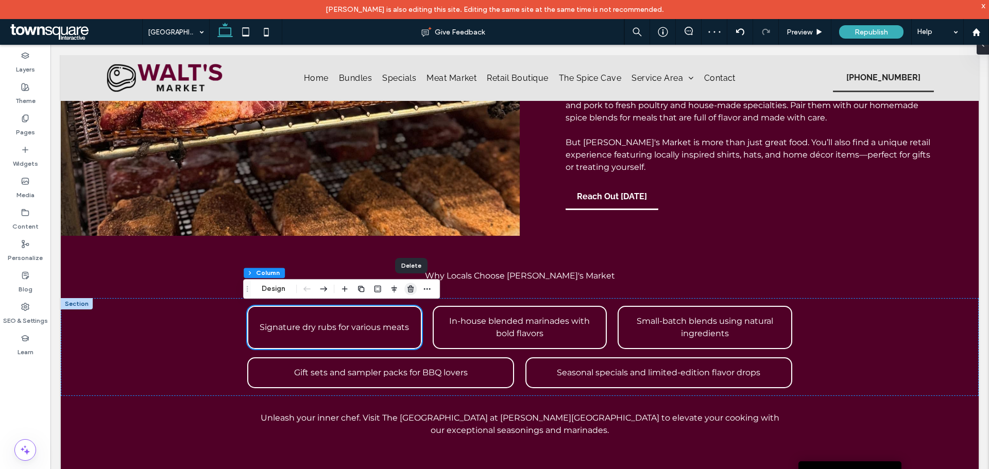
click at [412, 290] on use "button" at bounding box center [410, 289] width 6 height 7
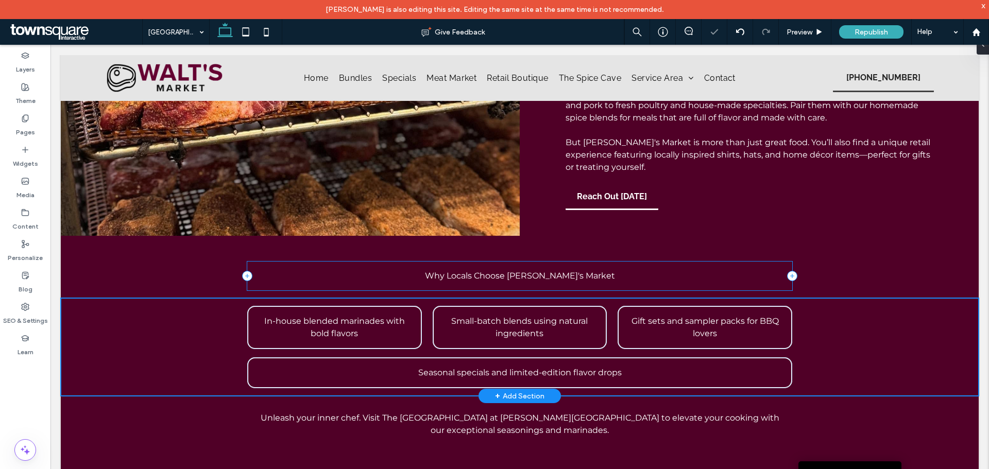
type input "***"
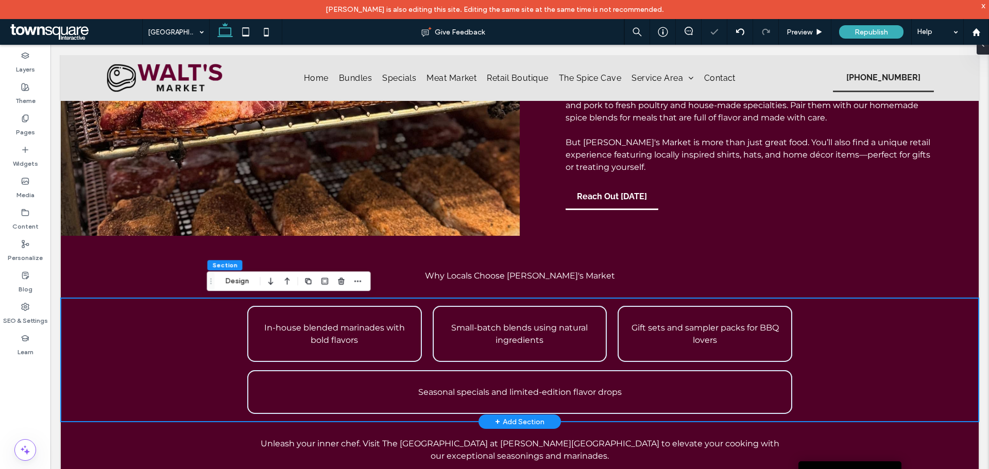
click at [202, 336] on div "In-house blended marinades with bold flavors Small-batch blends using natural i…" at bounding box center [520, 360] width 918 height 124
click at [344, 278] on icon "button" at bounding box center [341, 281] width 8 height 8
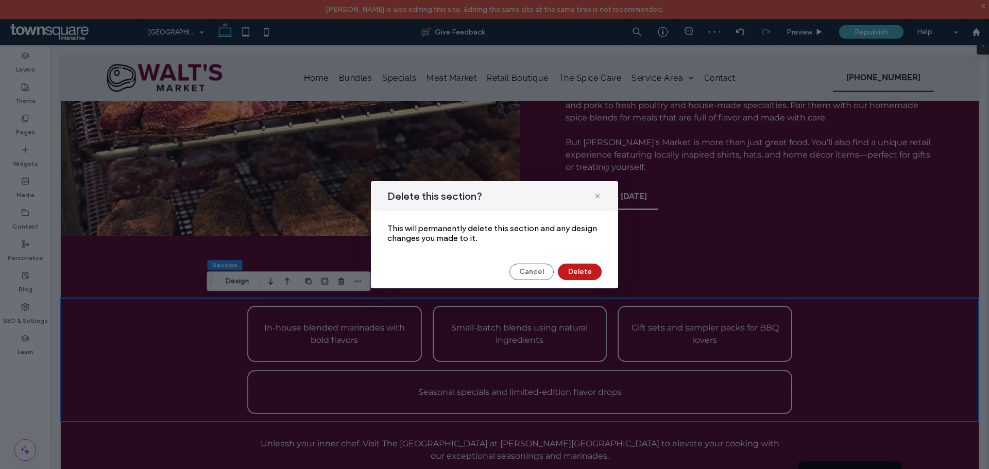
click at [566, 264] on button "Delete" at bounding box center [580, 272] width 44 height 16
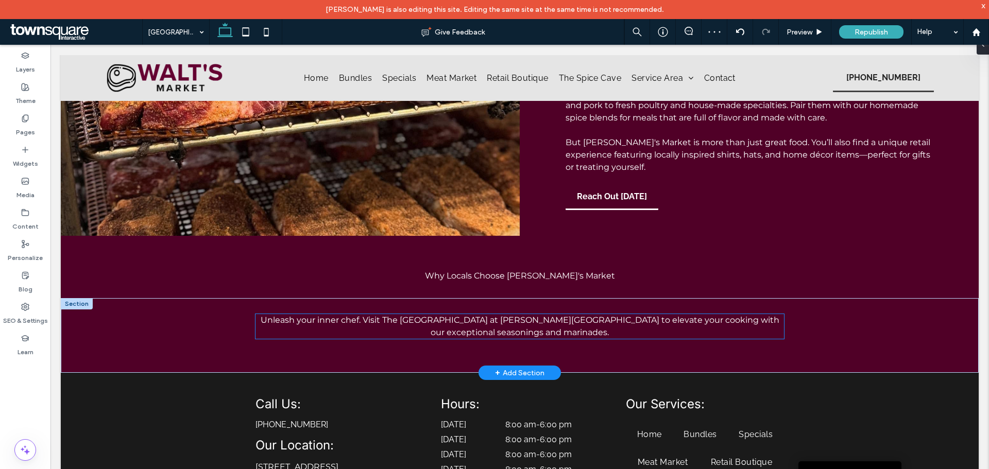
click at [399, 329] on p "Unleash your inner chef. Visit The [GEOGRAPHIC_DATA] at [PERSON_NAME][GEOGRAPHI…" at bounding box center [520, 326] width 528 height 25
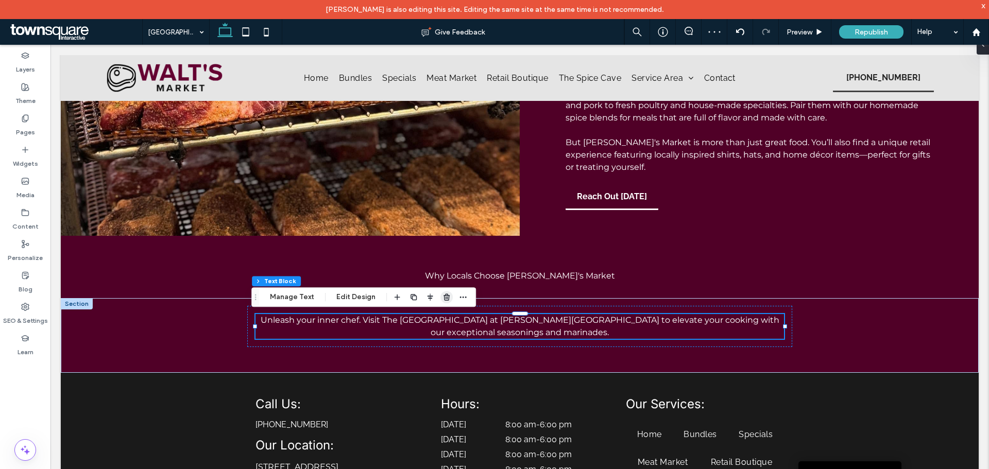
click at [444, 296] on icon "button" at bounding box center [447, 297] width 8 height 8
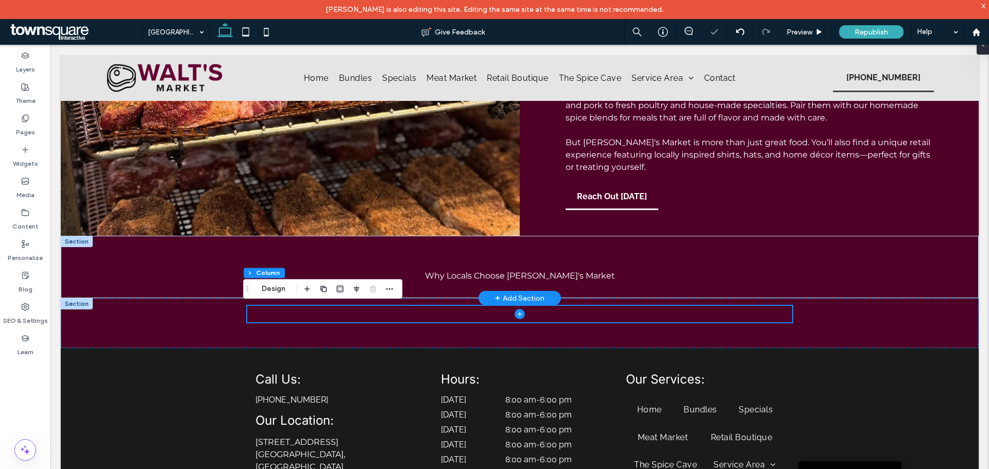
click at [522, 298] on div "+ Add Section" at bounding box center [519, 298] width 49 height 11
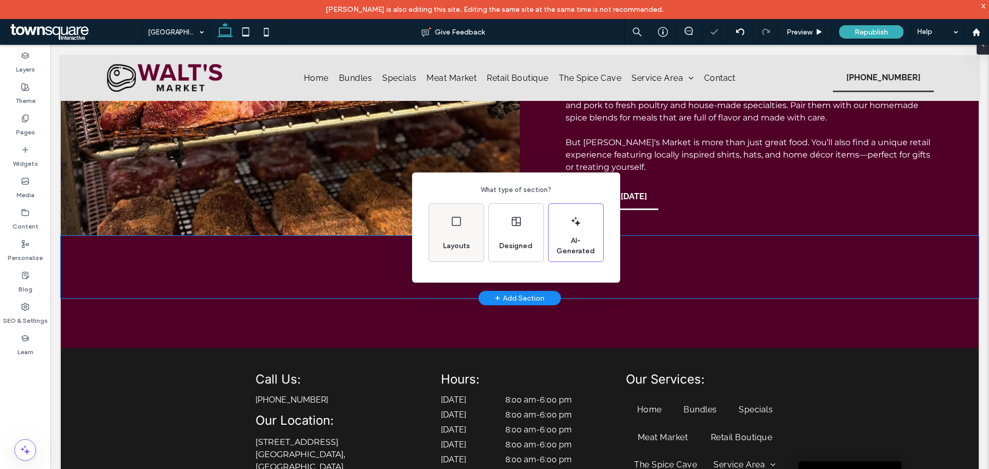
click at [456, 234] on div "Layouts" at bounding box center [456, 233] width 55 height 58
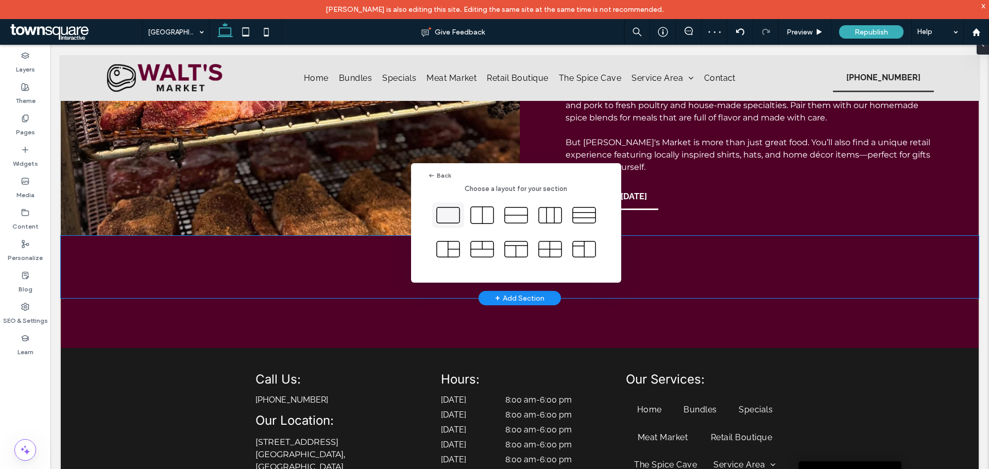
click at [447, 223] on icon at bounding box center [448, 215] width 26 height 26
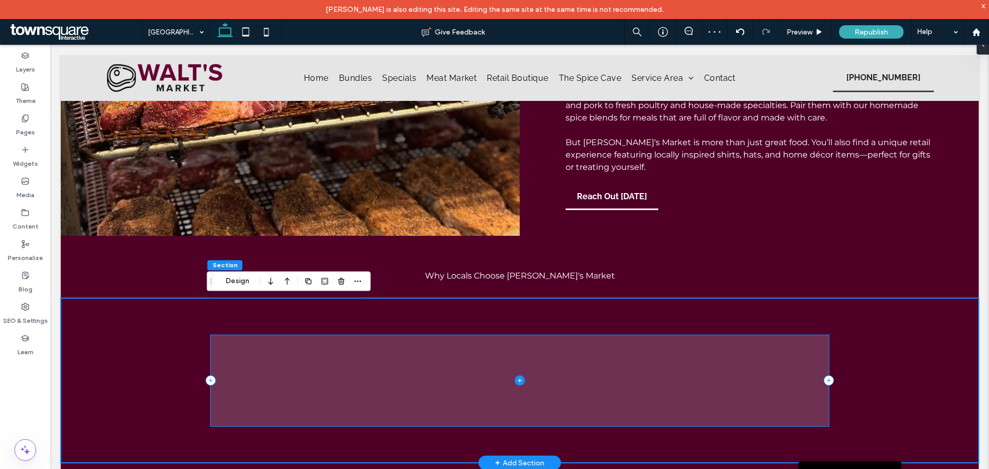
click at [301, 385] on span at bounding box center [520, 380] width 618 height 91
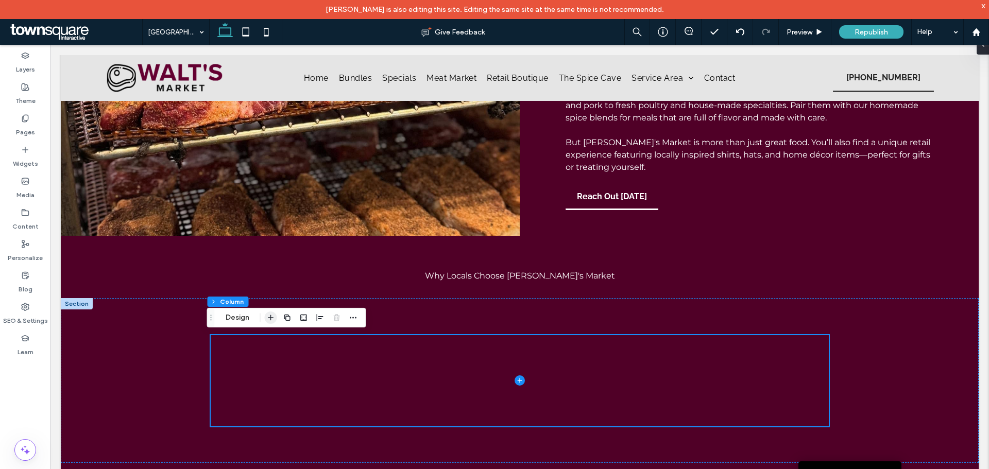
click at [275, 320] on icon "button" at bounding box center [271, 318] width 8 height 8
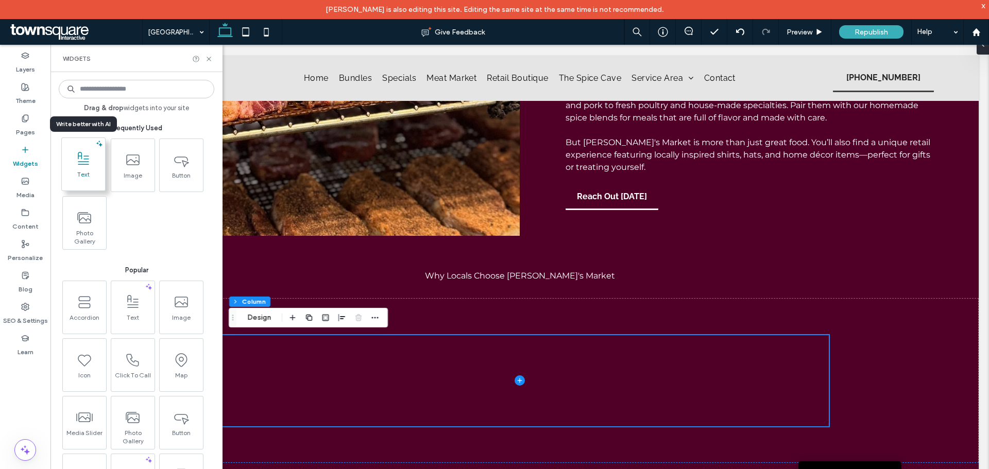
click at [78, 146] on div "Text" at bounding box center [83, 165] width 43 height 55
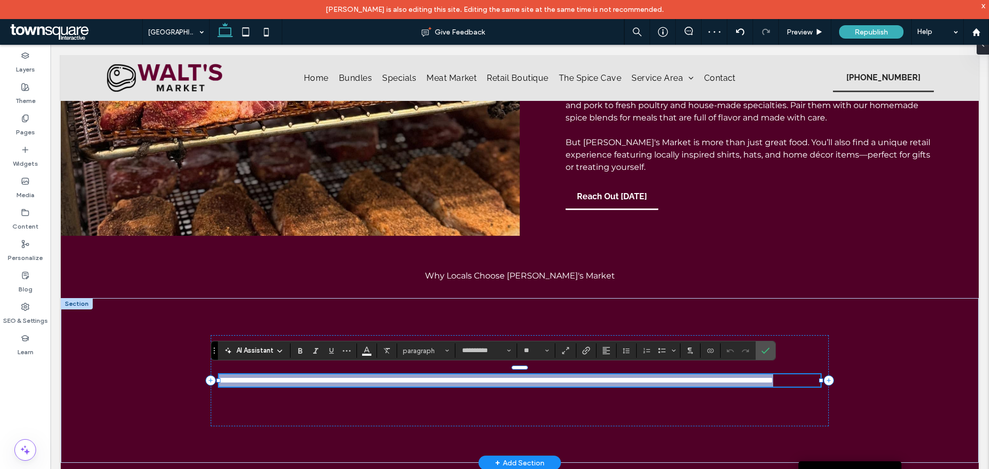
paste div
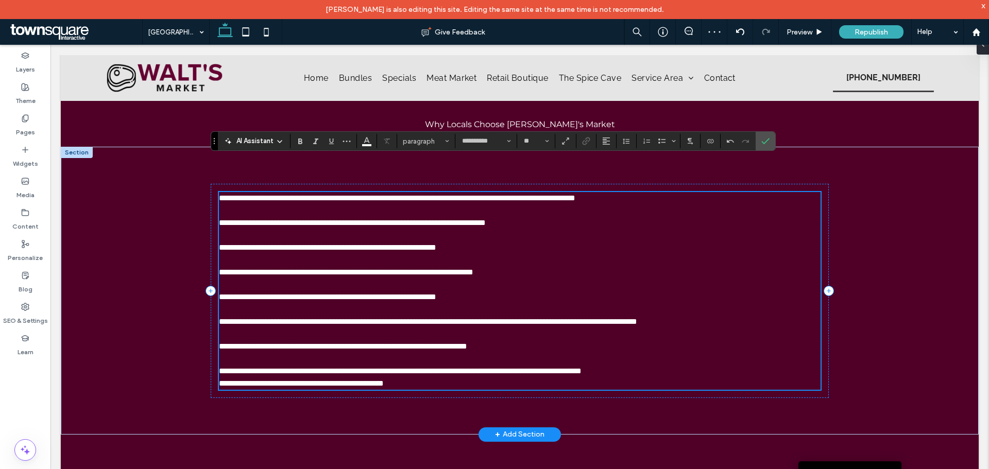
scroll to position [292, 0]
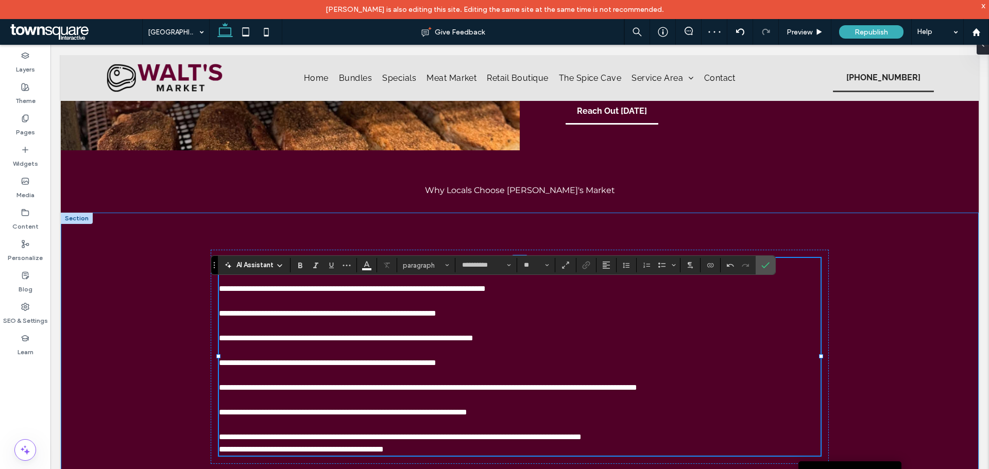
click at [511, 230] on div "**********" at bounding box center [520, 357] width 618 height 288
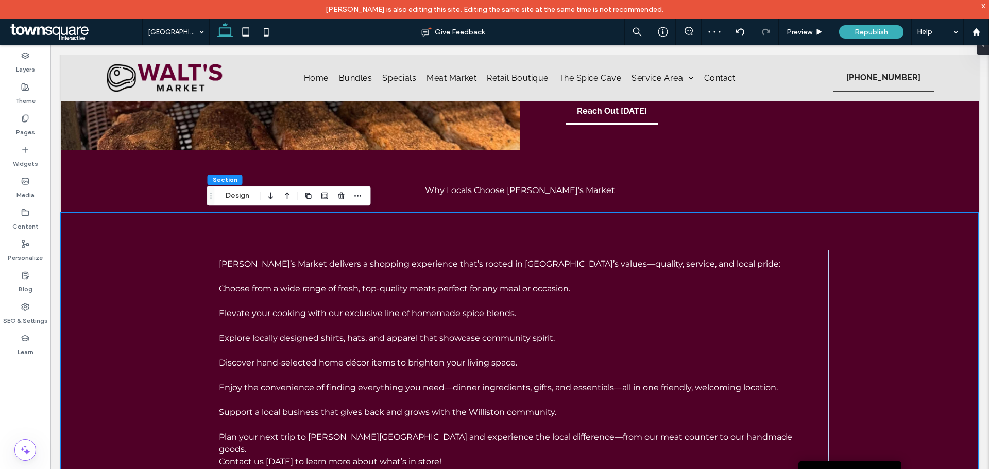
click at [476, 238] on div "[PERSON_NAME]’s Market delivers a shopping experience that’s rooted in [GEOGRAP…" at bounding box center [520, 363] width 618 height 300
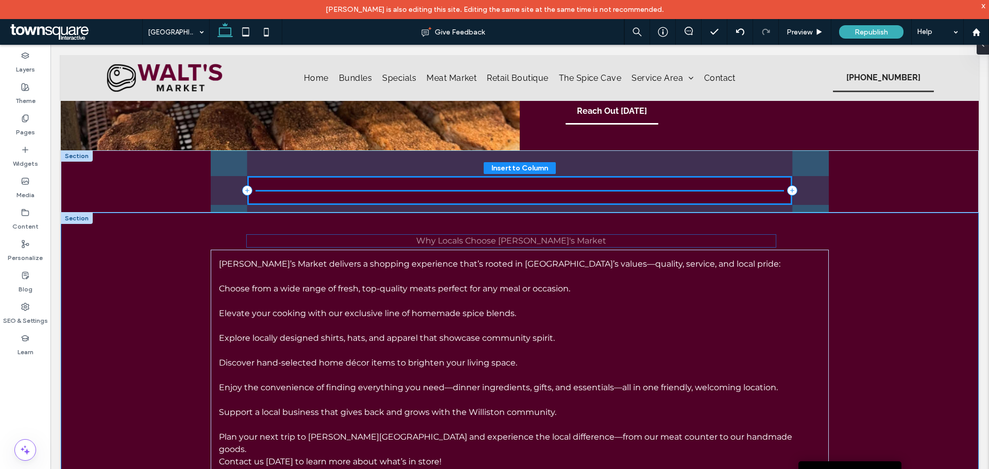
drag, startPoint x: 491, startPoint y: 192, endPoint x: 487, endPoint y: 242, distance: 50.7
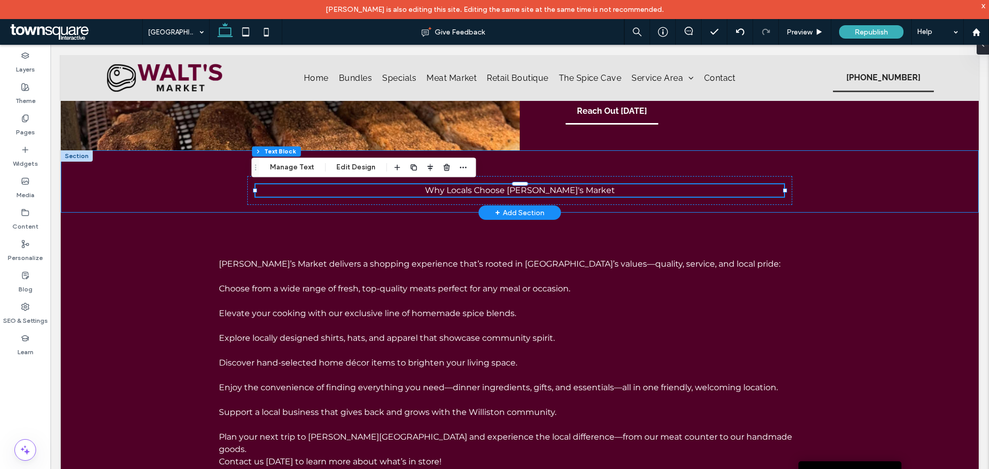
click at [809, 164] on div "Why Locals Choose [PERSON_NAME]'s Market" at bounding box center [520, 181] width 618 height 62
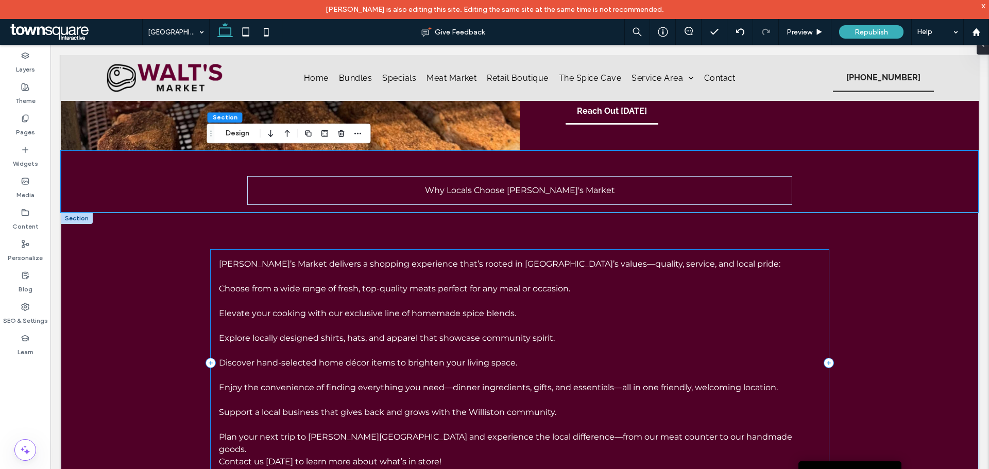
click at [372, 250] on div "[PERSON_NAME]’s Market delivers a shopping experience that’s rooted in [GEOGRAP…" at bounding box center [520, 363] width 618 height 227
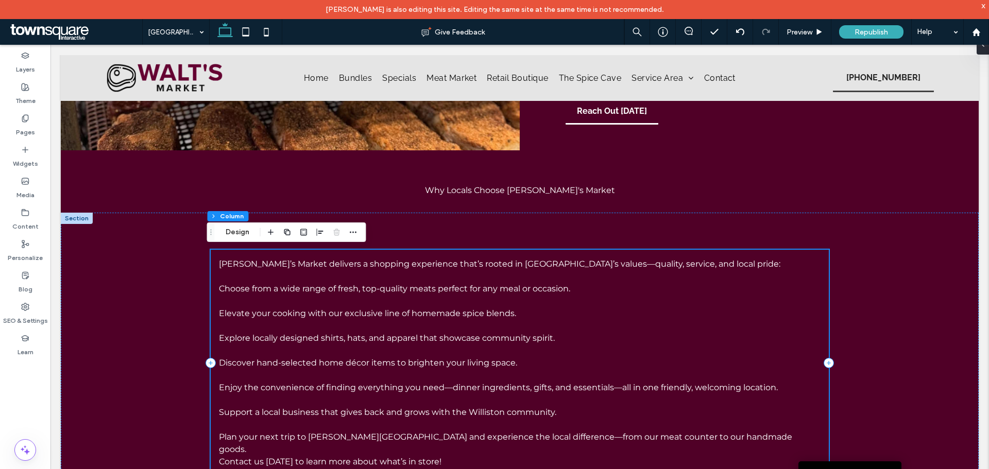
click at [345, 252] on div "[PERSON_NAME]’s Market delivers a shopping experience that’s rooted in [GEOGRAP…" at bounding box center [520, 363] width 618 height 227
click at [214, 260] on div "[PERSON_NAME]’s Market delivers a shopping experience that’s rooted in [GEOGRAP…" at bounding box center [520, 363] width 618 height 227
click at [215, 252] on div "[PERSON_NAME]’s Market delivers a shopping experience that’s rooted in [GEOGRAP…" at bounding box center [520, 363] width 618 height 227
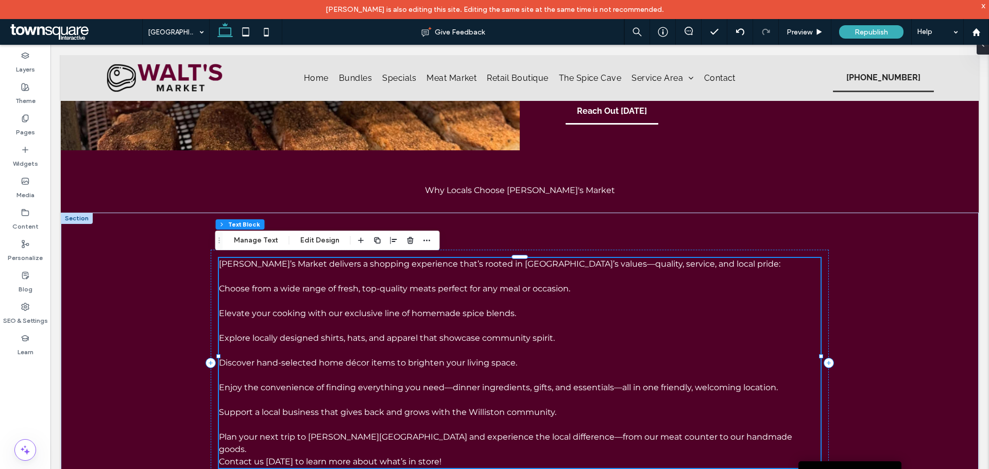
click at [220, 263] on span "[PERSON_NAME]’s Market delivers a shopping experience that’s rooted in [GEOGRAP…" at bounding box center [500, 264] width 562 height 10
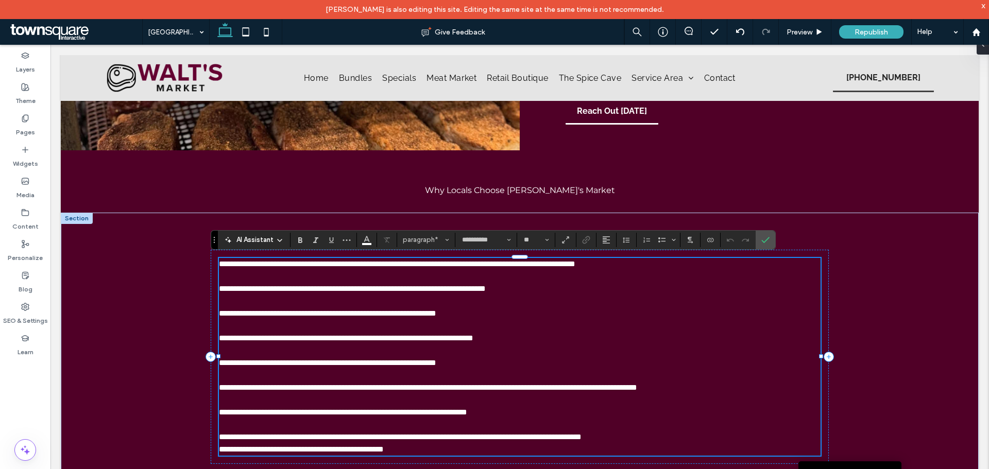
click at [219, 268] on p "**********" at bounding box center [520, 264] width 602 height 12
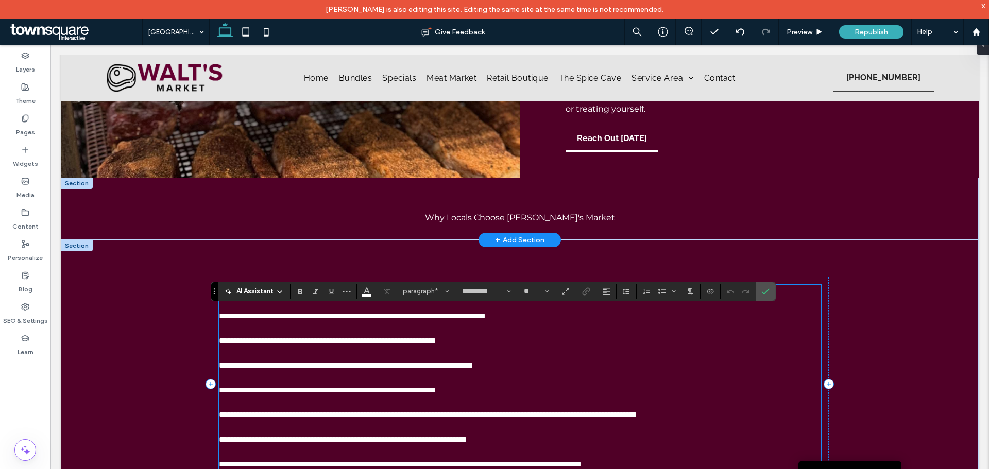
scroll to position [240, 0]
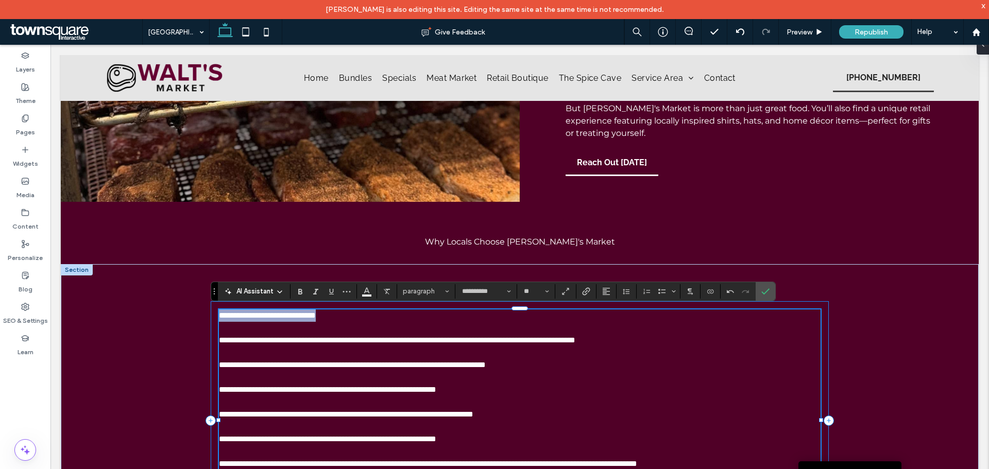
drag, startPoint x: 403, startPoint y: 315, endPoint x: 210, endPoint y: 304, distance: 194.0
click at [211, 304] on div "**********" at bounding box center [520, 420] width 618 height 239
click at [225, 319] on span "**********" at bounding box center [267, 316] width 97 height 8
click at [219, 315] on span "**********" at bounding box center [267, 316] width 97 height 8
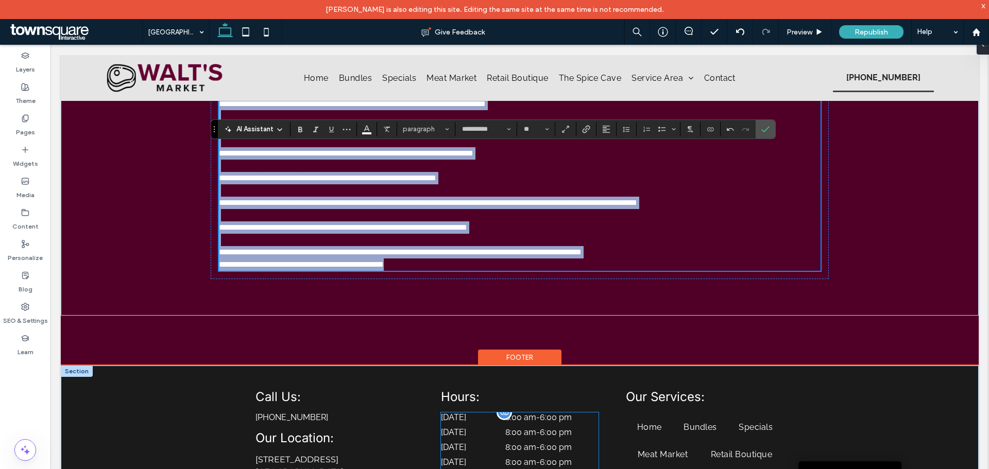
scroll to position [506, 0]
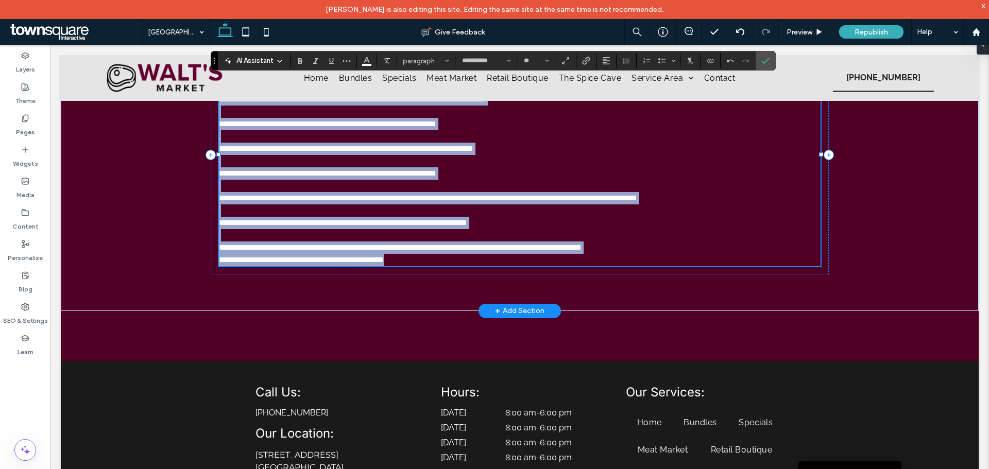
drag, startPoint x: 217, startPoint y: 314, endPoint x: 587, endPoint y: 263, distance: 374.0
click at [587, 263] on div "**********" at bounding box center [520, 155] width 602 height 223
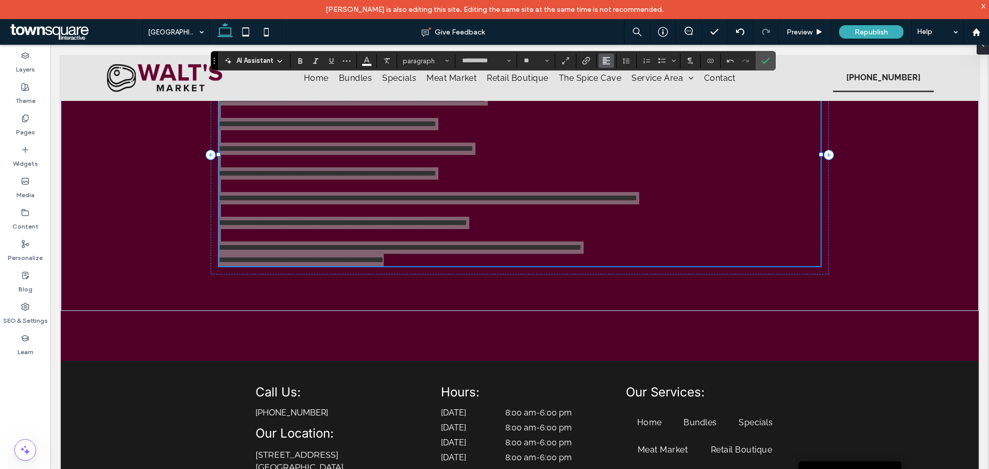
click at [611, 57] on button "Alignment" at bounding box center [606, 61] width 15 height 14
click at [607, 92] on label "ui.textEditor.alignment.center" at bounding box center [617, 92] width 36 height 15
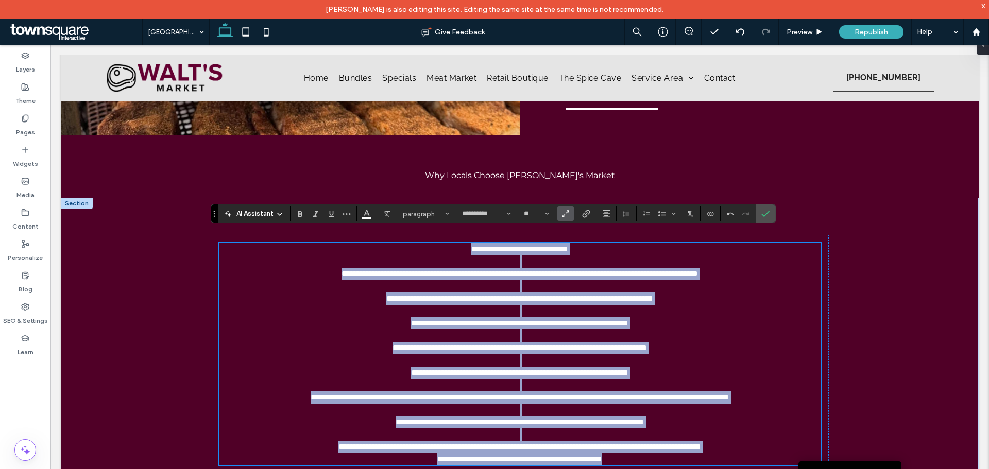
scroll to position [298, 0]
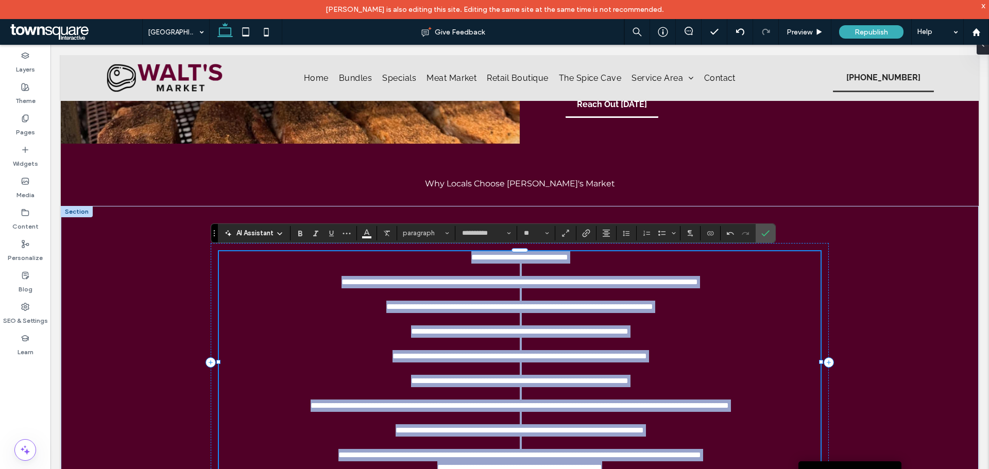
click at [556, 259] on span "**********" at bounding box center [519, 257] width 97 height 8
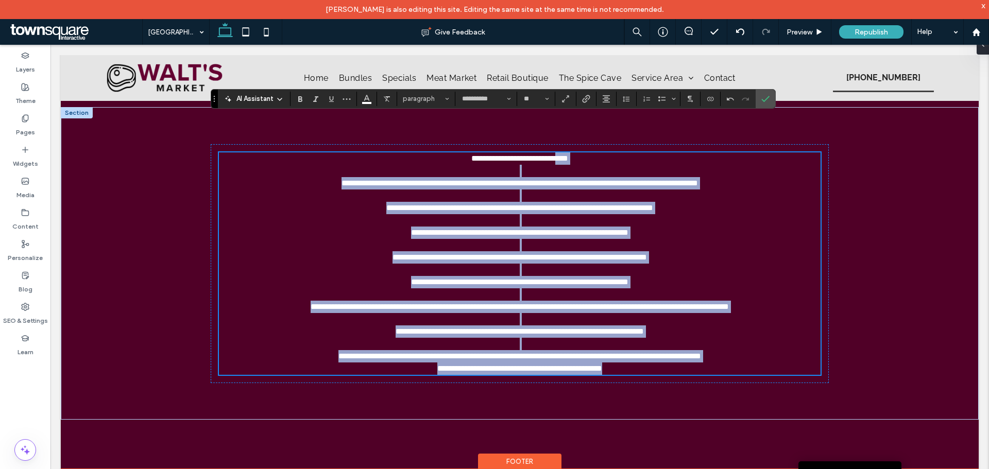
scroll to position [439, 0]
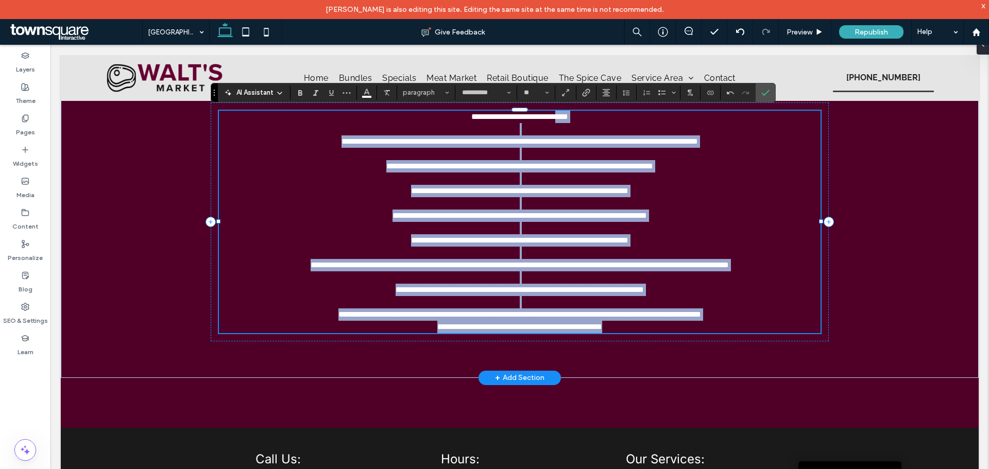
drag, startPoint x: 273, startPoint y: 280, endPoint x: 654, endPoint y: 328, distance: 384.8
click at [654, 328] on div "**********" at bounding box center [520, 222] width 602 height 223
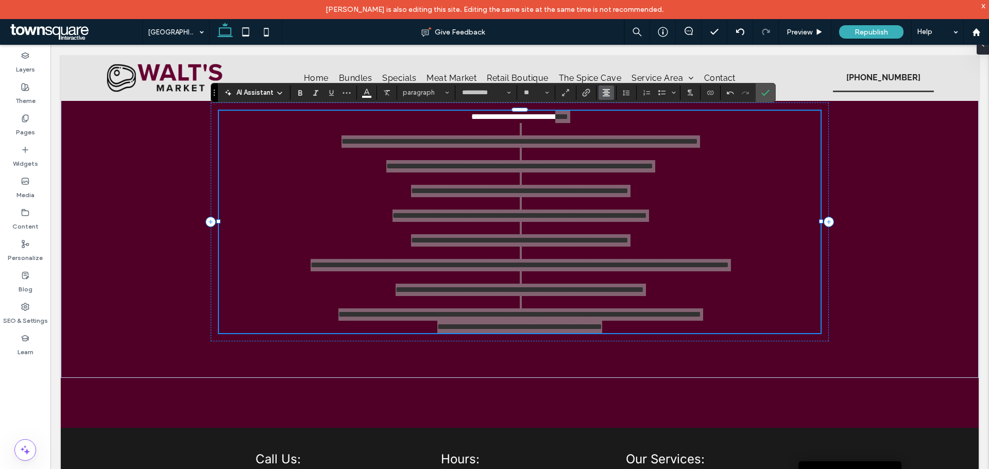
click at [611, 88] on button "Alignment" at bounding box center [606, 93] width 15 height 14
click at [609, 109] on label "ui.textEditor.alignment.left" at bounding box center [617, 109] width 36 height 15
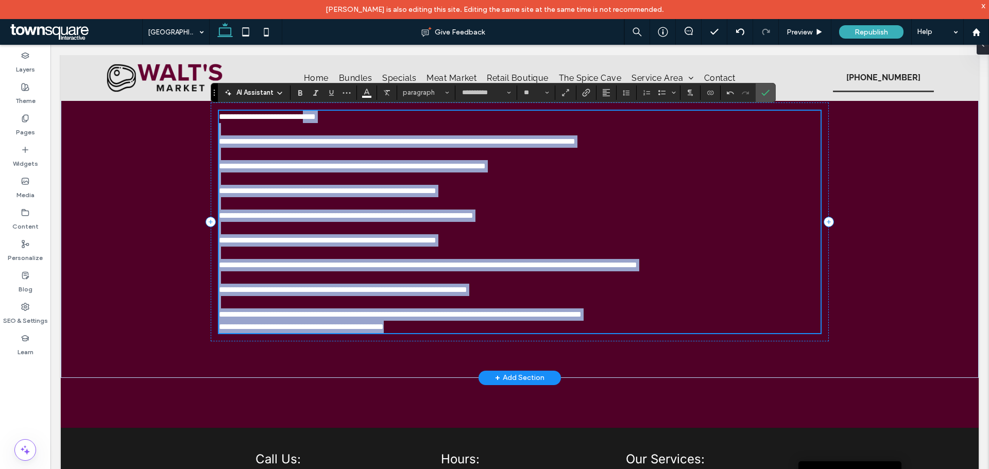
scroll to position [284, 0]
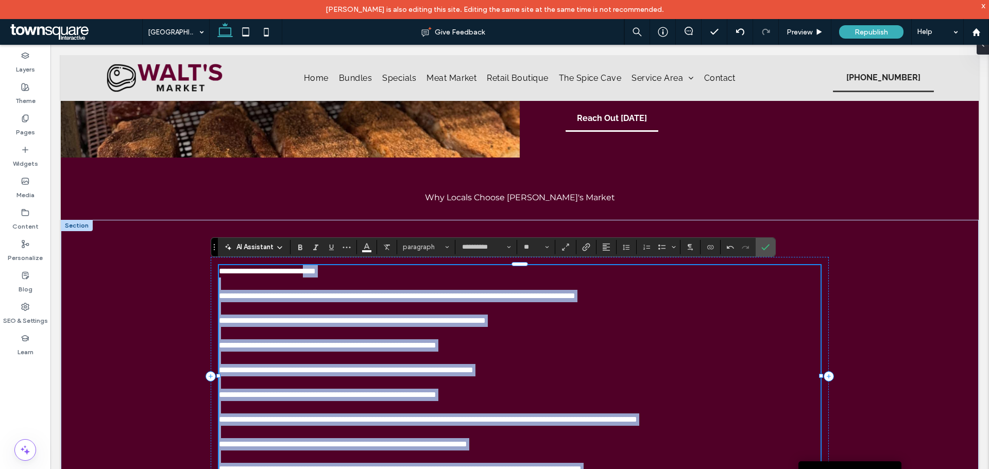
click at [219, 295] on span "**********" at bounding box center [397, 296] width 356 height 8
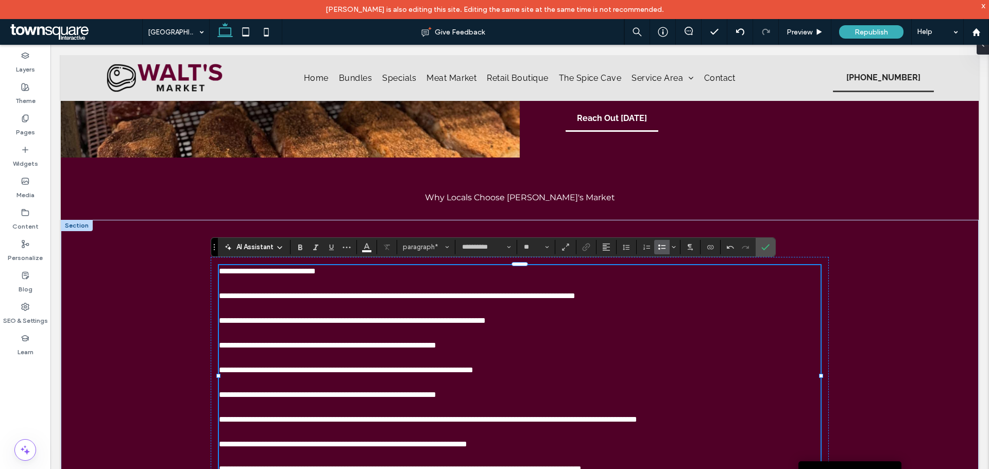
click at [660, 248] on icon "Bulleted List" at bounding box center [662, 247] width 8 height 8
click at [218, 318] on div at bounding box center [218, 376] width 1 height 223
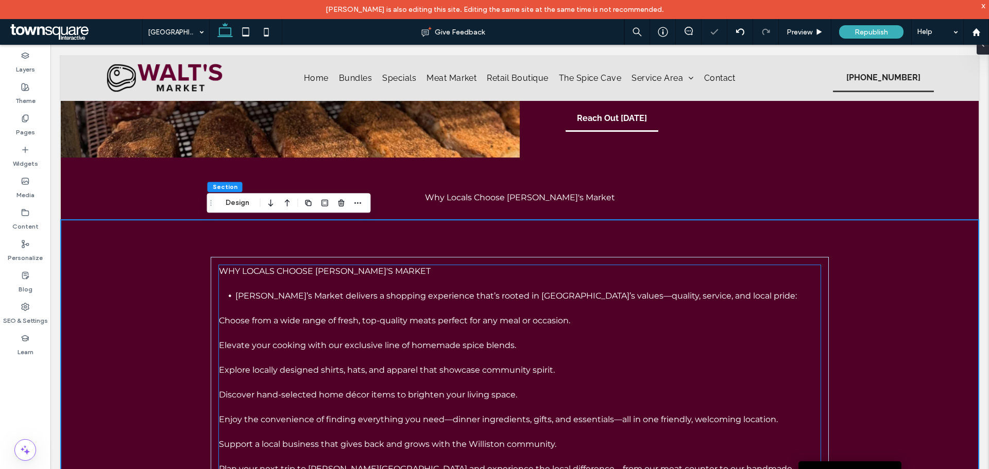
click at [219, 318] on span "Choose from a wide range of fresh, top-quality meats perfect for any meal or oc…" at bounding box center [394, 321] width 351 height 10
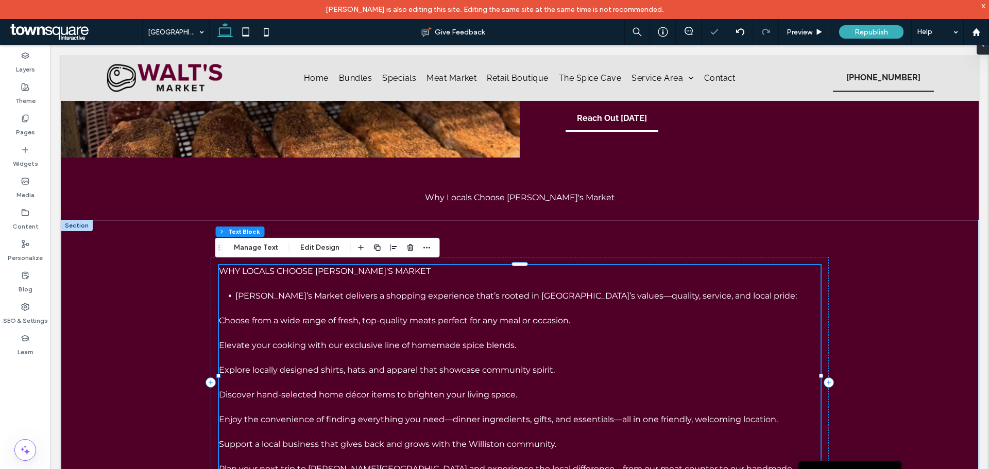
click at [219, 321] on span "Choose from a wide range of fresh, top-quality meats perfect for any meal or oc…" at bounding box center [394, 321] width 351 height 10
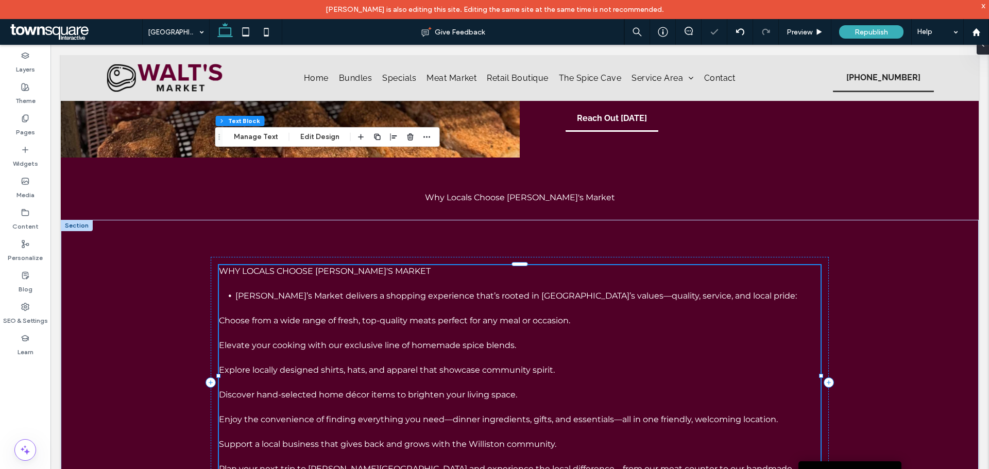
scroll to position [395, 0]
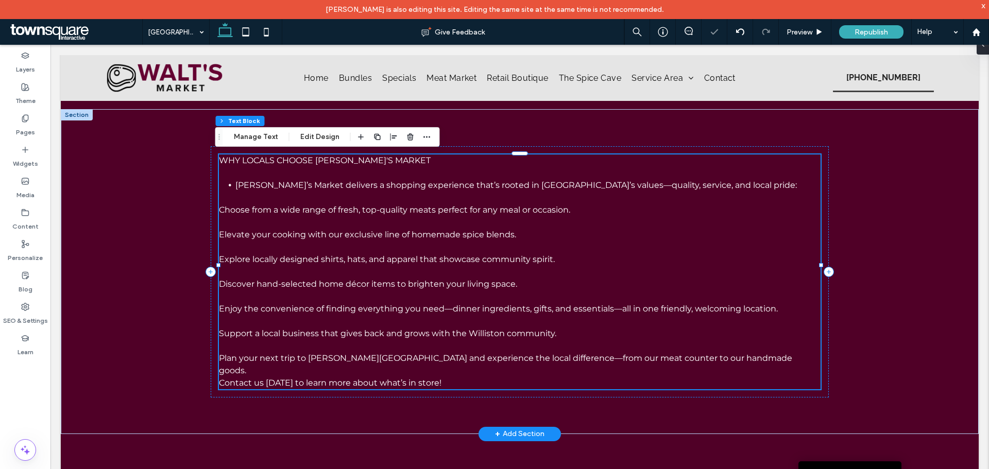
type input "**********"
type input "**"
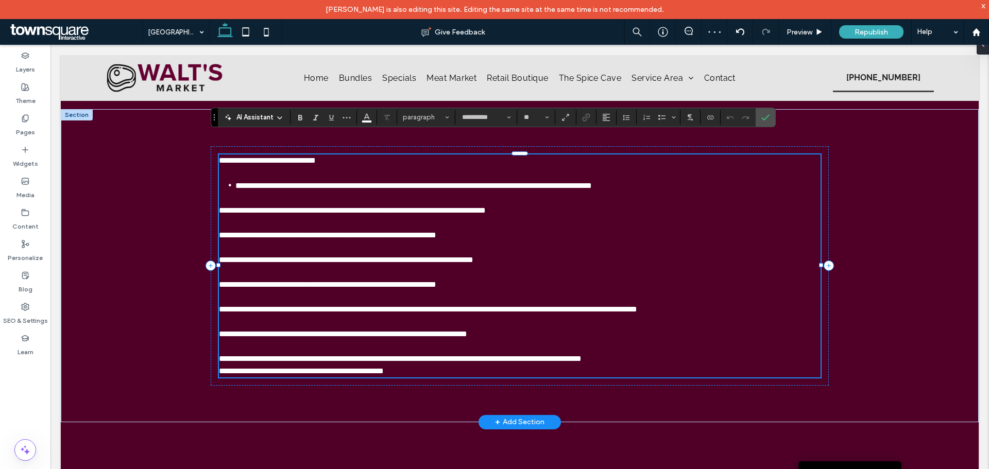
click at [219, 207] on span "**********" at bounding box center [352, 211] width 267 height 8
click at [657, 121] on label "Bulleted List" at bounding box center [661, 117] width 15 height 14
click at [219, 234] on span "**********" at bounding box center [327, 236] width 217 height 8
click at [664, 116] on use "Bulleted List" at bounding box center [661, 117] width 7 height 5
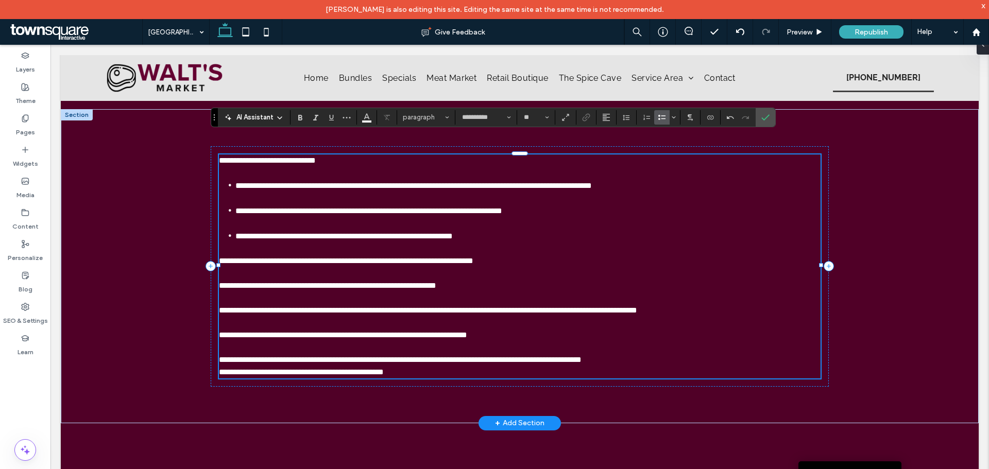
click at [219, 259] on span "**********" at bounding box center [346, 261] width 254 height 8
click at [661, 122] on span "Bulleted List" at bounding box center [660, 117] width 5 height 14
click at [219, 282] on span "**********" at bounding box center [327, 286] width 217 height 8
click at [658, 114] on icon "Bulleted List" at bounding box center [662, 117] width 8 height 8
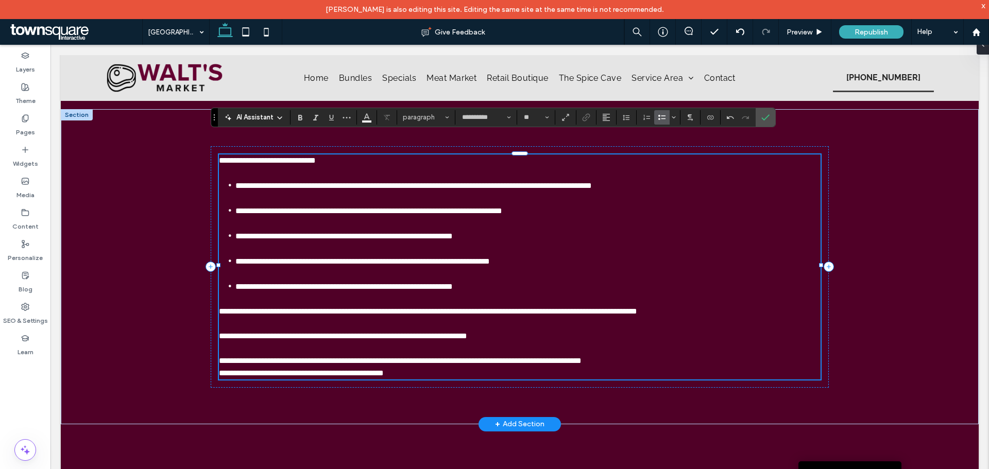
click at [219, 310] on span "**********" at bounding box center [428, 312] width 418 height 8
click at [666, 124] on label "Bulleted List" at bounding box center [661, 117] width 15 height 14
click at [219, 334] on span "**********" at bounding box center [343, 337] width 248 height 8
click at [219, 359] on span "**********" at bounding box center [400, 362] width 363 height 8
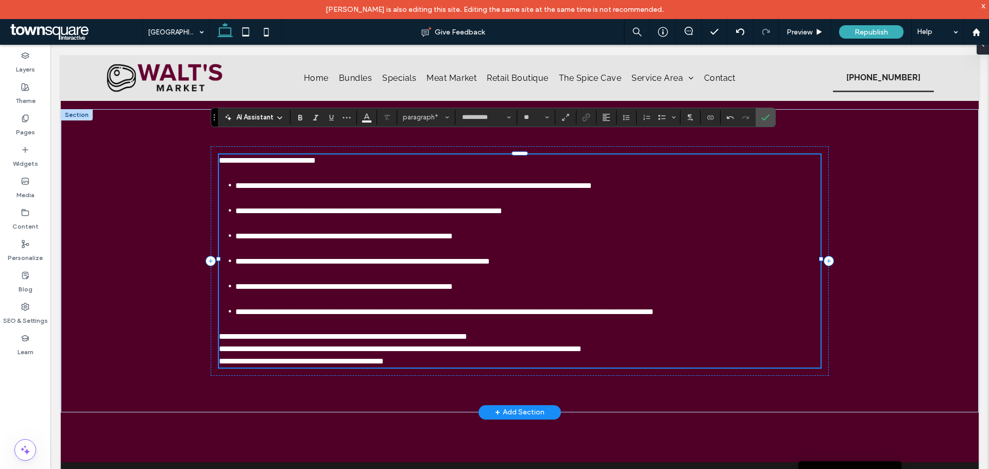
click at [220, 159] on span "**********" at bounding box center [267, 161] width 97 height 8
drag, startPoint x: 410, startPoint y: 157, endPoint x: 208, endPoint y: 158, distance: 201.9
click at [211, 158] on div "**********" at bounding box center [520, 261] width 618 height 230
click at [599, 120] on button "Alignment" at bounding box center [606, 117] width 15 height 14
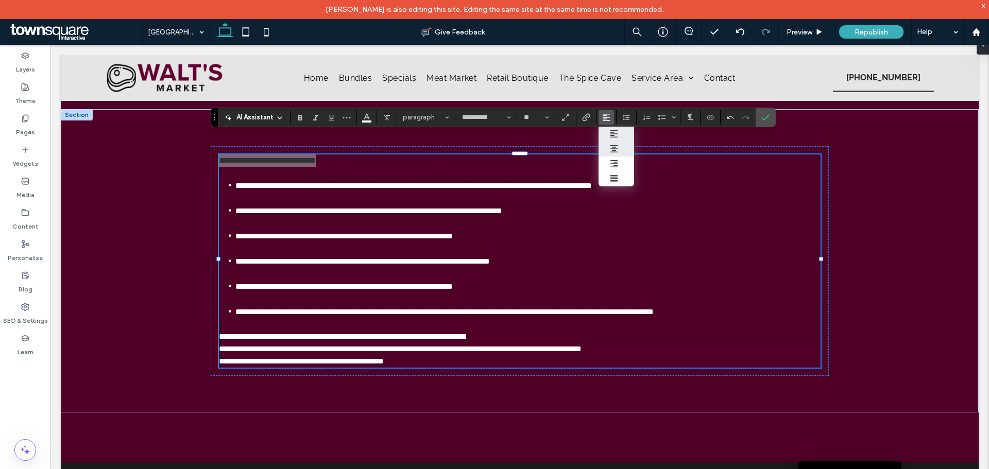
click at [612, 152] on use "ui.textEditor.alignment.center" at bounding box center [613, 148] width 7 height 7
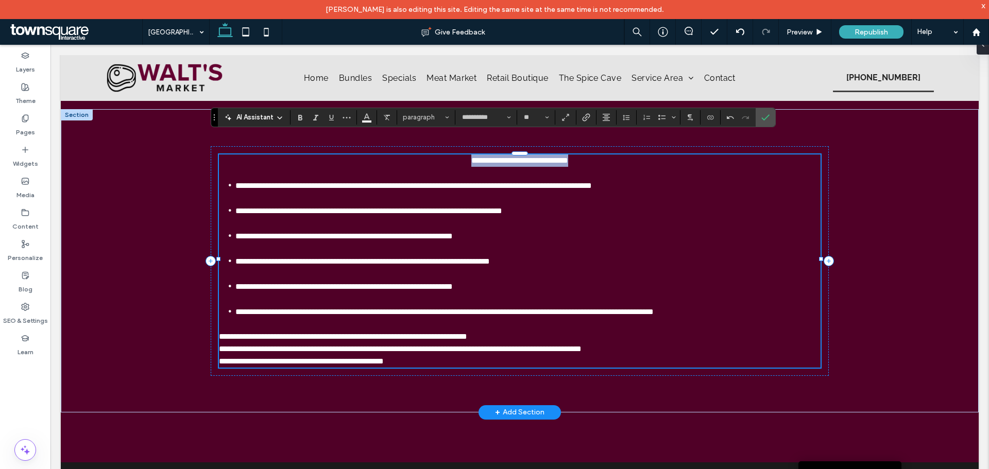
click at [599, 161] on p "**********" at bounding box center [520, 161] width 602 height 12
click at [610, 160] on p "**********" at bounding box center [520, 161] width 602 height 12
drag, startPoint x: 611, startPoint y: 160, endPoint x: 402, endPoint y: 164, distance: 208.7
click at [402, 164] on p "**********" at bounding box center [520, 161] width 602 height 12
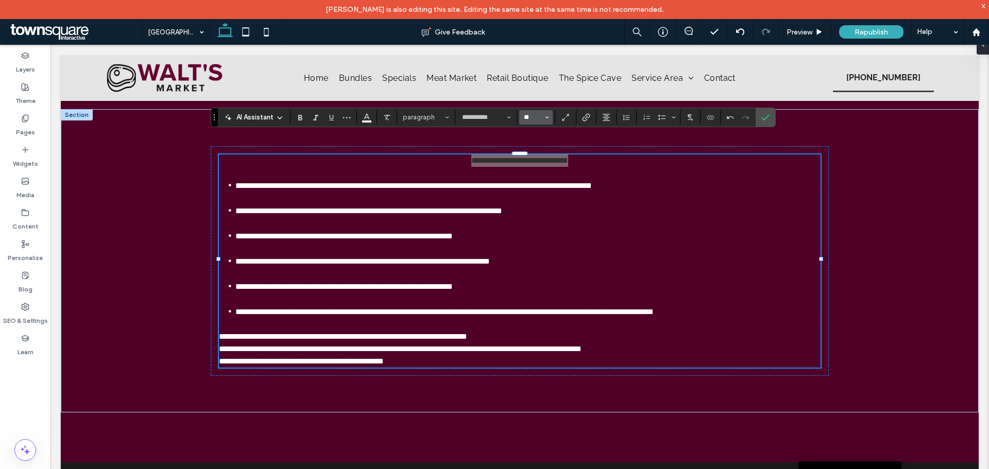
click at [537, 114] on input "**" at bounding box center [533, 117] width 20 height 8
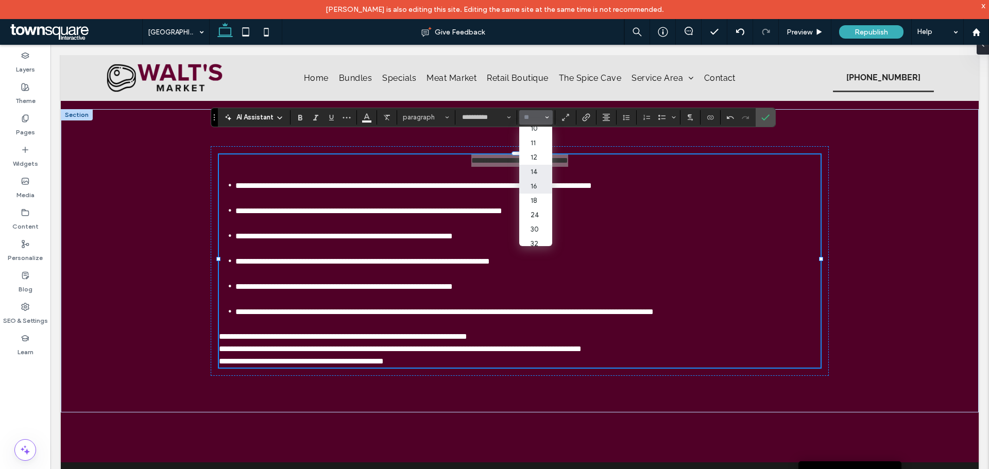
scroll to position [52, 0]
click at [536, 204] on label "24" at bounding box center [535, 198] width 33 height 14
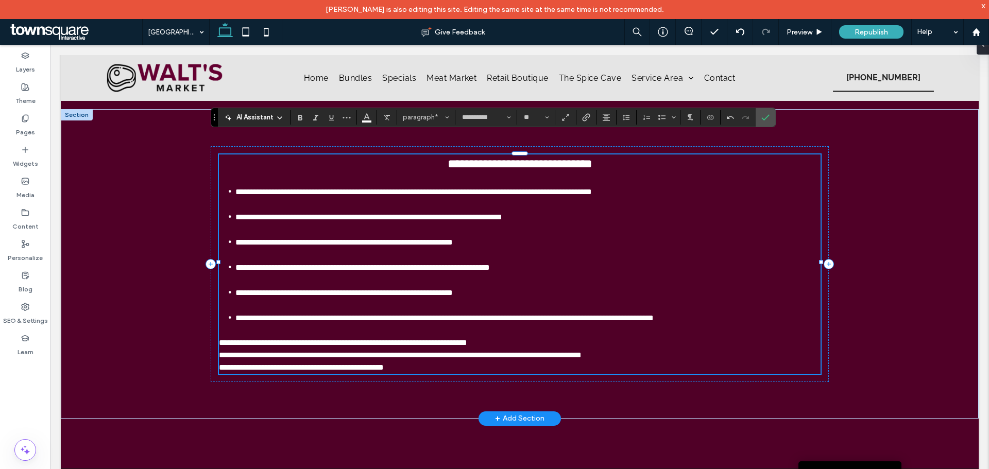
type input "**"
click at [611, 213] on li "**********" at bounding box center [527, 217] width 585 height 13
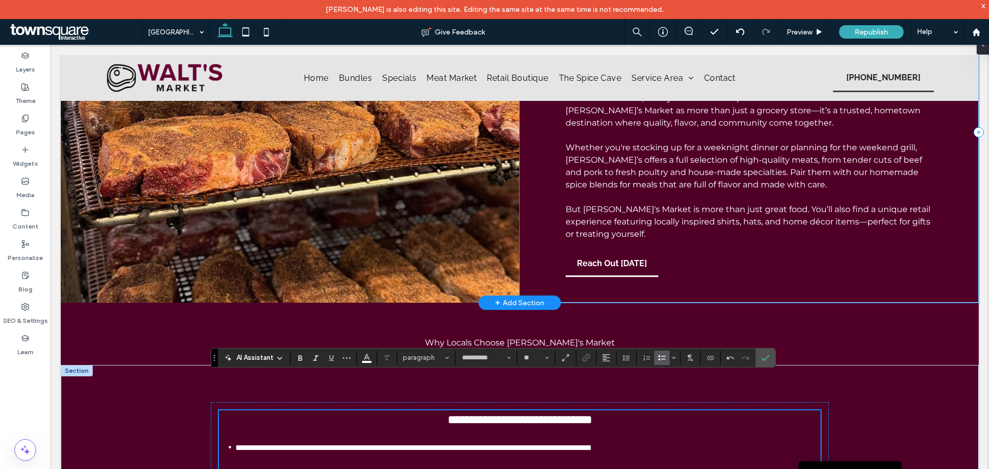
scroll to position [155, 0]
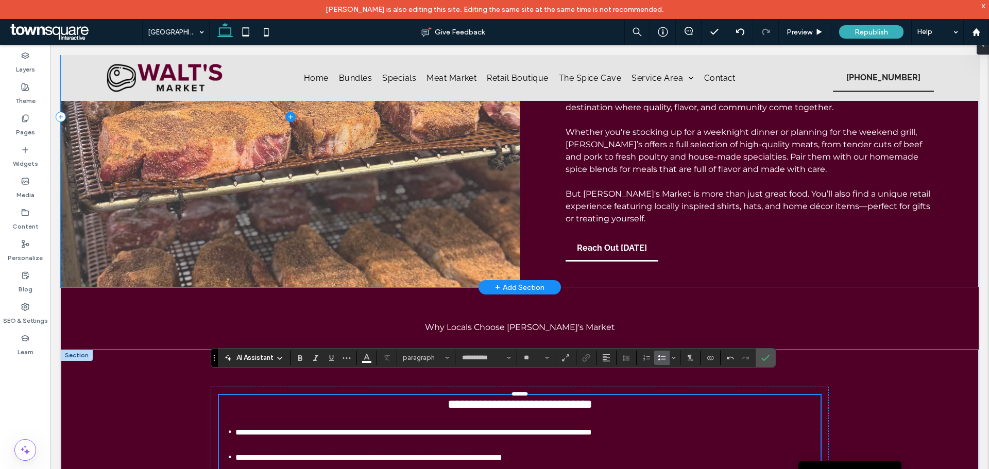
click at [287, 149] on span at bounding box center [290, 116] width 459 height 341
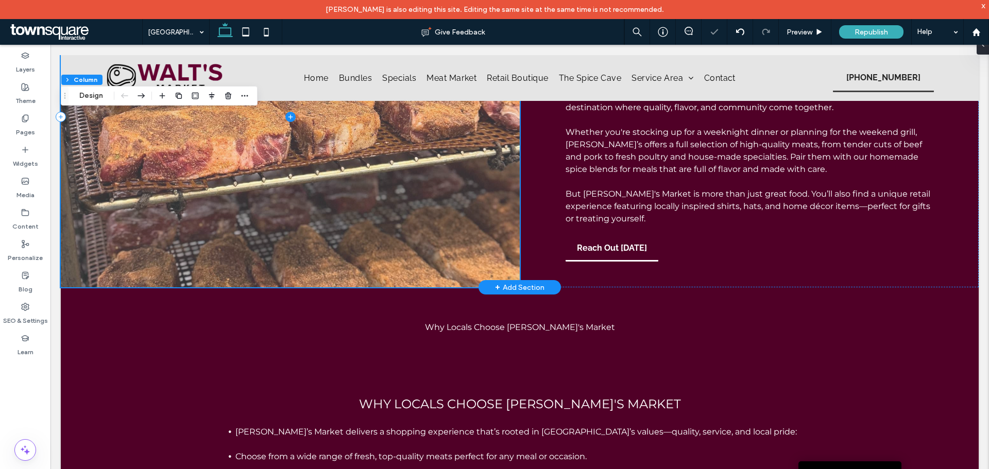
scroll to position [0, 0]
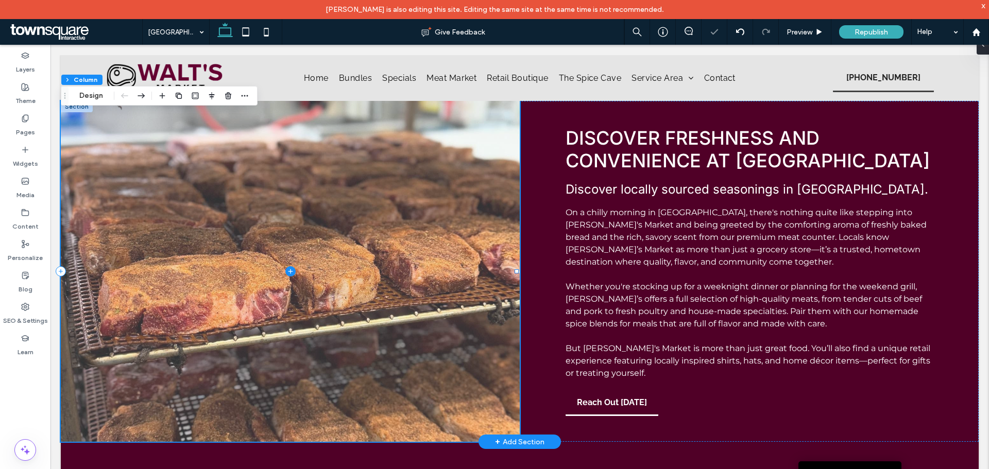
drag, startPoint x: 163, startPoint y: 135, endPoint x: 209, endPoint y: 141, distance: 45.6
click at [164, 136] on span at bounding box center [290, 271] width 459 height 341
drag, startPoint x: 119, startPoint y: 129, endPoint x: 123, endPoint y: 113, distance: 16.0
click at [120, 129] on span at bounding box center [290, 271] width 459 height 341
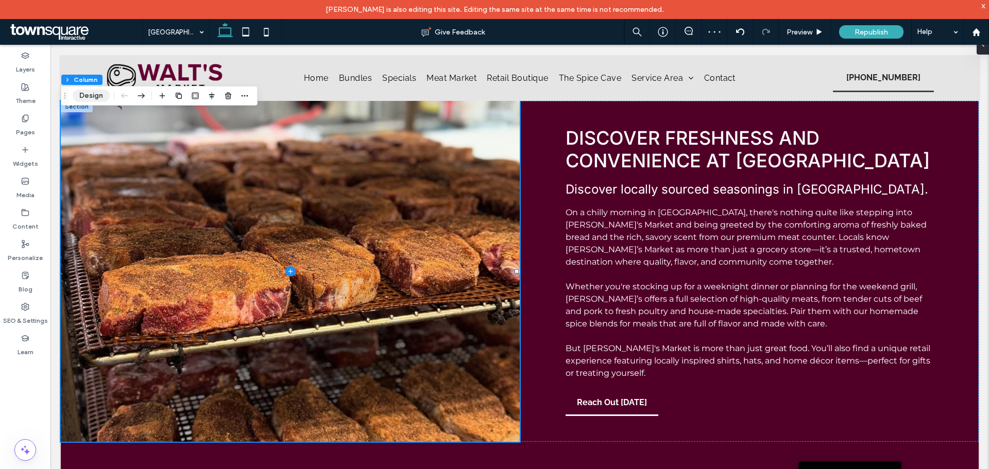
click at [94, 97] on button "Design" at bounding box center [91, 96] width 37 height 12
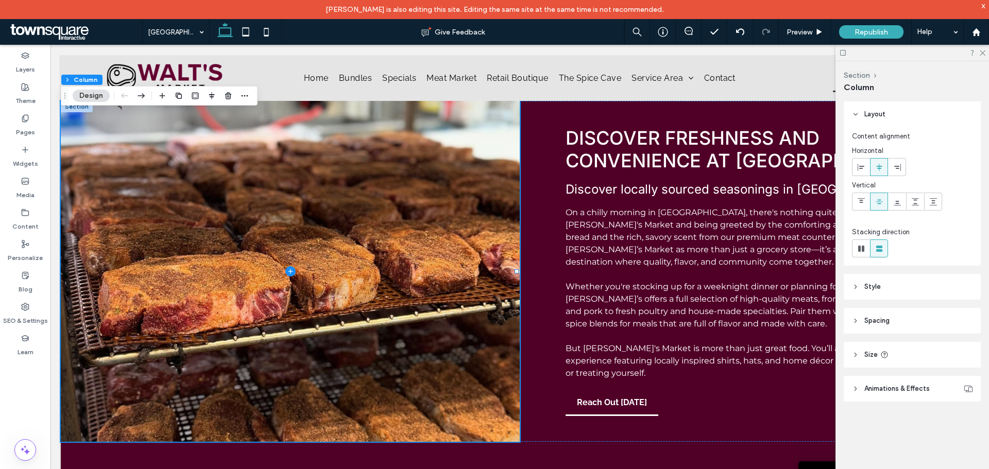
click at [878, 389] on span "Animations & Effects" at bounding box center [896, 389] width 65 height 10
click at [933, 324] on header "Spacing" at bounding box center [912, 320] width 137 height 26
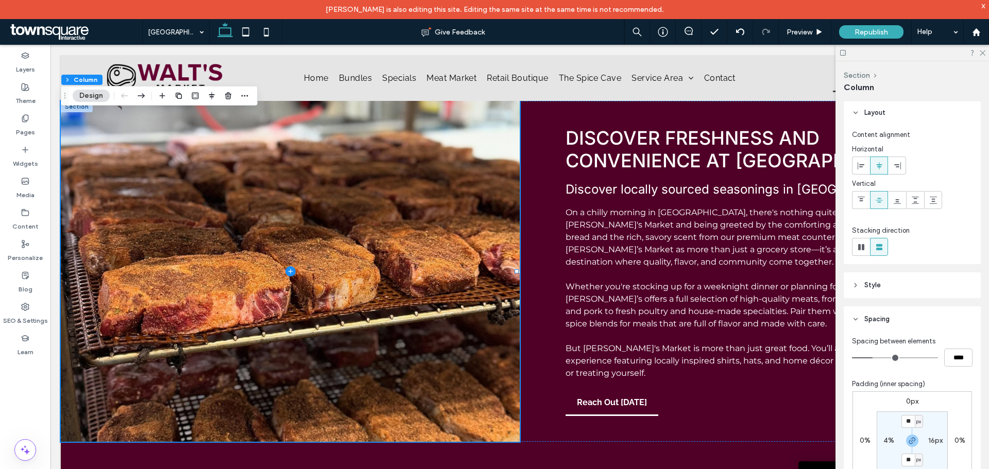
click at [926, 295] on header "Style" at bounding box center [912, 286] width 137 height 26
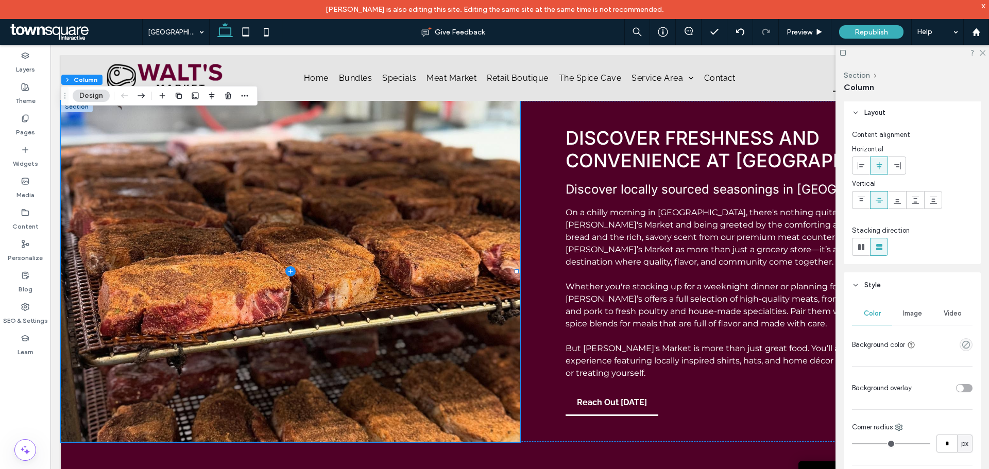
click at [911, 311] on span "Image" at bounding box center [912, 314] width 19 height 8
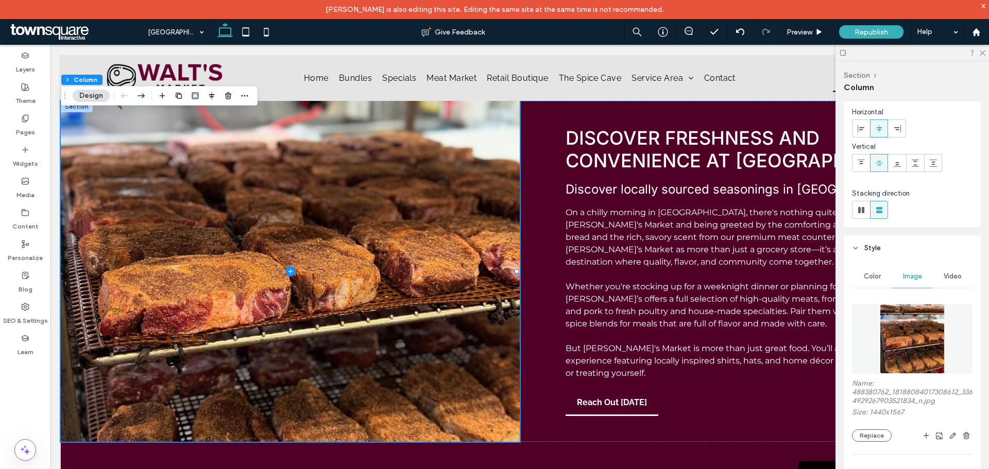
scroll to position [208, 0]
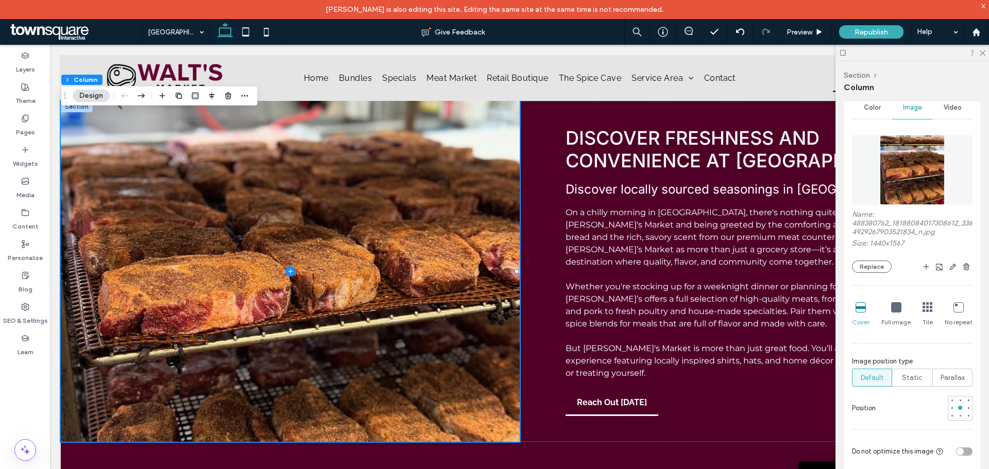
click at [894, 313] on div at bounding box center [896, 307] width 10 height 11
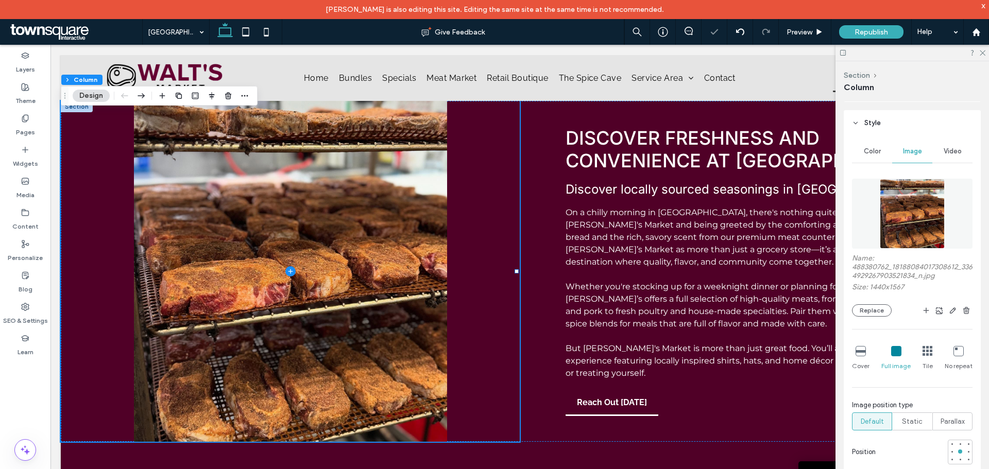
scroll to position [105, 0]
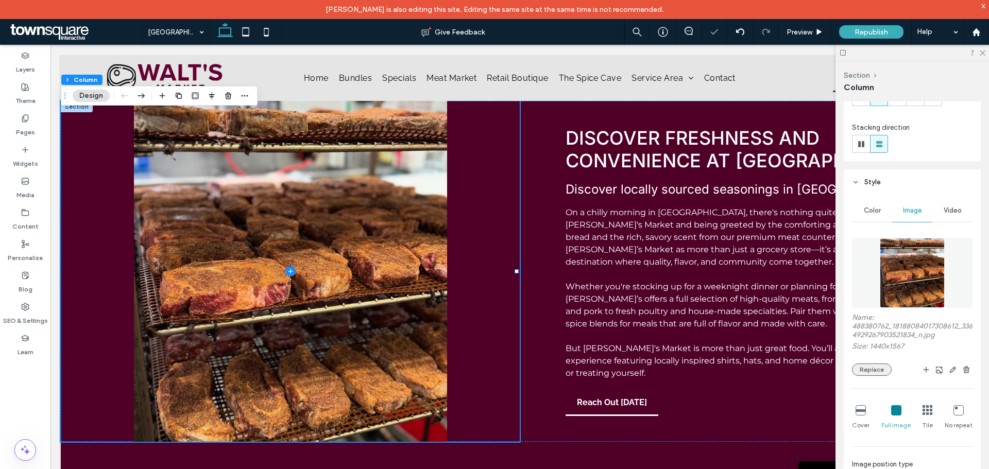
click at [870, 371] on button "Replace" at bounding box center [872, 370] width 40 height 12
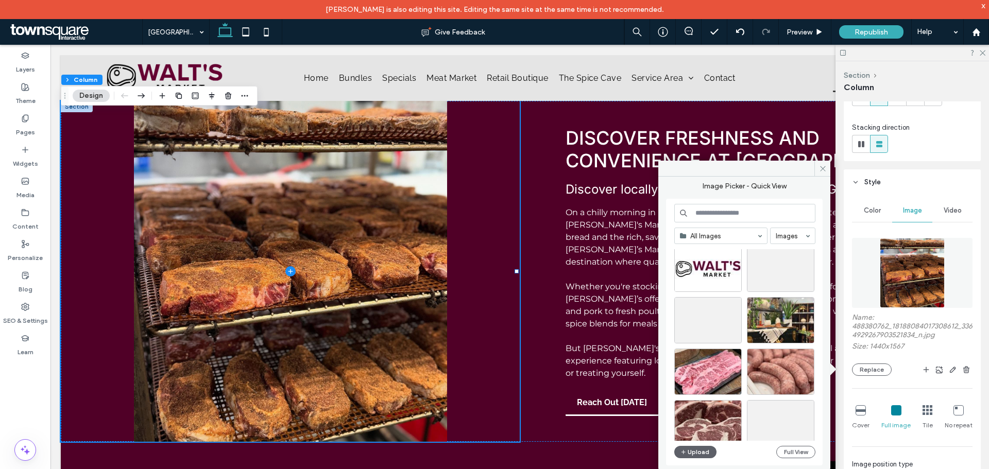
scroll to position [155, 0]
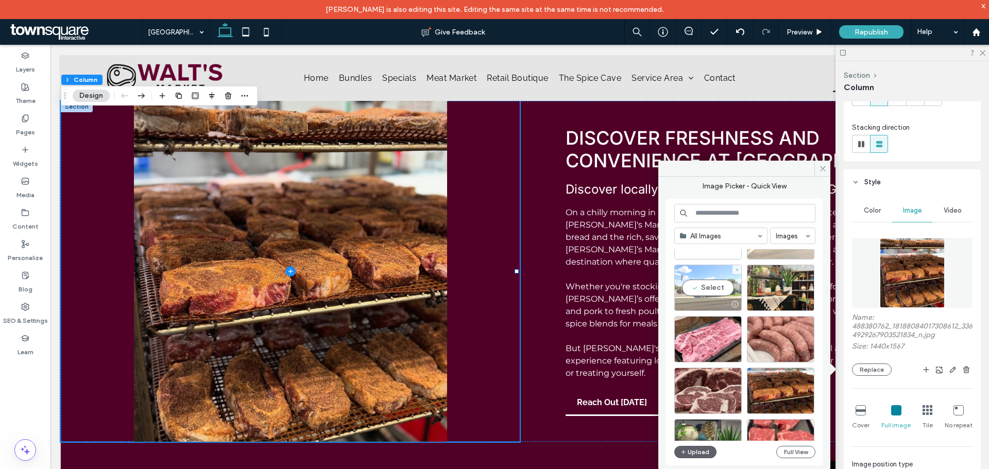
click at [710, 296] on div "Select" at bounding box center [707, 288] width 67 height 46
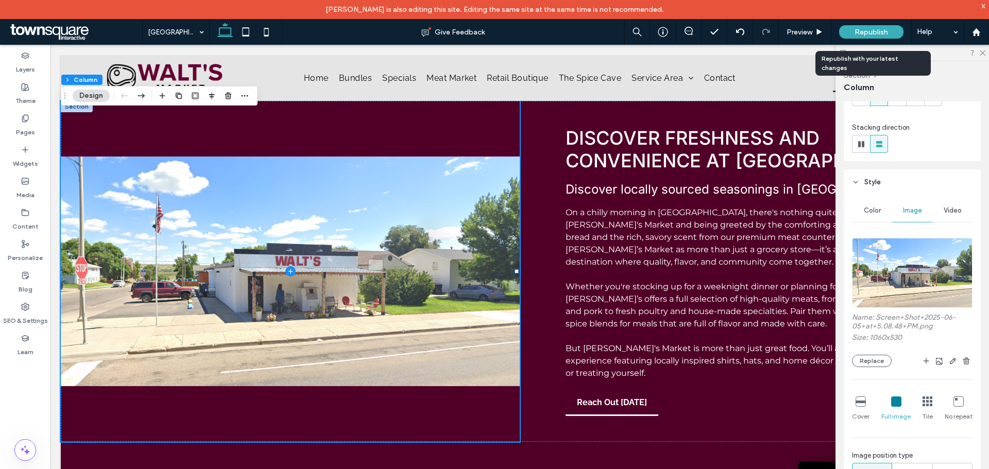
click at [850, 32] on div "Republish" at bounding box center [871, 31] width 64 height 13
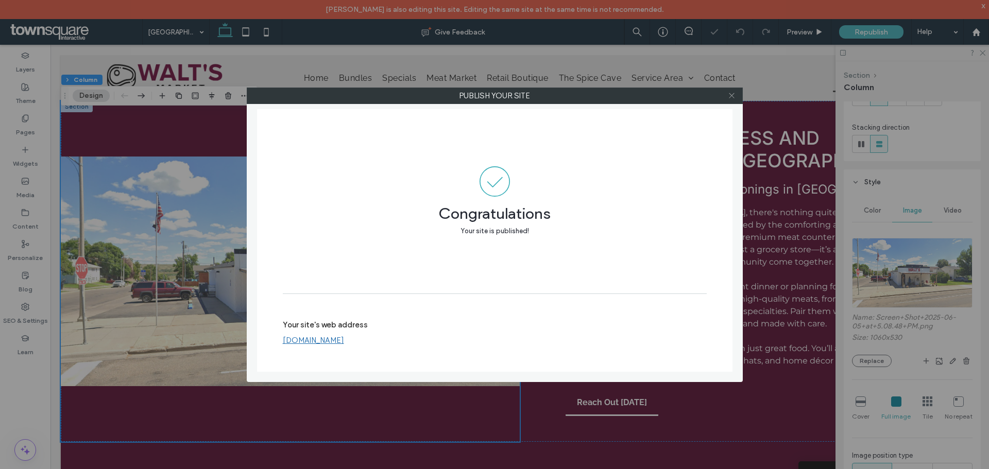
click at [728, 95] on icon at bounding box center [732, 96] width 8 height 8
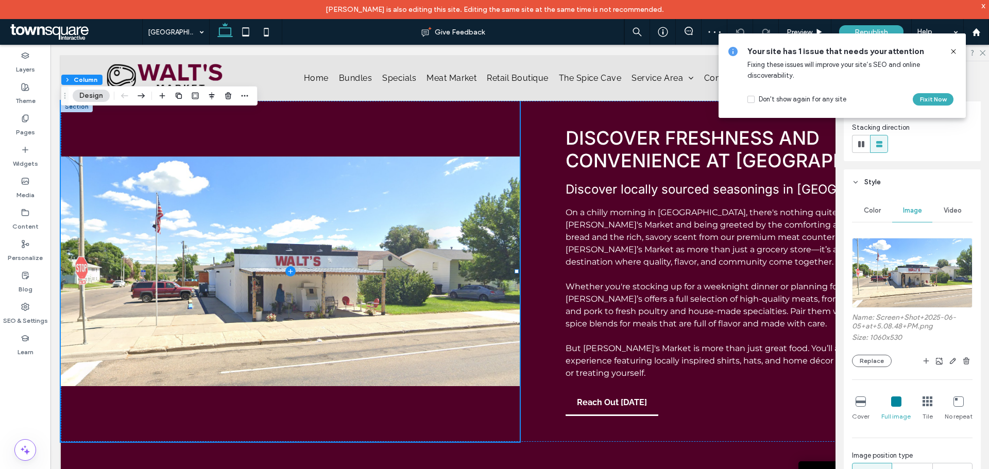
click at [955, 51] on icon at bounding box center [953, 51] width 8 height 8
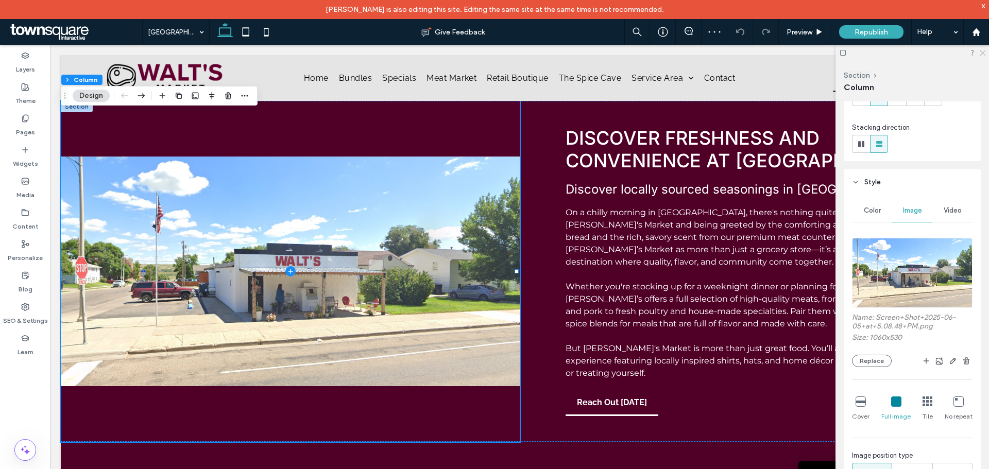
click at [981, 55] on use at bounding box center [983, 53] width 6 height 6
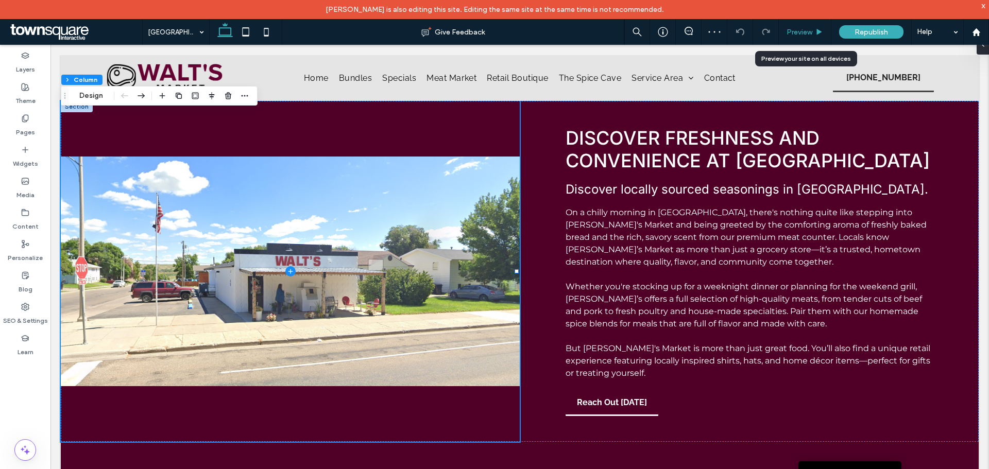
click at [810, 36] on span "Preview" at bounding box center [800, 32] width 26 height 9
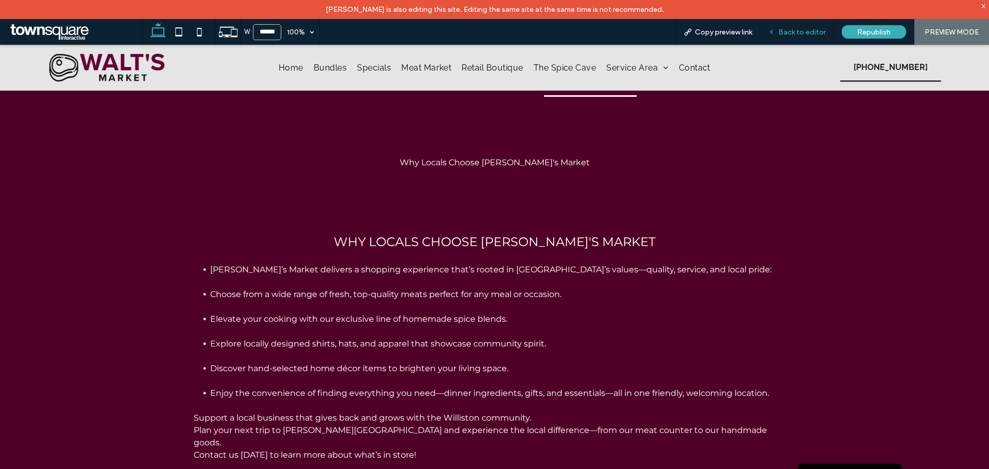
drag, startPoint x: 611, startPoint y: 44, endPoint x: 824, endPoint y: 30, distance: 213.2
click at [824, 30] on span "Back to editor" at bounding box center [801, 32] width 47 height 9
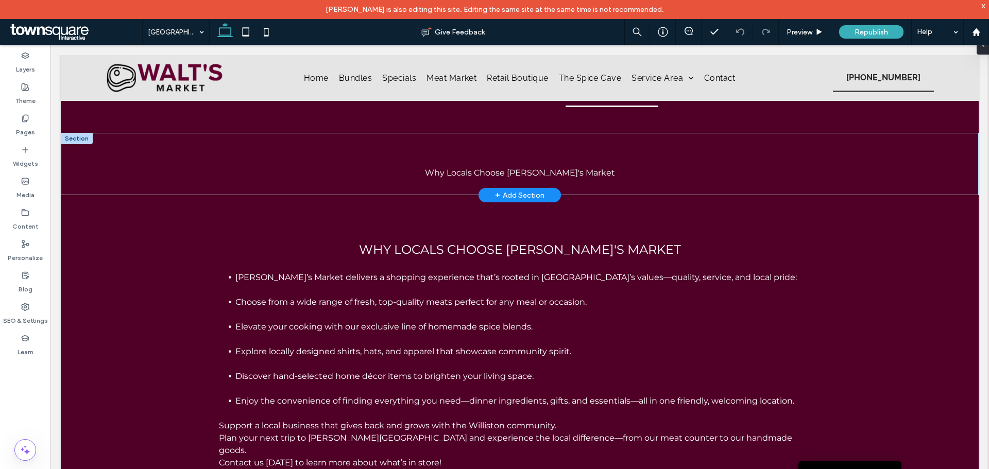
scroll to position [319, 0]
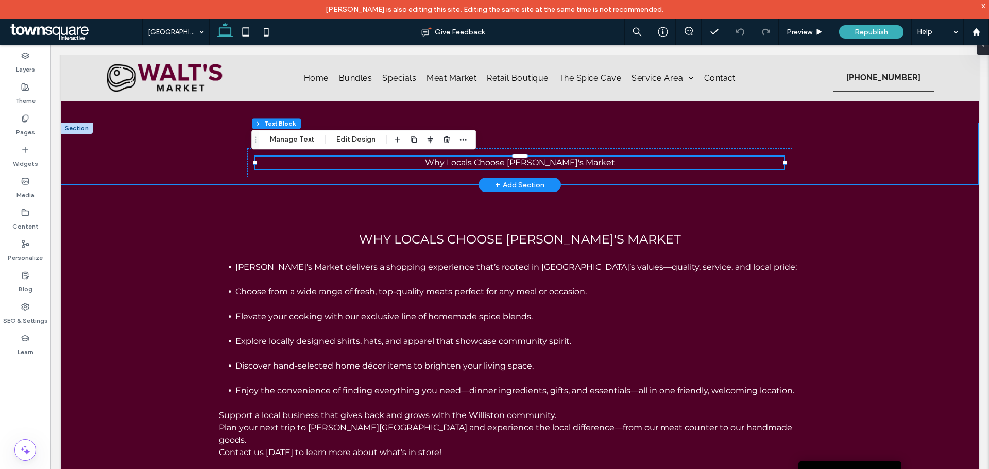
click at [601, 142] on div "Why Locals Choose [PERSON_NAME]'s Market" at bounding box center [520, 154] width 618 height 62
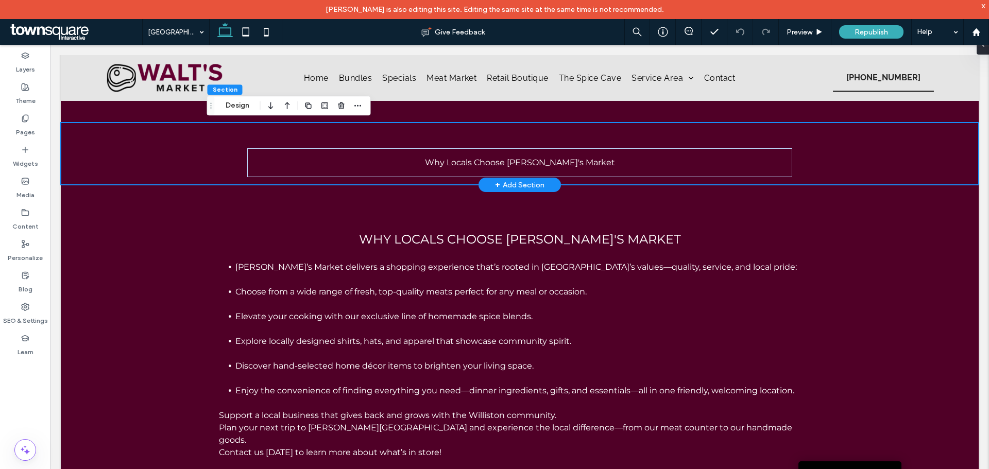
click at [289, 132] on div "Why Locals Choose [PERSON_NAME]'s Market" at bounding box center [520, 154] width 618 height 62
click at [167, 157] on div "Why Locals Choose [PERSON_NAME]'s Market" at bounding box center [520, 154] width 918 height 62
click at [337, 106] on icon "button" at bounding box center [341, 105] width 8 height 8
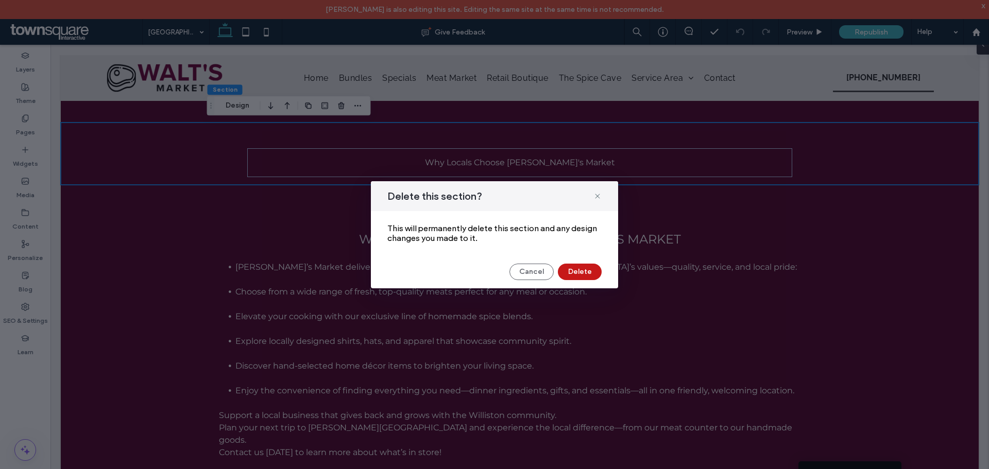
click at [583, 273] on button "Delete" at bounding box center [580, 272] width 44 height 16
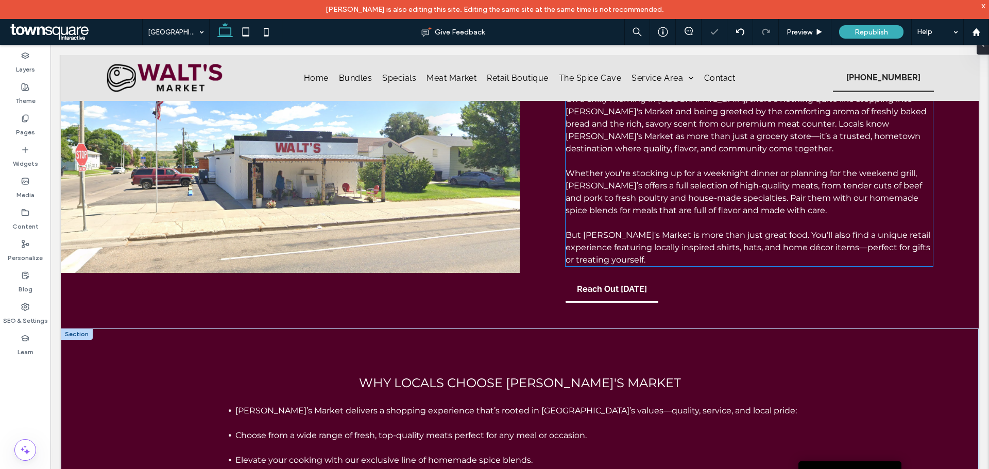
scroll to position [62, 0]
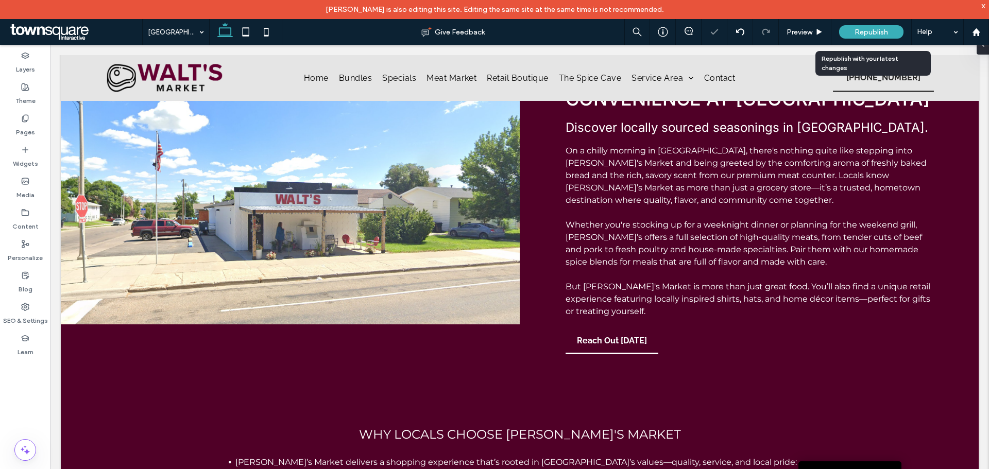
click at [880, 27] on div "Republish" at bounding box center [871, 31] width 64 height 13
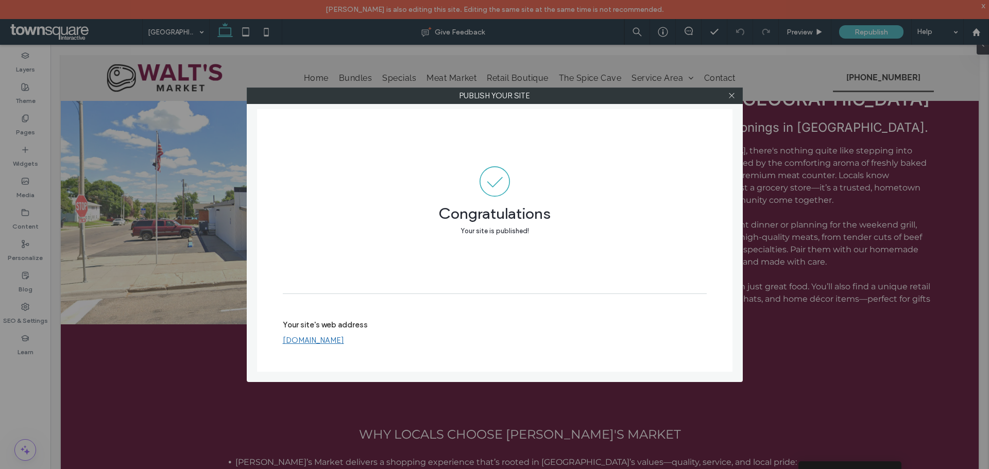
click at [737, 93] on div at bounding box center [731, 95] width 15 height 15
click at [729, 95] on icon at bounding box center [732, 96] width 8 height 8
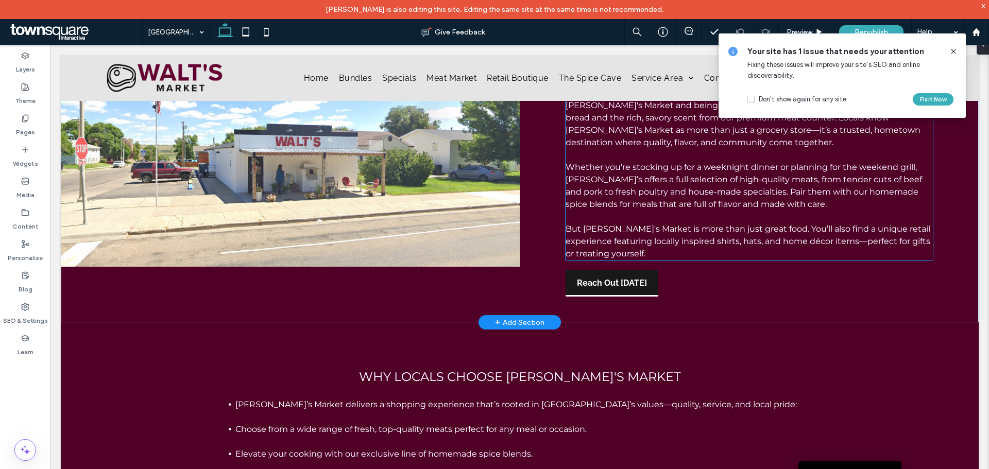
scroll to position [165, 0]
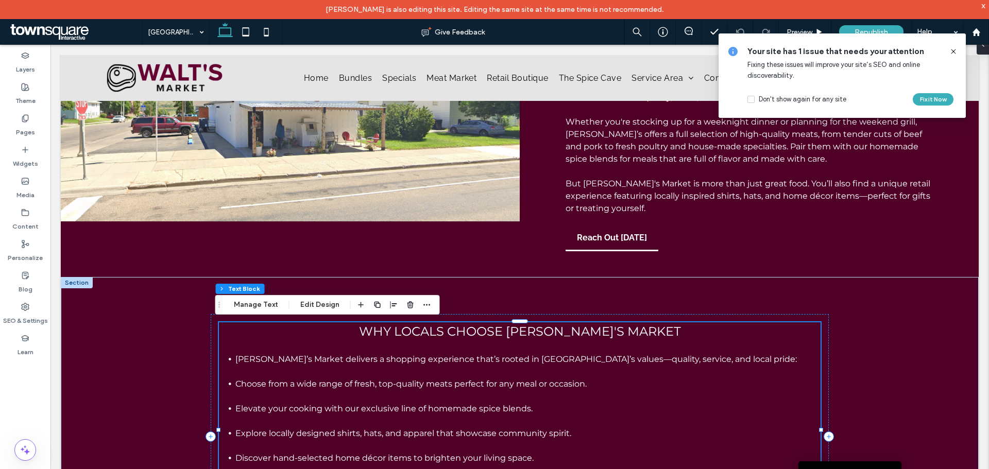
click at [580, 334] on span "WHY LOCALS CHOOSE [PERSON_NAME]'S MARKET" at bounding box center [520, 331] width 322 height 15
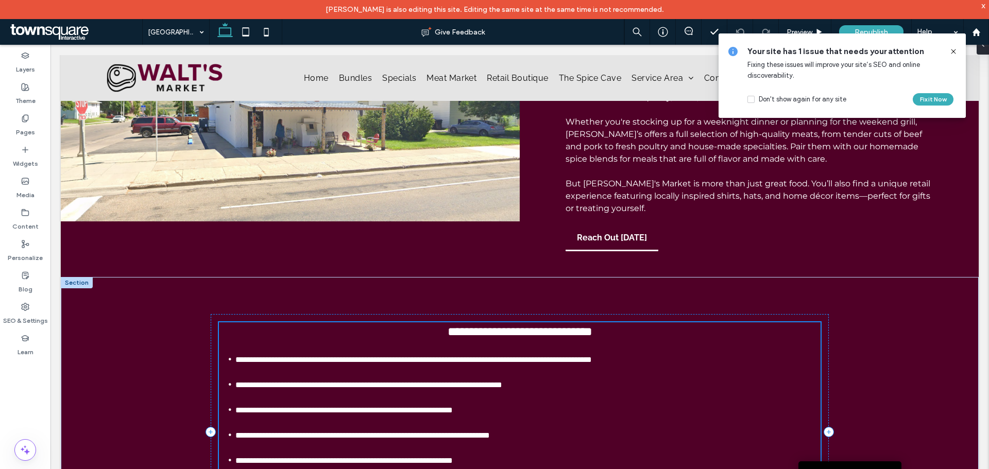
scroll to position [330, 0]
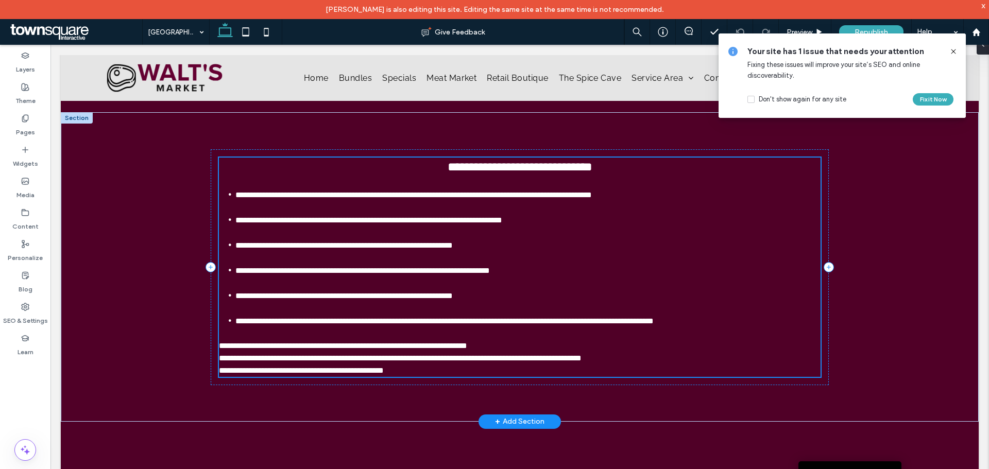
type input "**********"
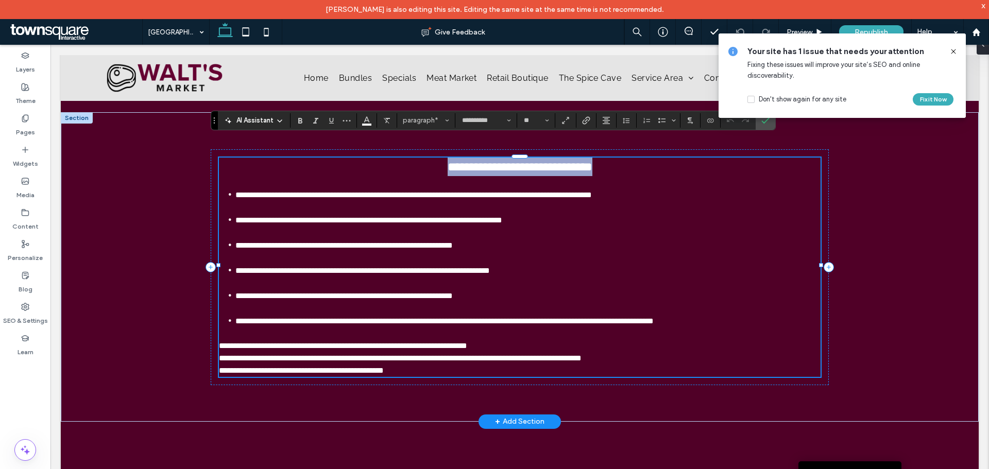
drag, startPoint x: 654, startPoint y: 163, endPoint x: 384, endPoint y: 168, distance: 270.5
click at [384, 168] on p "**********" at bounding box center [520, 167] width 602 height 19
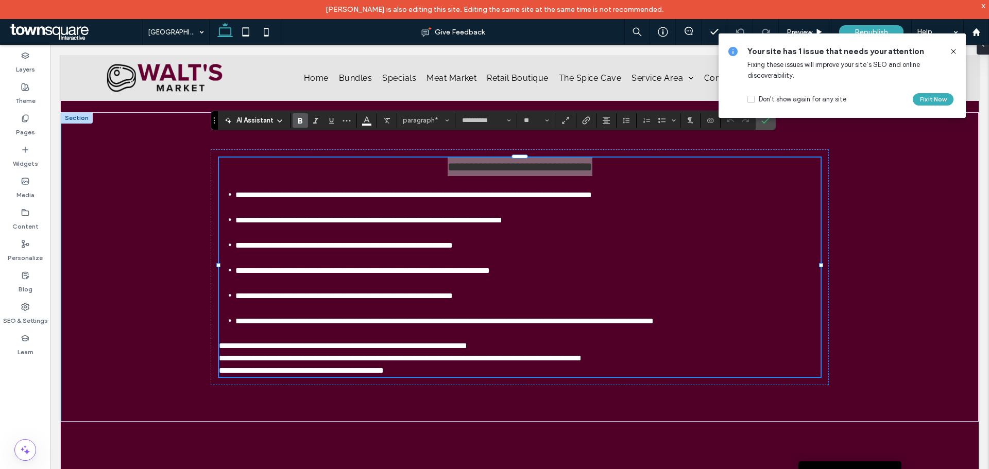
click at [303, 122] on icon "Bold" at bounding box center [300, 120] width 8 height 8
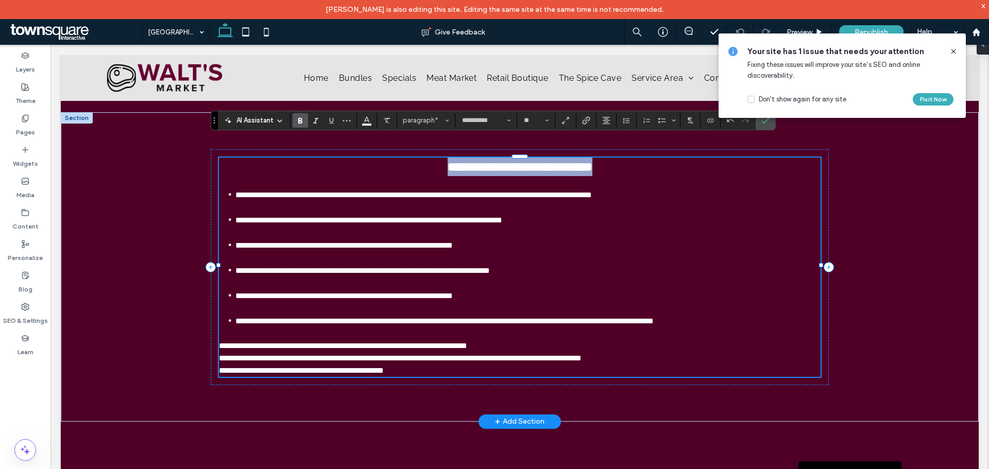
type input "**"
click at [502, 218] on span "**********" at bounding box center [368, 220] width 267 height 8
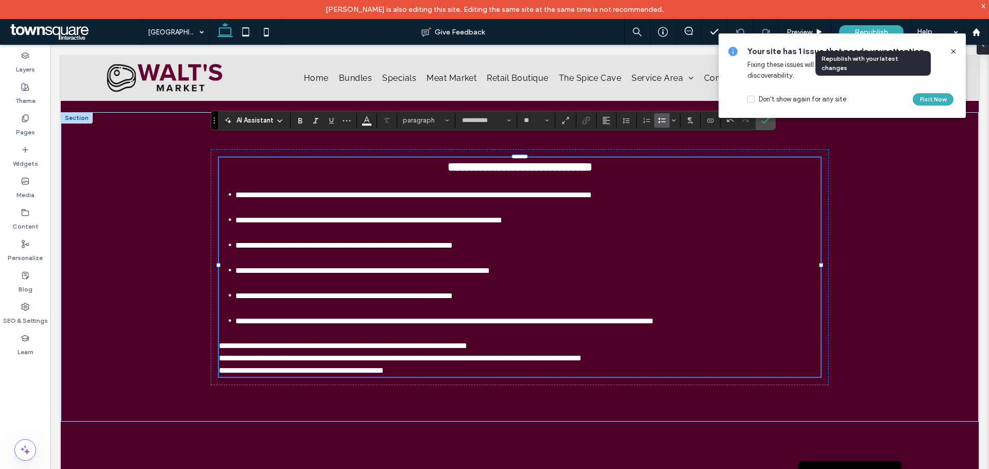
click at [878, 22] on div "Republish" at bounding box center [871, 32] width 64 height 26
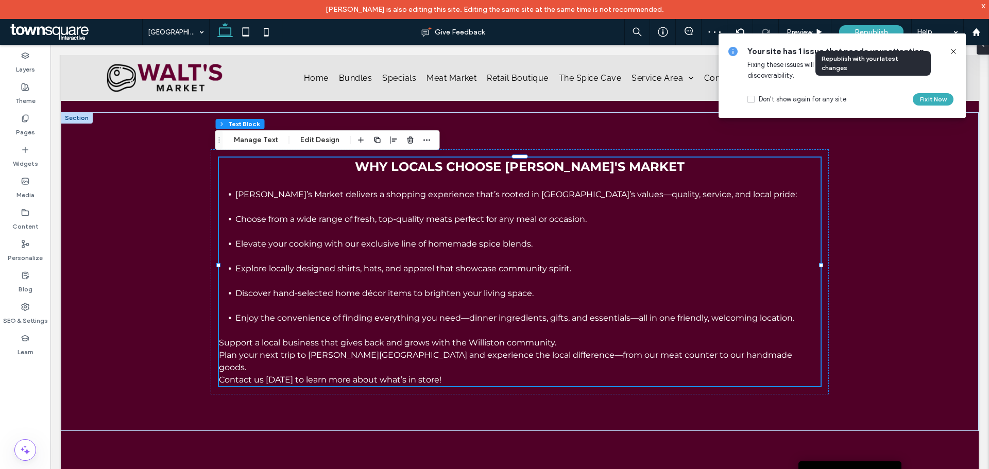
click at [875, 28] on span "Republish" at bounding box center [871, 32] width 33 height 9
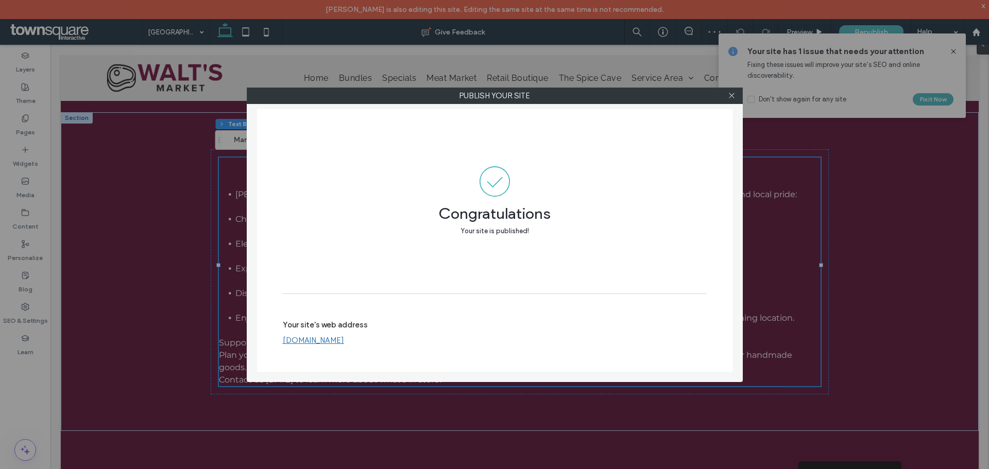
click at [306, 337] on link "[DOMAIN_NAME]" at bounding box center [313, 340] width 61 height 9
click at [734, 95] on icon at bounding box center [732, 96] width 8 height 8
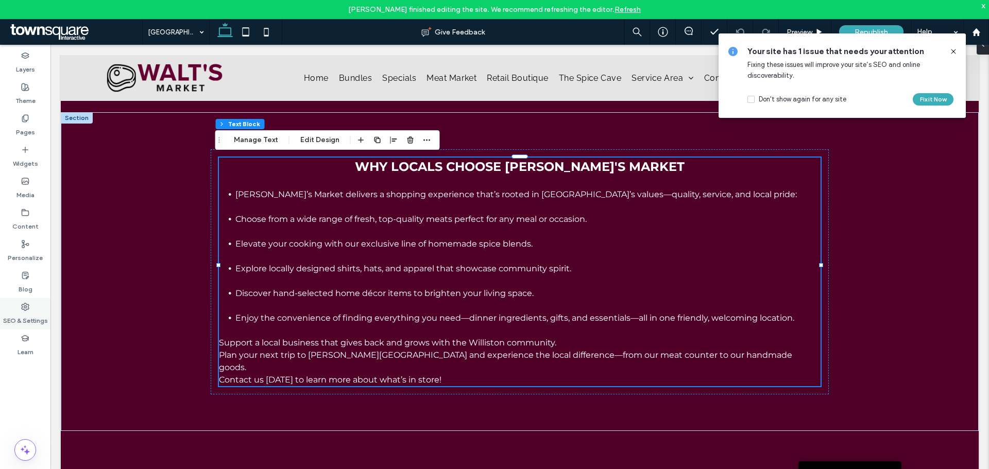
click at [21, 306] on div "SEO & Settings" at bounding box center [25, 313] width 50 height 31
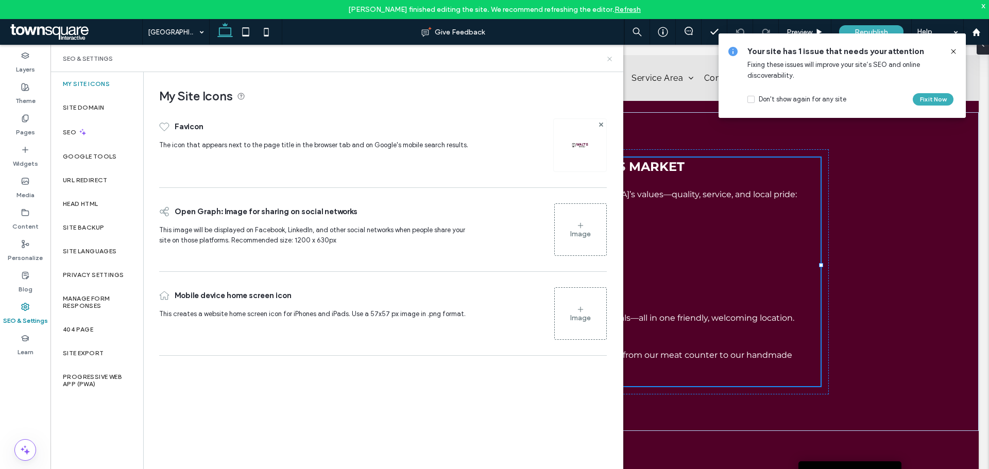
click at [607, 60] on icon at bounding box center [610, 59] width 8 height 8
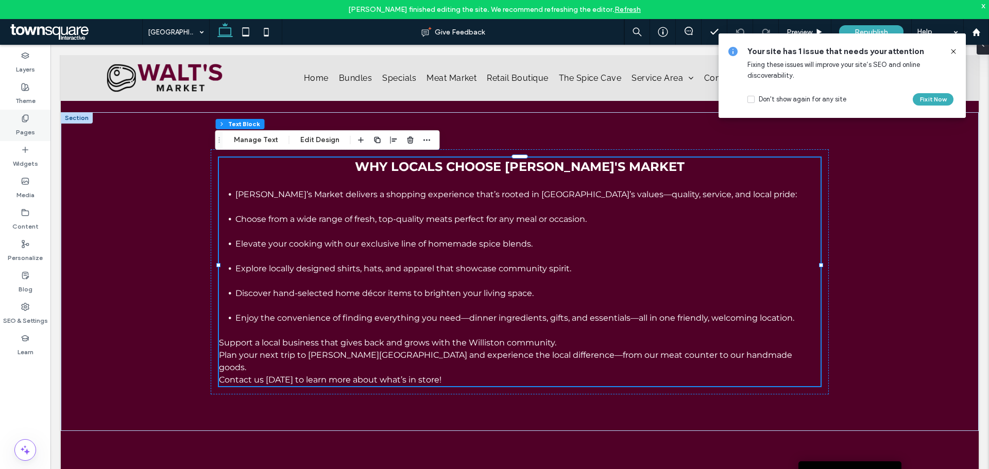
click at [28, 123] on label "Pages" at bounding box center [25, 130] width 19 height 14
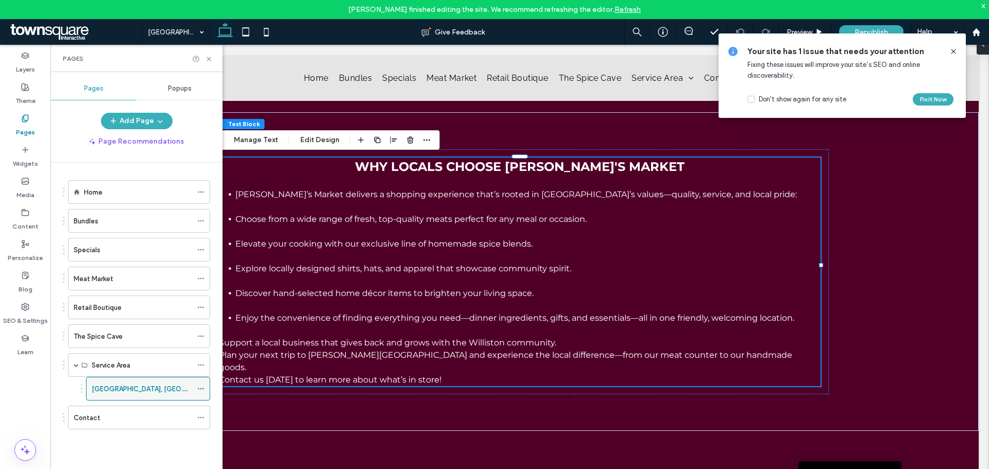
click at [199, 388] on use at bounding box center [201, 389] width 6 height 2
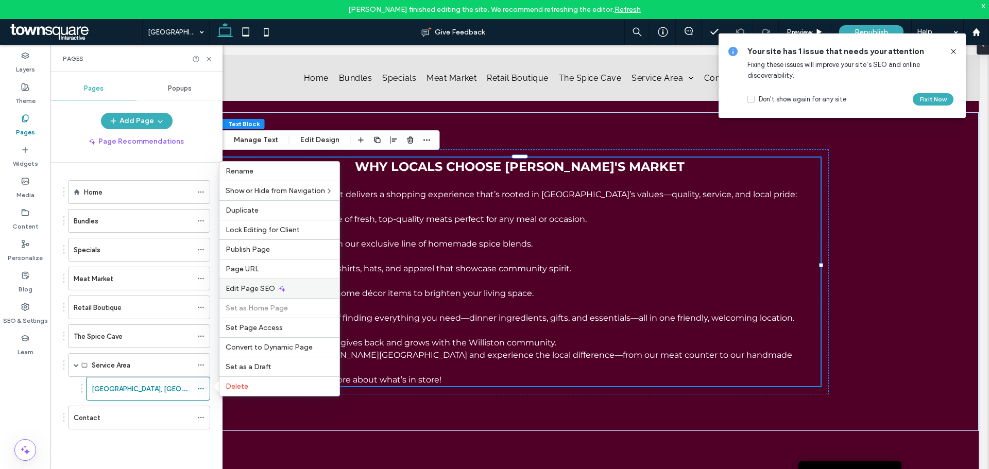
click at [241, 293] on span "Edit Page SEO" at bounding box center [250, 288] width 49 height 9
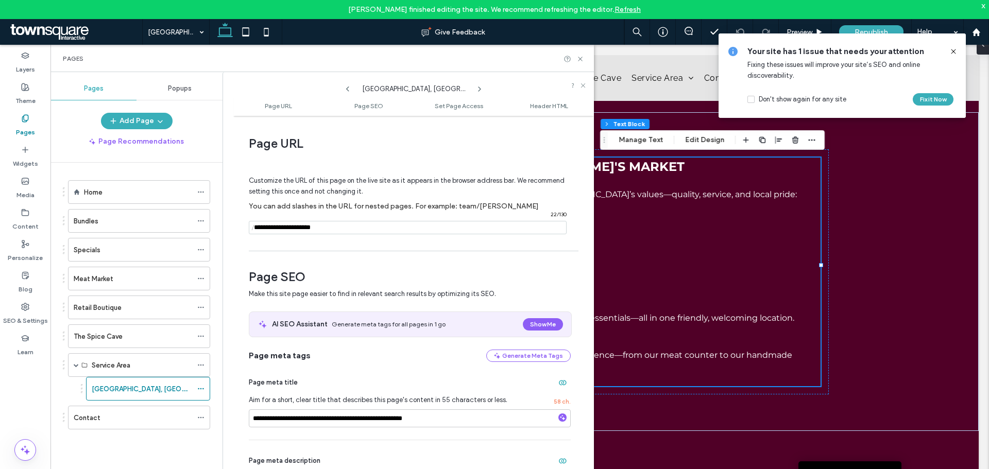
drag, startPoint x: 334, startPoint y: 226, endPoint x: 254, endPoint y: 229, distance: 79.9
click at [254, 229] on div "/ 22 / 130" at bounding box center [408, 227] width 318 height 13
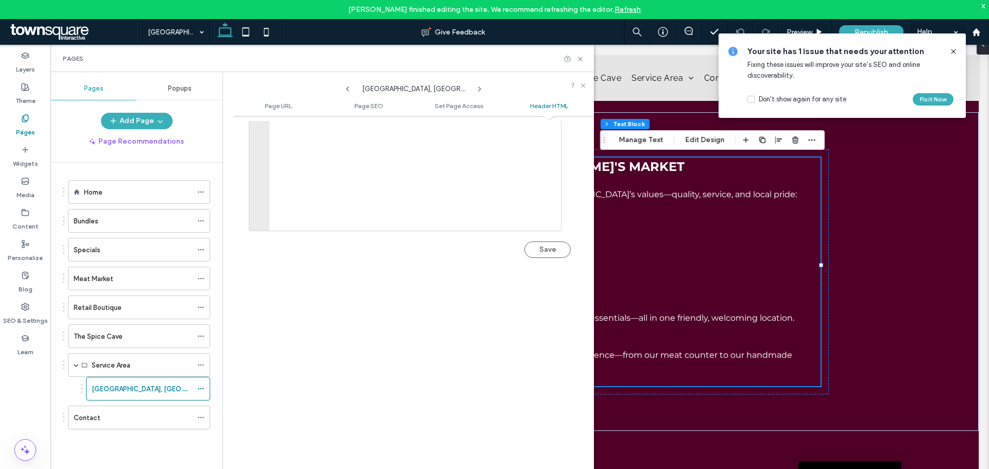
scroll to position [1133, 0]
type input "**********"
click at [546, 237] on button "Save" at bounding box center [547, 232] width 46 height 16
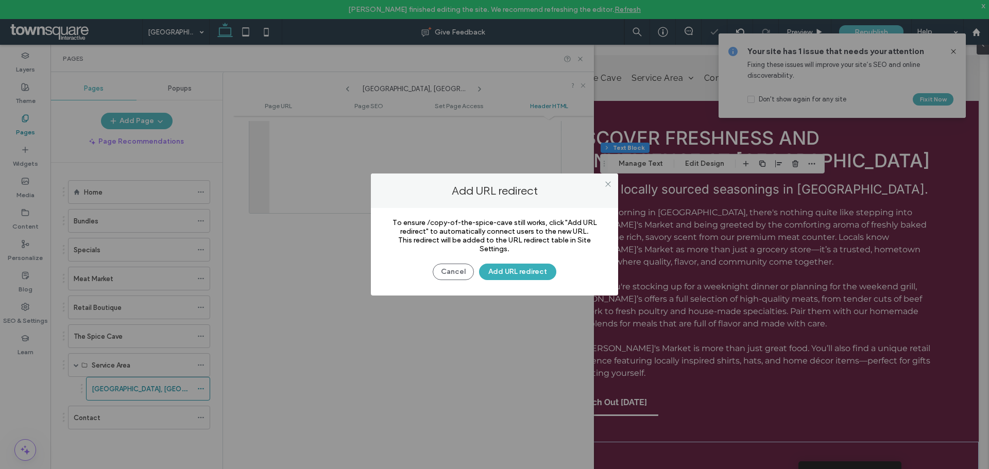
scroll to position [333, 0]
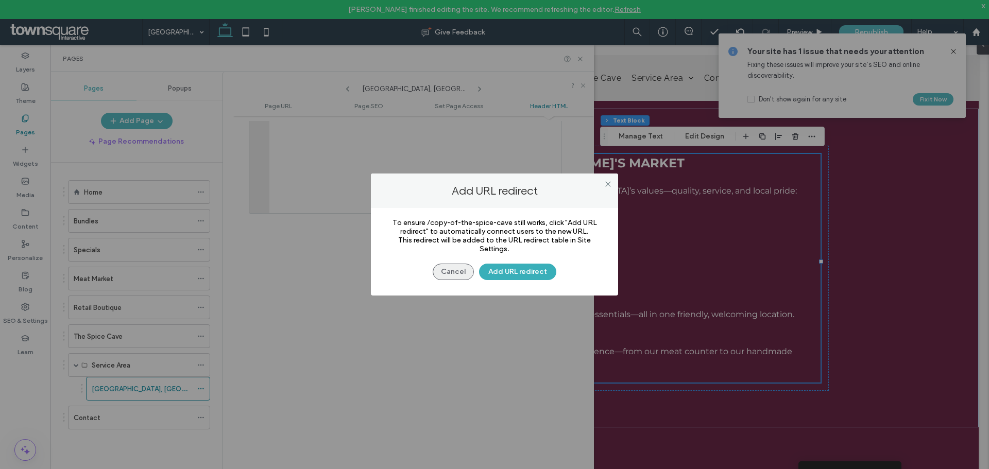
click at [444, 271] on button "Cancel" at bounding box center [453, 272] width 41 height 16
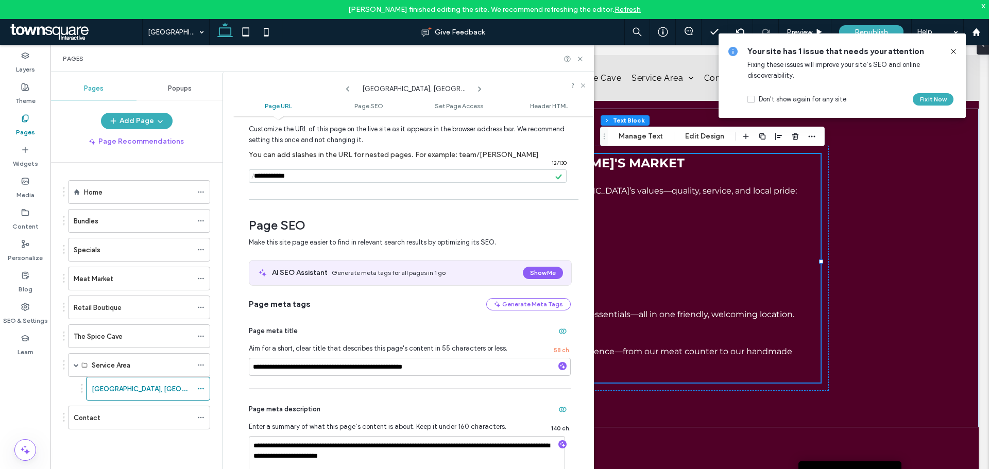
scroll to position [0, 0]
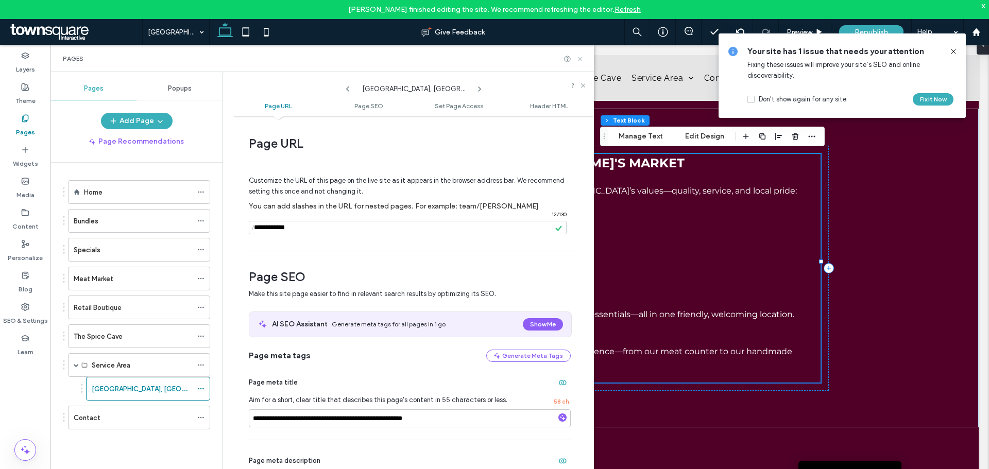
click at [582, 58] on icon at bounding box center [580, 59] width 8 height 8
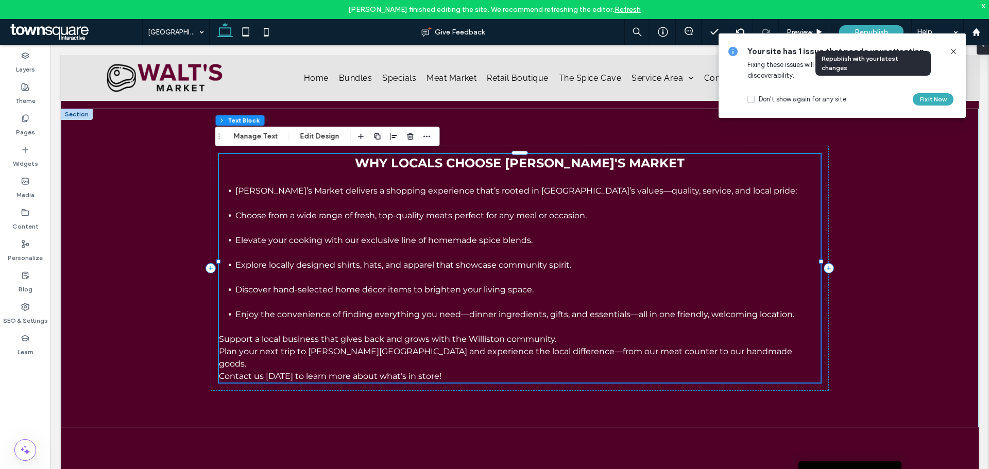
click at [889, 26] on div "Republish" at bounding box center [871, 31] width 64 height 13
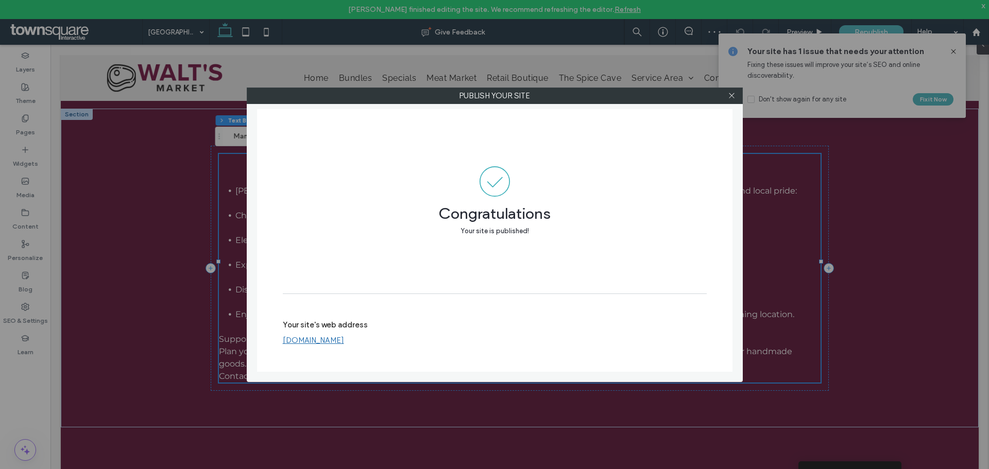
click at [344, 343] on link "[DOMAIN_NAME]" at bounding box center [313, 340] width 61 height 9
